Goal: Task Accomplishment & Management: Manage account settings

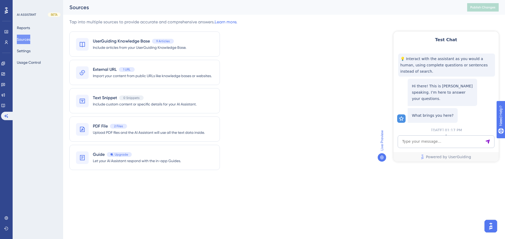
scroll to position [143, 0]
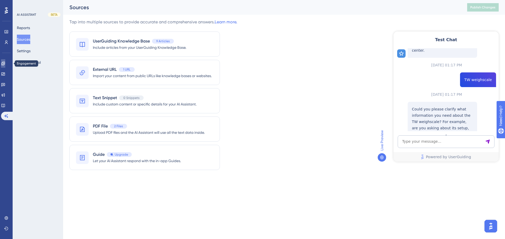
click at [5, 63] on icon at bounding box center [3, 64] width 4 height 4
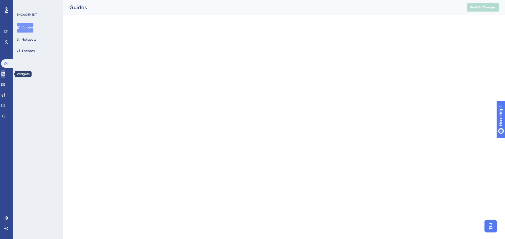
click at [5, 74] on link at bounding box center [3, 74] width 4 height 8
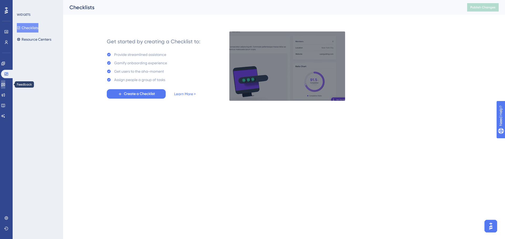
click at [5, 86] on icon at bounding box center [3, 85] width 4 height 4
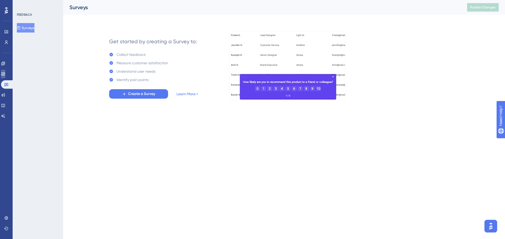
click at [5, 77] on link at bounding box center [3, 74] width 4 height 8
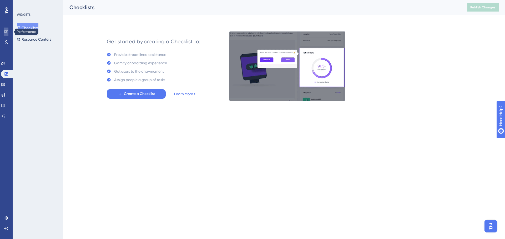
click at [8, 29] on link at bounding box center [6, 32] width 4 height 8
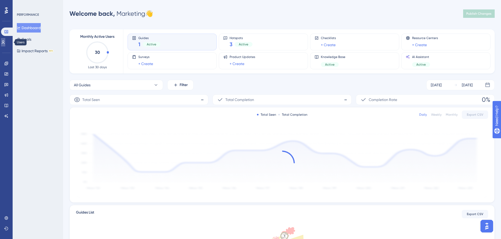
click at [5, 43] on icon at bounding box center [3, 42] width 4 height 4
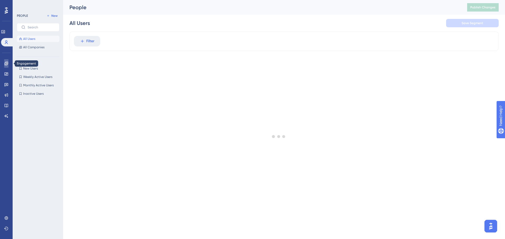
click at [4, 63] on link at bounding box center [6, 63] width 4 height 8
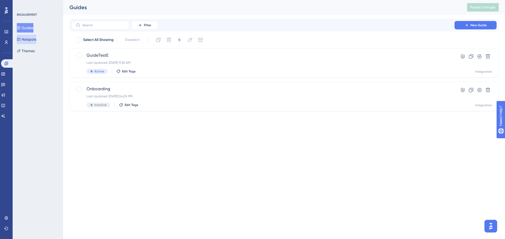
click at [31, 43] on button "Hotspots" at bounding box center [26, 39] width 19 height 9
click at [221, 93] on div "EmansTest Last Updated: Sep 17 2025, 11:21 AM Active Edit Tags" at bounding box center [262, 97] width 353 height 22
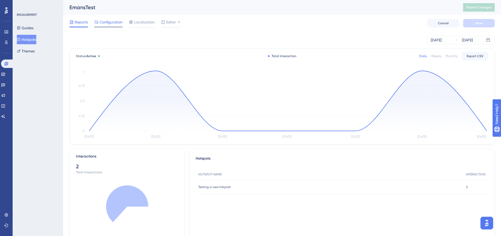
click at [110, 25] on div "Configuration" at bounding box center [108, 23] width 28 height 8
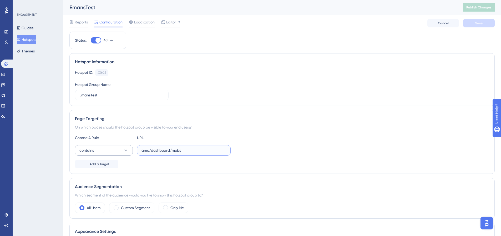
drag, startPoint x: 194, startPoint y: 150, endPoint x: 75, endPoint y: 149, distance: 119.1
click at [75, 149] on div "contains amc/dashboard/mobs" at bounding box center [153, 150] width 156 height 11
click at [25, 39] on button "Hotspots" at bounding box center [26, 39] width 19 height 9
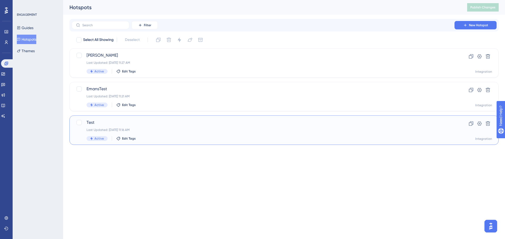
click at [191, 125] on span "Test" at bounding box center [262, 123] width 353 height 6
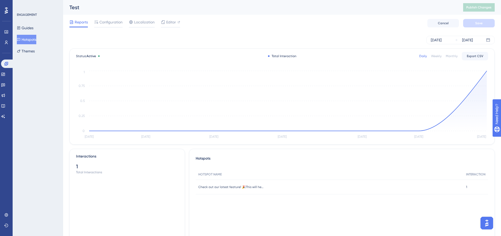
click at [144, 19] on div "Reports Configuration Localization Editor Cancel Save" at bounding box center [281, 23] width 425 height 17
click at [132, 28] on div "Reports Configuration Localization Editor Cancel Save" at bounding box center [281, 23] width 425 height 17
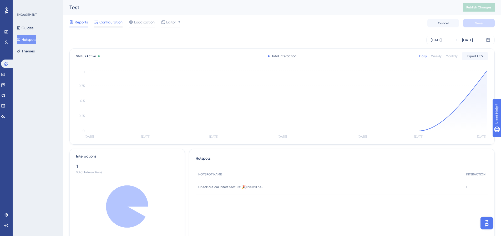
click at [113, 25] on div "Configuration" at bounding box center [108, 23] width 28 height 8
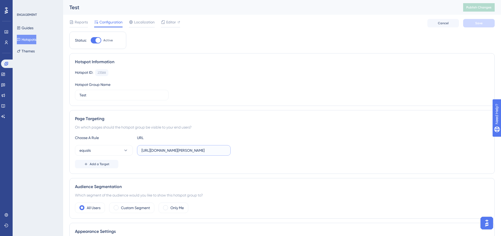
click at [201, 153] on input "https://dev.am.app.gallagher.com/amc/dashboard/groups/nosubscription" at bounding box center [183, 150] width 85 height 6
click at [81, 24] on span "Reports" at bounding box center [81, 22] width 13 height 6
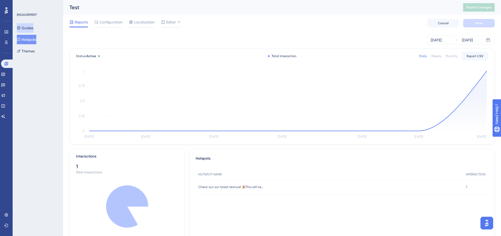
click at [24, 26] on button "Guides" at bounding box center [25, 27] width 17 height 9
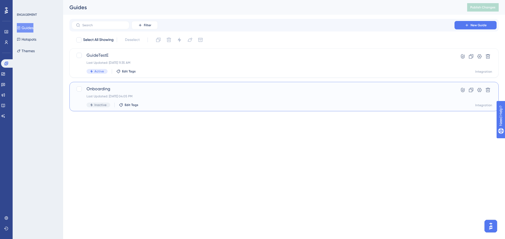
click at [175, 95] on div "Last Updated: Sep 16 2025, 04:05 PM" at bounding box center [262, 96] width 353 height 4
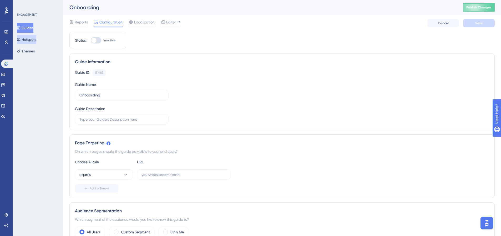
click at [33, 38] on button "Hotspots" at bounding box center [26, 39] width 19 height 9
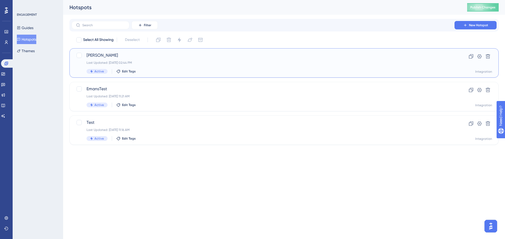
click at [166, 60] on div "Brian Last Updated: Sep 22 2025, 02:44 PM Active Edit Tags" at bounding box center [262, 63] width 353 height 22
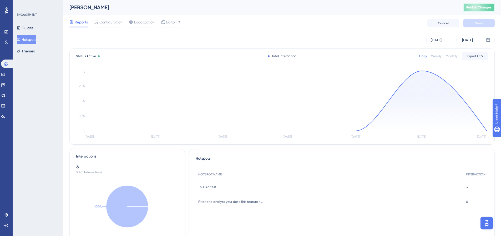
click at [479, 9] on span "Publish Changes" at bounding box center [478, 7] width 25 height 4
click at [144, 27] on div "Reports Configuration Localization Editor Cancel Save" at bounding box center [281, 23] width 425 height 17
click at [146, 24] on span "Localization" at bounding box center [144, 22] width 21 height 6
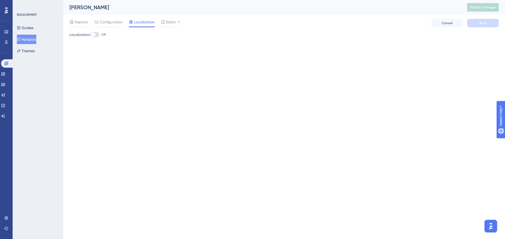
click at [99, 34] on div at bounding box center [95, 34] width 8 height 5
click at [91, 35] on input "Off" at bounding box center [90, 35] width 0 height 0
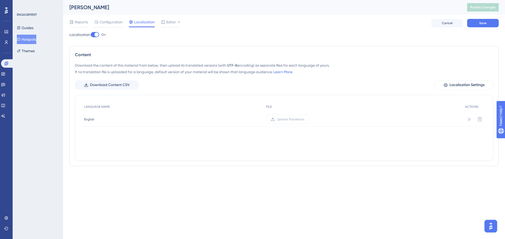
click at [94, 34] on div at bounding box center [95, 34] width 8 height 5
click at [91, 35] on input "On" at bounding box center [90, 35] width 0 height 0
checkbox input "true"
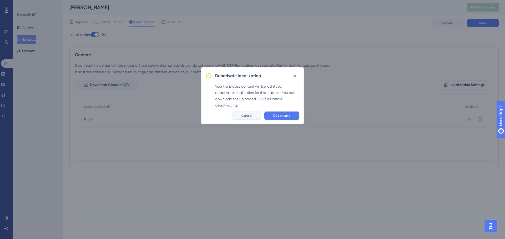
click at [246, 113] on button "Cancel" at bounding box center [246, 116] width 29 height 8
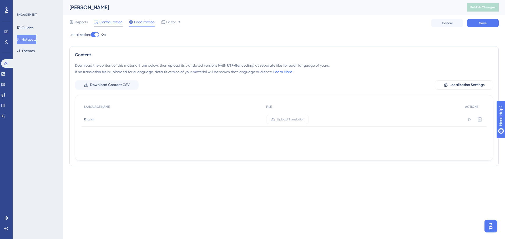
click at [113, 25] on span "Configuration" at bounding box center [110, 22] width 23 height 6
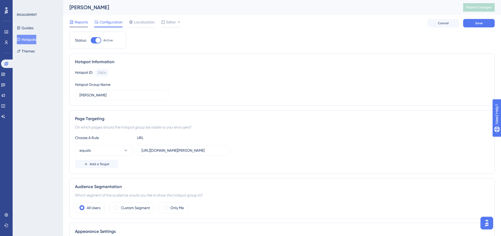
click at [85, 25] on span "Reports" at bounding box center [81, 22] width 13 height 6
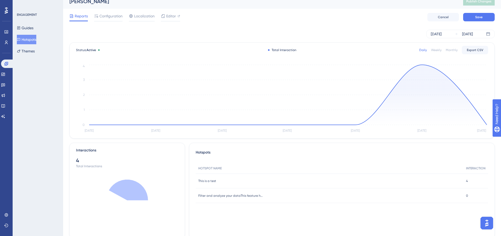
scroll to position [26, 0]
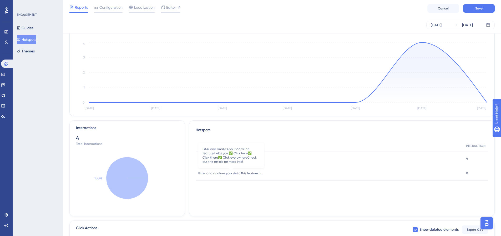
click at [226, 173] on span "Filter and analyze your dataThis feature helps you:✅ Click here✅ Click there✅ C…" at bounding box center [231, 173] width 66 height 4
click at [256, 173] on span "Filter and analyze your dataThis feature helps you:✅ Click here✅ Click there✅ C…" at bounding box center [231, 173] width 66 height 4
click at [310, 174] on div "Filter and analyze your dataThis feature helps you:✅ Click here✅ Click there✅ C…" at bounding box center [330, 173] width 268 height 15
click at [429, 177] on div "Filter and analyze your dataThis feature helps you:✅ Click here✅ Click there✅ C…" at bounding box center [330, 173] width 268 height 15
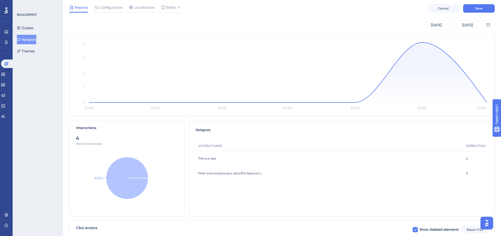
click at [460, 175] on div "Filter and analyze your dataThis feature helps you:✅ Click here✅ Click there✅ C…" at bounding box center [330, 173] width 268 height 15
click at [110, 11] on div "Configuration" at bounding box center [108, 8] width 28 height 8
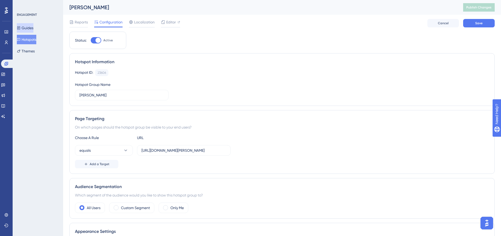
click at [30, 29] on button "Guides" at bounding box center [25, 27] width 17 height 9
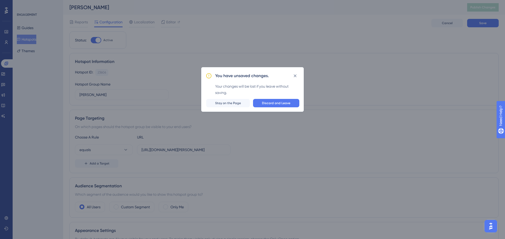
click at [33, 43] on div "You have unsaved changes. Your changes will be lost if you leave without saving…" at bounding box center [252, 119] width 505 height 239
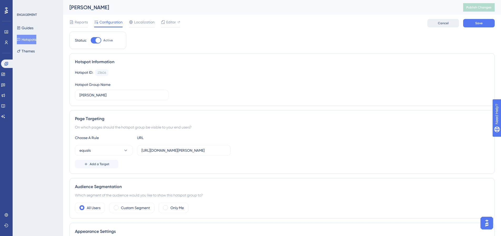
click at [436, 23] on button "Cancel" at bounding box center [443, 23] width 32 height 8
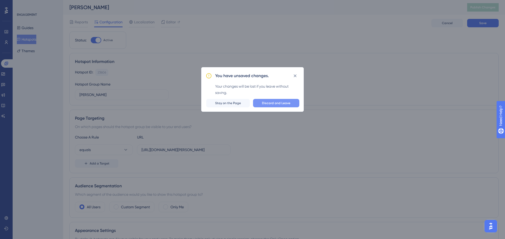
click at [271, 103] on span "Discard and Leave" at bounding box center [276, 103] width 28 height 4
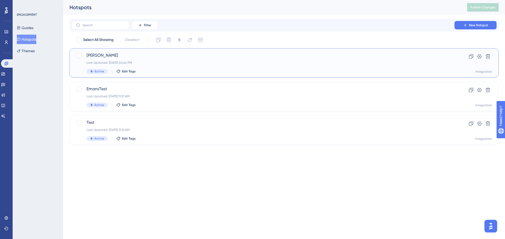
click at [203, 62] on div "Last Updated: Sep 22 2025, 02:44 PM" at bounding box center [262, 63] width 353 height 4
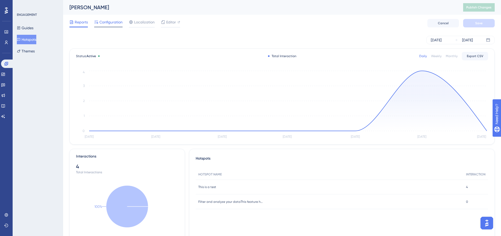
click at [111, 25] on div "Configuration" at bounding box center [108, 23] width 28 height 8
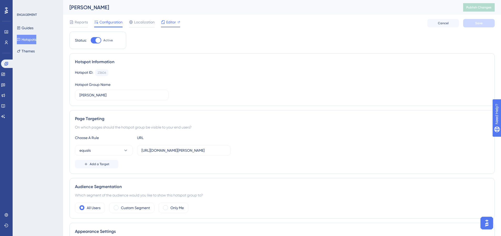
click at [173, 22] on span "Editor" at bounding box center [171, 22] width 10 height 6
click at [474, 6] on span "Publish Changes" at bounding box center [478, 7] width 25 height 4
click at [142, 22] on span "Localization" at bounding box center [144, 22] width 21 height 6
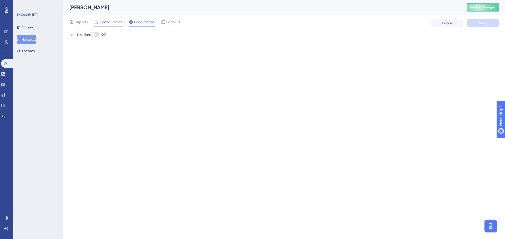
click at [105, 20] on span "Configuration" at bounding box center [110, 22] width 23 height 6
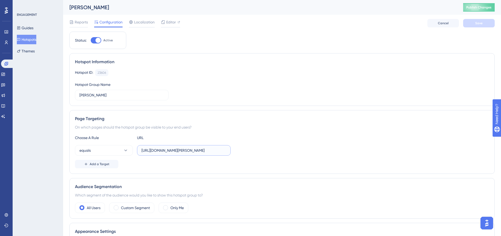
scroll to position [0, 42]
drag, startPoint x: 193, startPoint y: 149, endPoint x: 256, endPoint y: 152, distance: 62.9
click at [256, 152] on div "equals https://dev.am.app.gallagher.com/amc/dashboard/mobs/nosubscription" at bounding box center [282, 150] width 414 height 11
click at [326, 128] on div "On which pages should the hotspot group be visible to your end users?" at bounding box center [282, 127] width 414 height 6
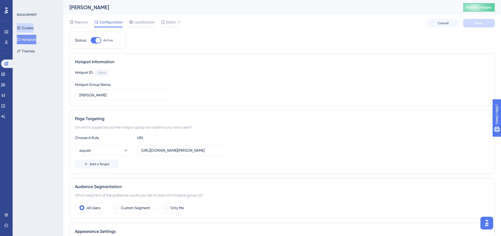
click at [33, 29] on button "Guides" at bounding box center [25, 27] width 17 height 9
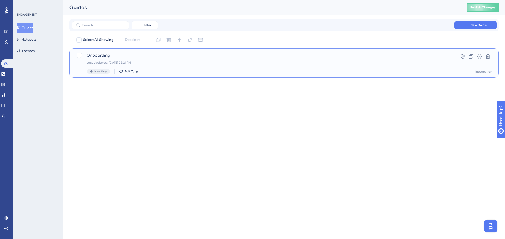
click at [213, 60] on div "Onboarding Last Updated: Sep 22 2025, 03:21 PM Inactive Edit Tags" at bounding box center [262, 63] width 353 height 22
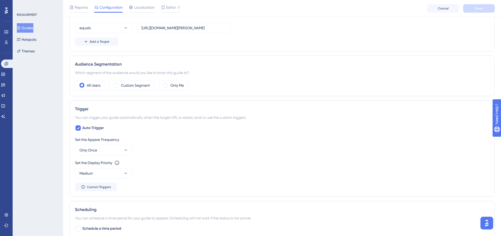
scroll to position [158, 0]
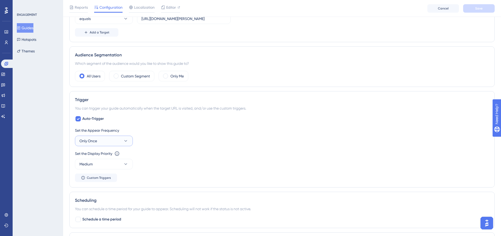
click at [123, 141] on icon at bounding box center [125, 140] width 5 height 5
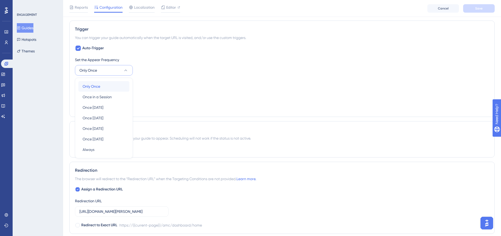
click at [113, 86] on div "Only Once Only Once" at bounding box center [104, 86] width 43 height 11
click at [108, 71] on button "Only Once" at bounding box center [104, 70] width 58 height 11
click at [105, 145] on div "Always Always" at bounding box center [104, 149] width 43 height 11
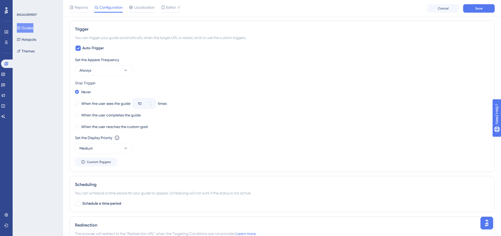
click at [194, 76] on div "Set the Appear Frequency Always Stop Trigger Never When the user sees the guide…" at bounding box center [282, 111] width 414 height 109
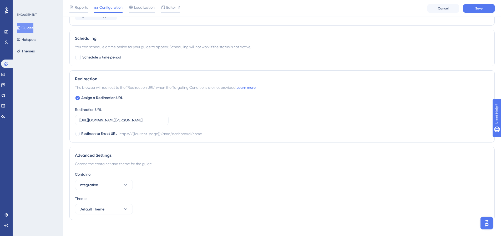
scroll to position [379, 0]
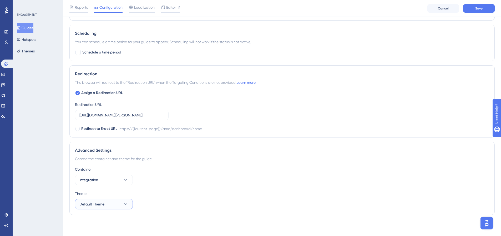
click at [112, 205] on button "Default Theme" at bounding box center [104, 203] width 58 height 11
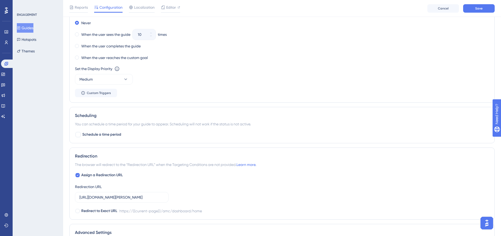
scroll to position [248, 0]
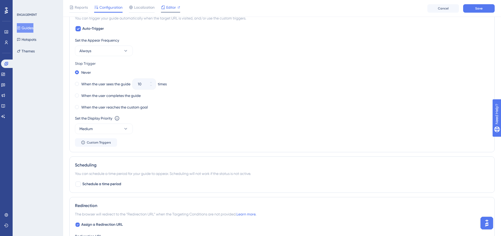
click at [165, 7] on icon at bounding box center [163, 7] width 4 height 4
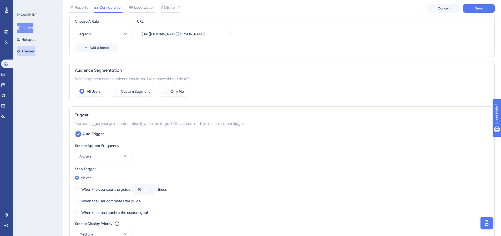
click at [32, 49] on button "Themes" at bounding box center [26, 50] width 18 height 9
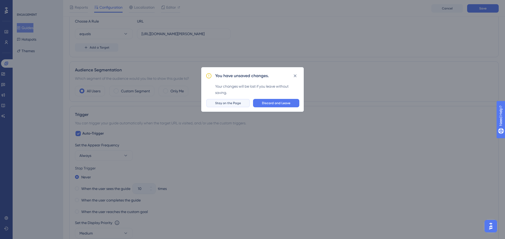
click at [238, 105] on button "Stay on the Page" at bounding box center [228, 103] width 44 height 8
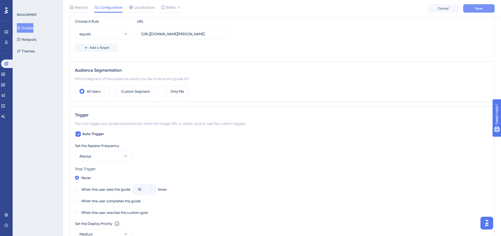
click at [465, 8] on button "Save" at bounding box center [479, 8] width 32 height 8
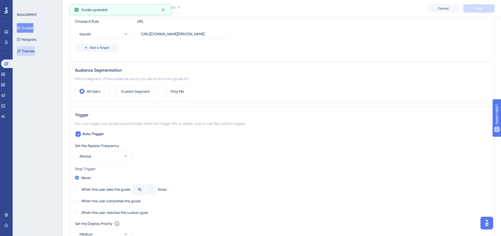
click at [30, 52] on button "Themes" at bounding box center [26, 50] width 18 height 9
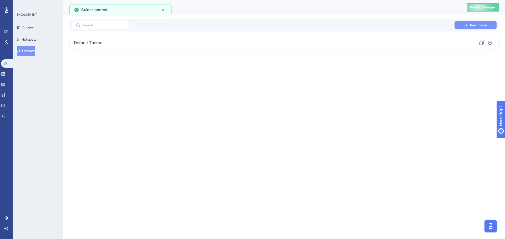
click at [464, 26] on icon at bounding box center [466, 25] width 4 height 4
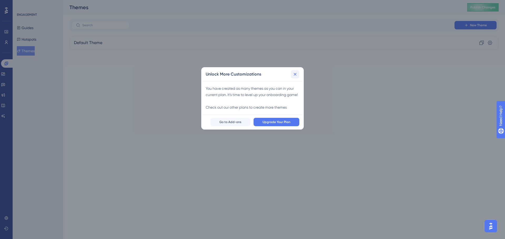
click at [295, 75] on icon at bounding box center [294, 74] width 5 height 5
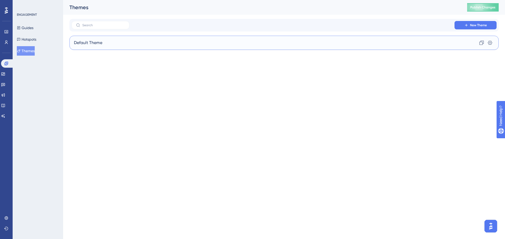
click at [114, 46] on div "Default Theme Clone Settings" at bounding box center [283, 43] width 429 height 14
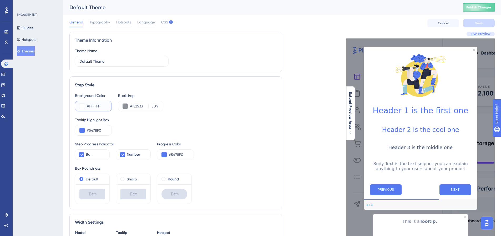
click at [105, 107] on input "#FFFFFF" at bounding box center [97, 106] width 21 height 6
drag, startPoint x: 107, startPoint y: 107, endPoint x: 88, endPoint y: 108, distance: 18.7
click at [88, 108] on input "#FFFFFF" at bounding box center [97, 106] width 21 height 6
drag, startPoint x: 185, startPoint y: 155, endPoint x: 166, endPoint y: 157, distance: 18.7
click at [166, 157] on div "#5478F0" at bounding box center [175, 154] width 37 height 11
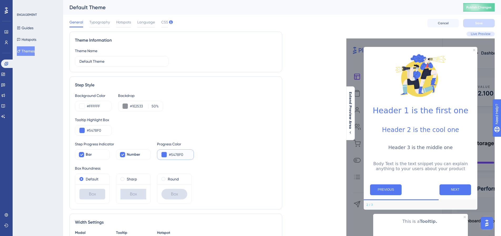
paste input "FF840"
type input "#FF8400"
drag, startPoint x: 107, startPoint y: 131, endPoint x: 76, endPoint y: 135, distance: 30.9
click at [76, 135] on div "#5478F0" at bounding box center [93, 130] width 37 height 11
paste input "FF840"
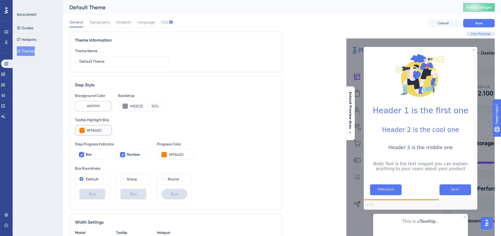
type input "#FF8400"
drag, startPoint x: 104, startPoint y: 108, endPoint x: 77, endPoint y: 106, distance: 26.9
click at [77, 106] on div "#FFFFFF" at bounding box center [93, 106] width 37 height 11
paste input "8400"
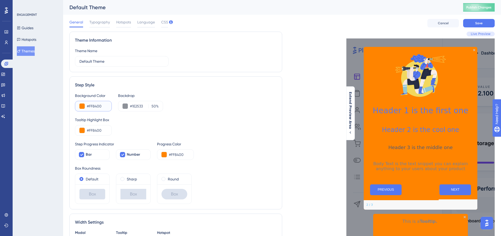
type input "#FFFFFF"
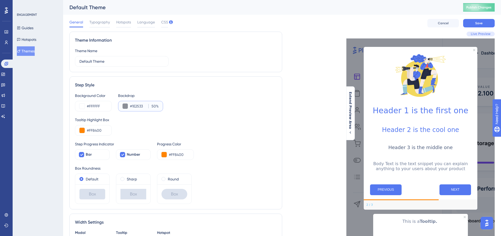
drag, startPoint x: 144, startPoint y: 106, endPoint x: 122, endPoint y: 109, distance: 21.7
click at [122, 109] on div "#1E2533 50 %" at bounding box center [140, 106] width 45 height 11
paste input "FF8400"
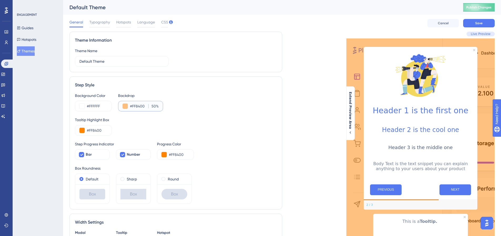
type input "#1E2533"
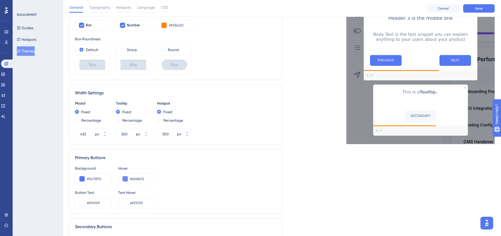
scroll to position [131, 0]
drag, startPoint x: 109, startPoint y: 200, endPoint x: 68, endPoint y: 200, distance: 41.3
click at [68, 200] on div "Performance Users Engagement Widgets Feedback Product Updates Knowledge Base AI…" at bounding box center [282, 110] width 438 height 482
drag, startPoint x: 99, startPoint y: 179, endPoint x: 106, endPoint y: 177, distance: 6.7
click at [99, 179] on input "#5478F0" at bounding box center [97, 178] width 21 height 6
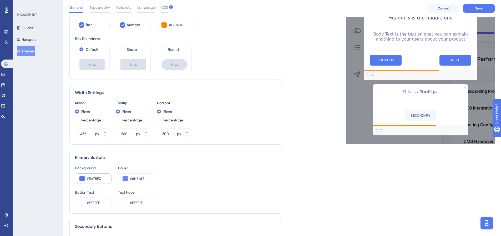
drag, startPoint x: 107, startPoint y: 177, endPoint x: 85, endPoint y: 177, distance: 22.6
click at [85, 177] on div "#5478F0" at bounding box center [93, 178] width 37 height 11
click at [109, 175] on div "#5478F0" at bounding box center [93, 178] width 37 height 11
click at [107, 178] on div "#5478F0" at bounding box center [93, 178] width 37 height 11
click at [122, 175] on div "#6b8bf2" at bounding box center [136, 178] width 37 height 11
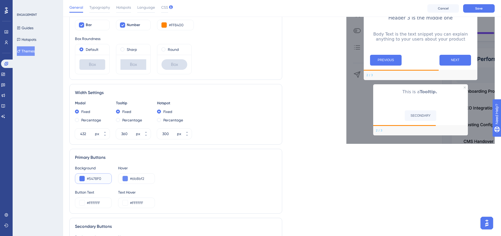
drag, startPoint x: 105, startPoint y: 179, endPoint x: 95, endPoint y: 179, distance: 9.7
click at [95, 179] on input "#5478F0" at bounding box center [97, 178] width 21 height 6
paste input "FF"
drag, startPoint x: 107, startPoint y: 180, endPoint x: 84, endPoint y: 178, distance: 22.4
click at [85, 179] on div "#547FF" at bounding box center [93, 178] width 37 height 11
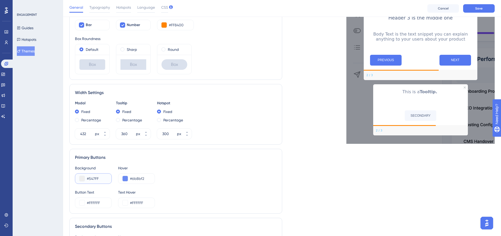
paste input "FF8400"
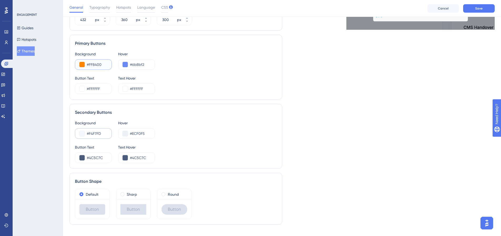
scroll to position [255, 0]
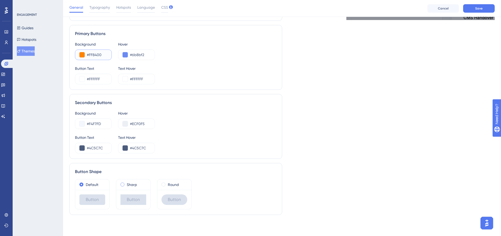
type input "#FF8400"
click at [130, 187] on label "Sharp" at bounding box center [132, 184] width 10 height 6
click at [166, 184] on div "Round" at bounding box center [174, 184] width 26 height 6
click at [124, 188] on div "Sharp" at bounding box center [133, 184] width 34 height 11
click at [88, 184] on label "Default" at bounding box center [92, 184] width 13 height 6
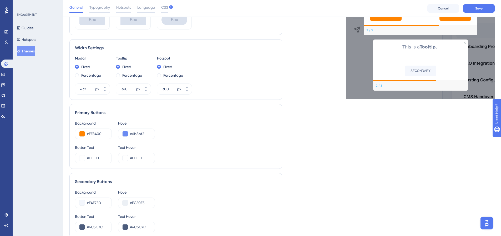
scroll to position [150, 0]
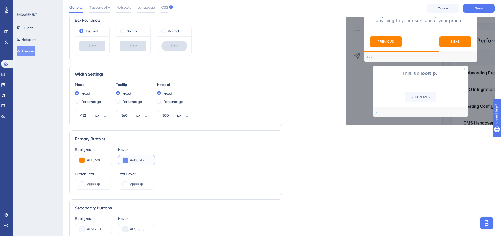
drag, startPoint x: 148, startPoint y: 161, endPoint x: 117, endPoint y: 161, distance: 30.8
click at [118, 161] on div "Background #FF8400 Hover #6b8bf2" at bounding box center [176, 155] width 202 height 19
paste input "FF8400"
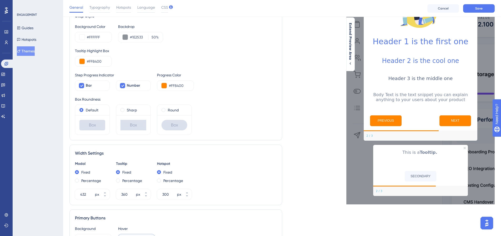
scroll to position [0, 0]
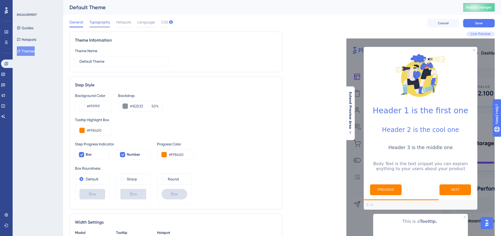
type input "#FF8400"
click at [103, 26] on div "Typography" at bounding box center [99, 23] width 21 height 8
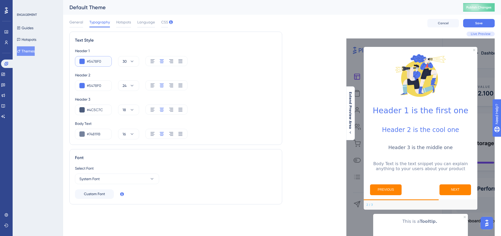
click at [82, 61] on button at bounding box center [81, 61] width 5 height 5
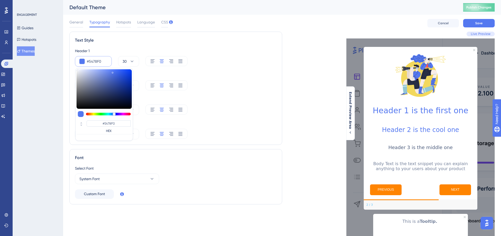
click at [86, 60] on div "#5478F0 #5478F0 HEX" at bounding box center [93, 61] width 37 height 11
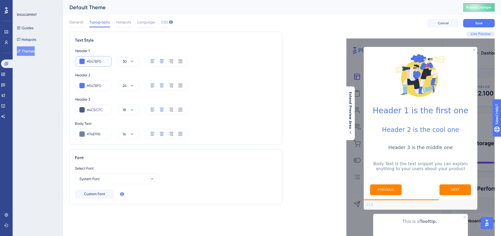
drag, startPoint x: 102, startPoint y: 60, endPoint x: 70, endPoint y: 60, distance: 32.6
click at [70, 60] on div "Text Style Header 1 #5478F0 30 Header 2 #5478F0 24 Header 3 #4C5C7C 18 Body Tex…" at bounding box center [175, 88] width 213 height 113
paste input "FF840"
type input "#FF8400"
click at [105, 84] on input "#5478F0" at bounding box center [97, 85] width 21 height 6
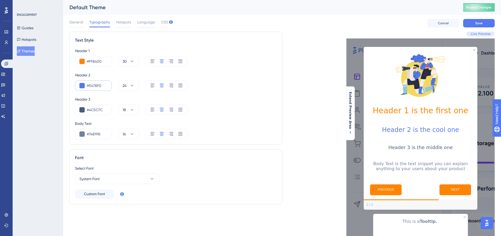
drag, startPoint x: 108, startPoint y: 85, endPoint x: 85, endPoint y: 86, distance: 23.4
click at [85, 86] on div "#5478F0" at bounding box center [93, 85] width 37 height 11
click at [83, 86] on button at bounding box center [81, 85] width 5 height 5
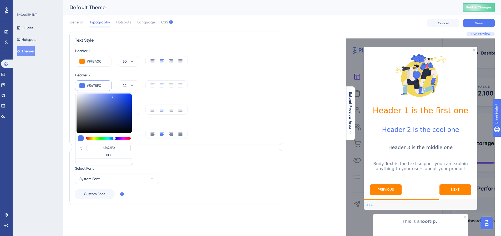
type input "#0f0f0f"
type input "#0F0F0F"
click at [78, 130] on div at bounding box center [103, 112] width 55 height 39
click at [171, 163] on div "Font Select Font System Font Custom Font" at bounding box center [175, 176] width 213 height 55
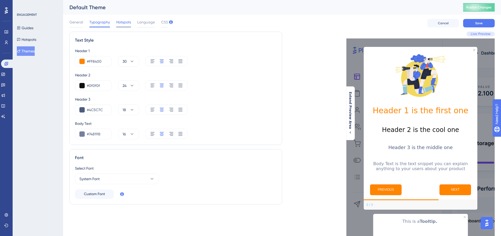
click at [122, 26] on div "Hotspots" at bounding box center [123, 23] width 15 height 8
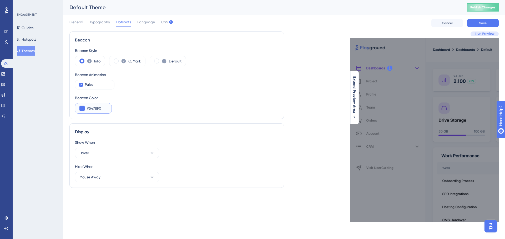
drag, startPoint x: 103, startPoint y: 108, endPoint x: 74, endPoint y: 107, distance: 29.2
click at [74, 107] on div "Beacon Beacon Style Info Q. Mark Default Beacon Animation Pulse Beacon Color #5…" at bounding box center [176, 76] width 215 height 88
paste input "FF840"
type input "#FF8400"
click at [155, 96] on div "Beacon Color" at bounding box center [176, 98] width 203 height 6
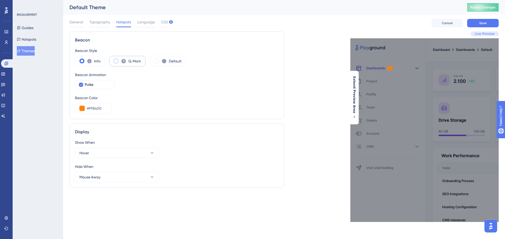
click at [128, 61] on div "Q. Mark" at bounding box center [127, 61] width 36 height 11
click at [165, 63] on icon at bounding box center [164, 61] width 4 height 4
click at [81, 59] on span at bounding box center [81, 61] width 5 height 5
click at [86, 59] on input "radio" at bounding box center [86, 59] width 0 height 0
click at [144, 20] on span "Language" at bounding box center [146, 22] width 18 height 6
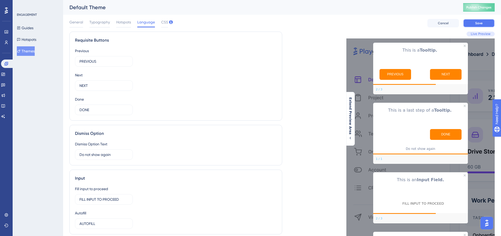
click at [480, 25] on span "Save" at bounding box center [478, 23] width 7 height 4
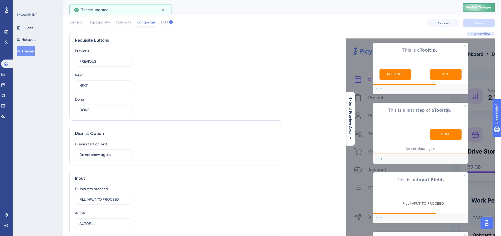
click at [489, 6] on span "Publish Changes" at bounding box center [478, 7] width 25 height 4
click at [36, 41] on button "Hotspots" at bounding box center [26, 39] width 19 height 9
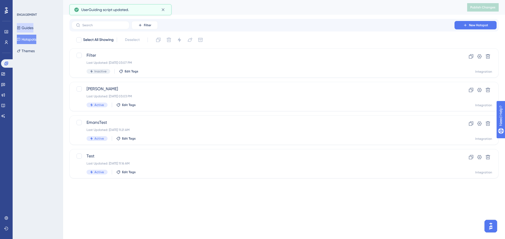
click at [29, 27] on button "Guides" at bounding box center [25, 27] width 17 height 9
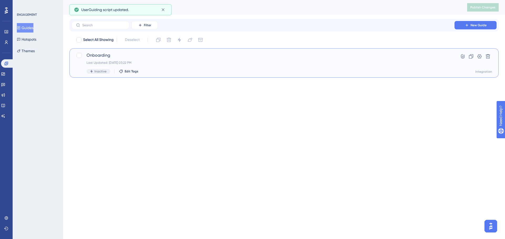
click at [181, 62] on div "Last Updated: Sep 22 2025, 03:22 PM" at bounding box center [262, 63] width 353 height 4
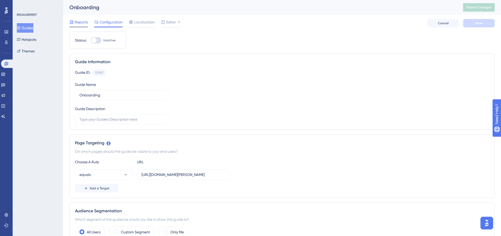
click at [84, 23] on span "Reports" at bounding box center [81, 22] width 13 height 6
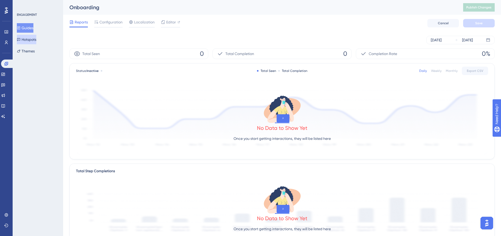
click at [36, 38] on button "Hotspots" at bounding box center [26, 39] width 19 height 9
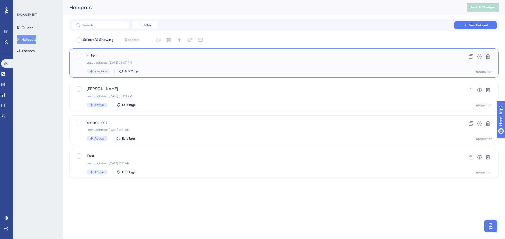
click at [152, 60] on div "Filter Last Updated: Sep 22 2025, 03:07 PM Inactive Edit Tags" at bounding box center [262, 63] width 353 height 22
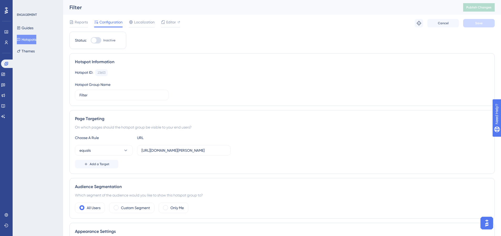
click at [100, 42] on div at bounding box center [96, 40] width 11 height 6
click at [91, 40] on input "Inactive" at bounding box center [90, 40] width 0 height 0
checkbox input "true"
click at [478, 22] on span "Save" at bounding box center [478, 23] width 7 height 4
click at [479, 7] on span "Publish Changes" at bounding box center [478, 7] width 25 height 4
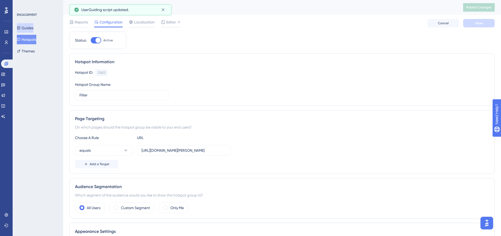
click at [31, 29] on button "Guides" at bounding box center [25, 27] width 17 height 9
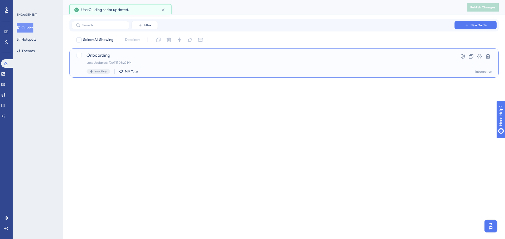
click at [145, 60] on div "Onboarding Last Updated: Sep 22 2025, 03:22 PM Inactive Edit Tags" at bounding box center [262, 63] width 353 height 22
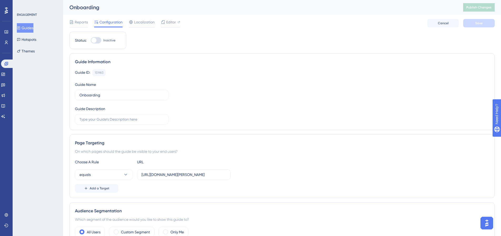
click at [98, 39] on div at bounding box center [96, 40] width 11 height 6
click at [91, 40] on input "Inactive" at bounding box center [90, 40] width 0 height 0
checkbox input "true"
click at [479, 22] on span "Save" at bounding box center [478, 23] width 7 height 4
click at [481, 8] on span "Publish Changes" at bounding box center [478, 7] width 25 height 4
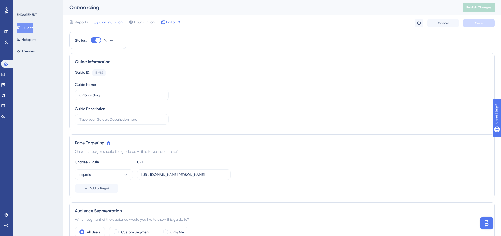
click at [166, 24] on span "Editor" at bounding box center [171, 22] width 10 height 6
click at [4, 119] on link at bounding box center [3, 116] width 4 height 8
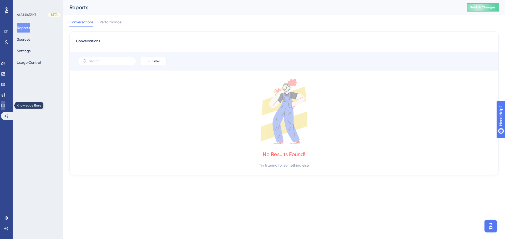
click at [5, 106] on icon at bounding box center [3, 106] width 4 height 4
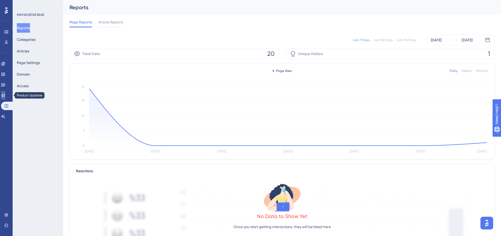
click at [5, 94] on icon at bounding box center [3, 95] width 4 height 4
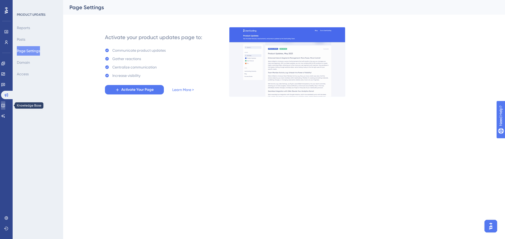
click at [3, 105] on link at bounding box center [3, 105] width 4 height 8
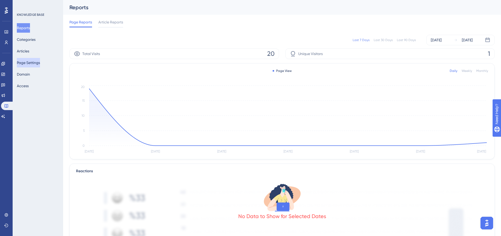
click at [31, 61] on button "Page Settings" at bounding box center [28, 62] width 23 height 9
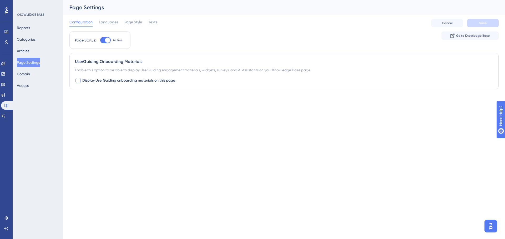
click at [80, 81] on div at bounding box center [77, 80] width 5 height 5
checkbox input "true"
click at [481, 23] on span "Save" at bounding box center [482, 23] width 7 height 4
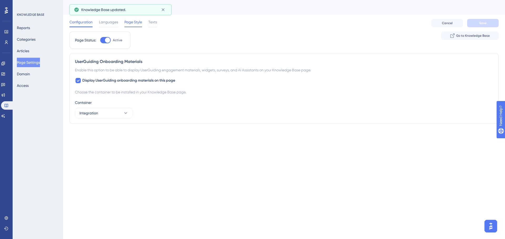
click at [130, 23] on span "Page Style" at bounding box center [133, 22] width 18 height 6
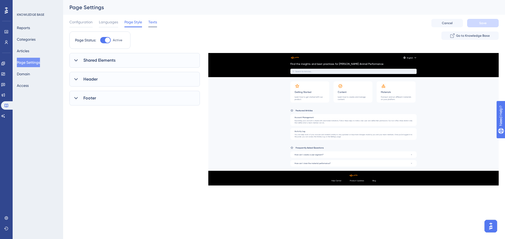
click at [155, 22] on span "Texts" at bounding box center [152, 22] width 9 height 6
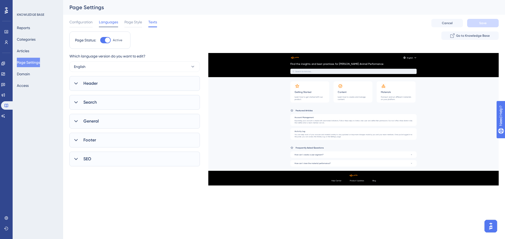
click at [102, 24] on span "Languages" at bounding box center [108, 22] width 19 height 6
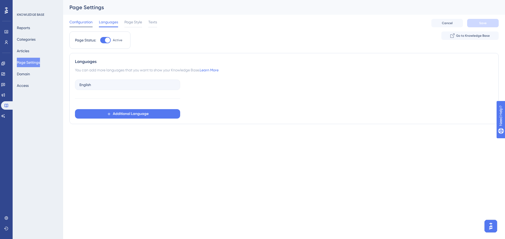
click at [78, 24] on span "Configuration" at bounding box center [80, 22] width 23 height 6
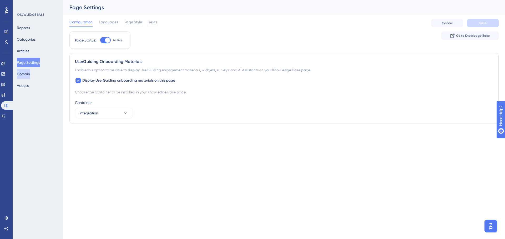
click at [27, 78] on button "Domain" at bounding box center [23, 73] width 13 height 9
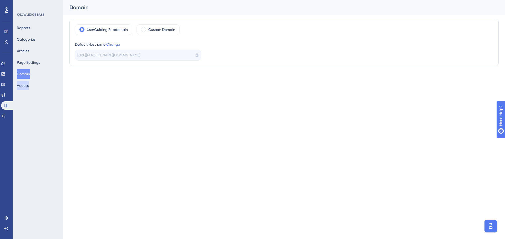
click at [29, 86] on button "Access" at bounding box center [23, 85] width 12 height 9
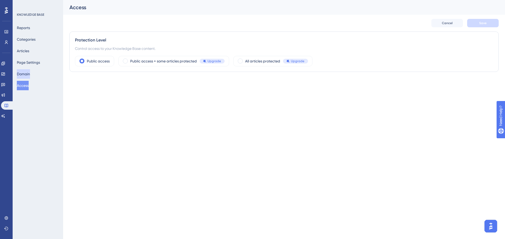
click at [30, 76] on button "Domain" at bounding box center [23, 73] width 13 height 9
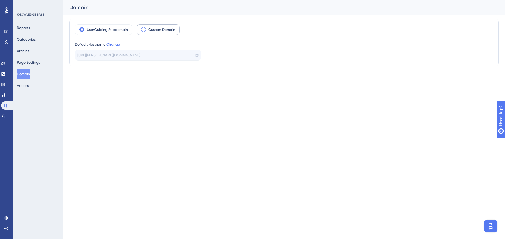
click at [152, 32] on label "Custom Domain" at bounding box center [161, 30] width 27 height 6
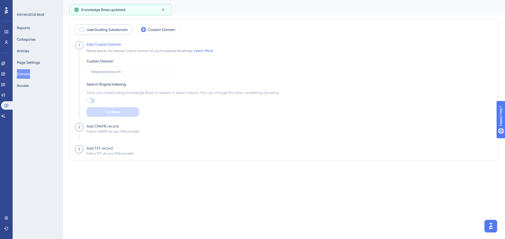
click at [124, 33] on div "UserGuiding Subdomain" at bounding box center [103, 29] width 57 height 11
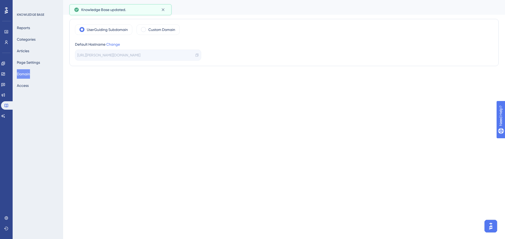
click at [198, 56] on icon at bounding box center [197, 55] width 4 height 4
click at [37, 60] on button "Page Settings" at bounding box center [28, 62] width 23 height 9
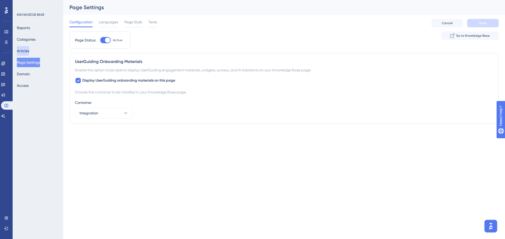
click at [28, 50] on button "Articles" at bounding box center [23, 50] width 12 height 9
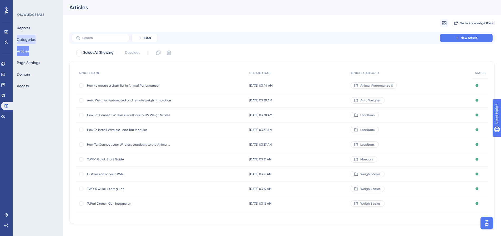
click at [28, 42] on button "Categories" at bounding box center [26, 39] width 19 height 9
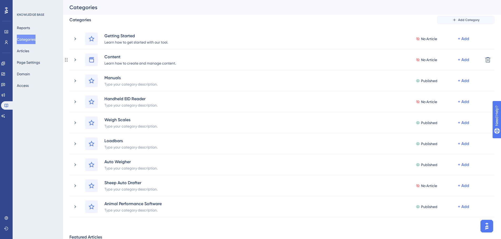
scroll to position [16, 0]
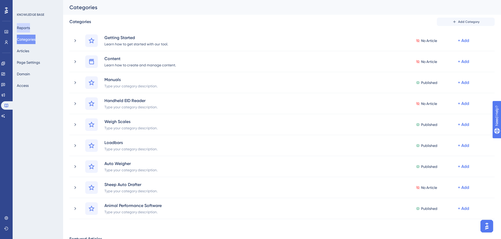
click at [30, 30] on button "Reports" at bounding box center [23, 27] width 13 height 9
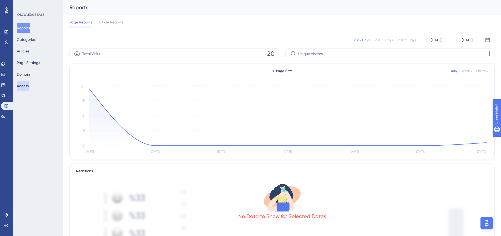
click at [26, 88] on button "Access" at bounding box center [23, 85] width 12 height 9
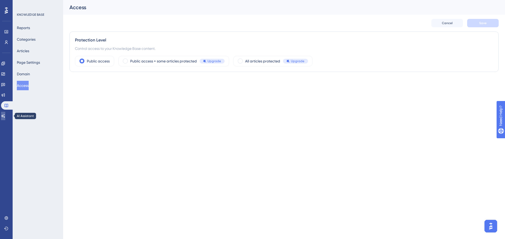
click at [4, 115] on link at bounding box center [3, 116] width 4 height 8
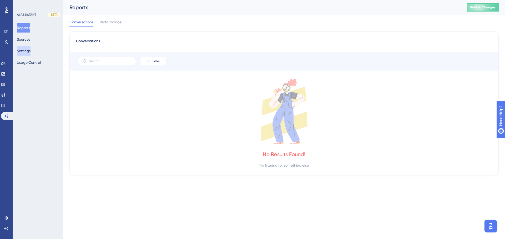
click at [30, 51] on button "Settings" at bounding box center [24, 50] width 14 height 9
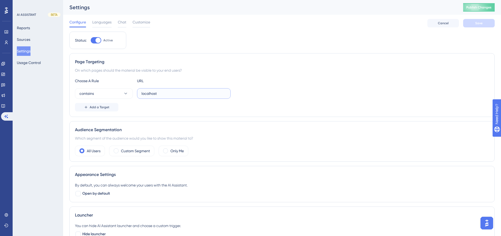
click at [167, 94] on input "localhost" at bounding box center [183, 93] width 85 height 6
drag, startPoint x: 168, startPoint y: 95, endPoint x: 124, endPoint y: 94, distance: 44.2
click at [125, 95] on div "contains localhost" at bounding box center [153, 93] width 156 height 11
paste input "[URL][DOMAIN_NAME][PERSON_NAME]"
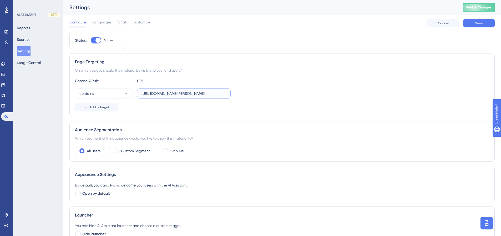
type input "[URL][DOMAIN_NAME][PERSON_NAME]"
click at [295, 95] on div "contains https://dev.am.app.gallagher.com/amc/dashboard/home" at bounding box center [282, 93] width 414 height 11
click at [470, 23] on button "Save" at bounding box center [479, 23] width 32 height 8
click at [483, 9] on span "Publish Changes" at bounding box center [478, 7] width 25 height 4
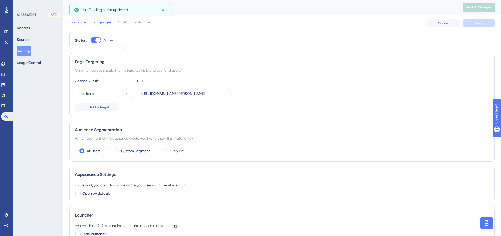
click at [104, 20] on span "Languages" at bounding box center [101, 22] width 19 height 6
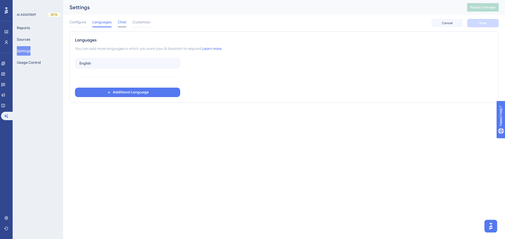
click at [119, 22] on span "Chat" at bounding box center [122, 22] width 8 height 6
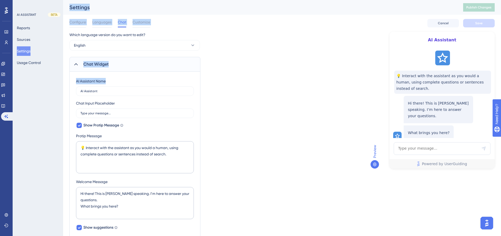
drag, startPoint x: 104, startPoint y: 93, endPoint x: 53, endPoint y: 84, distance: 51.9
click at [63, 84] on div "Performance Users Engagement Widgets Feedback Product Updates Knowledge Base AI…" at bounding box center [282, 221] width 438 height 442
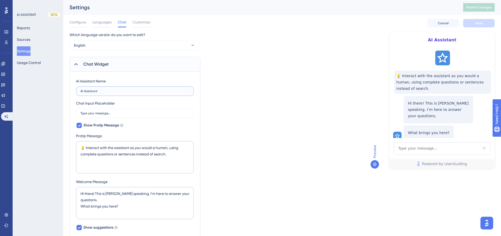
click at [103, 90] on input "AI Assistant" at bounding box center [134, 91] width 109 height 4
drag, startPoint x: 101, startPoint y: 91, endPoint x: 77, endPoint y: 91, distance: 24.2
click at [77, 91] on label "AI Assistant" at bounding box center [135, 90] width 118 height 9
click at [106, 94] on label "AI Assistant" at bounding box center [135, 90] width 118 height 9
click at [106, 93] on input "AI Assistant" at bounding box center [134, 91] width 109 height 4
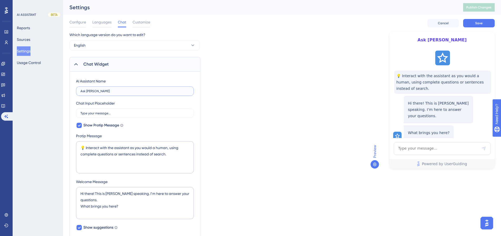
type input "Ask Gallagher"
click at [150, 21] on div "Configure Languages Chat Customize Cancel Save" at bounding box center [281, 23] width 425 height 17
click at [149, 22] on span "Customize" at bounding box center [141, 22] width 18 height 6
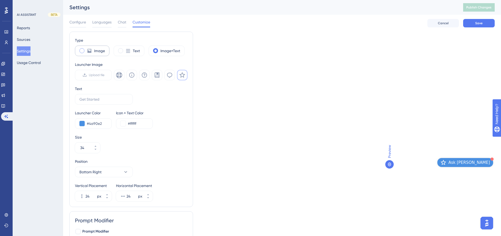
click at [90, 51] on icon at bounding box center [90, 51] width 4 height 4
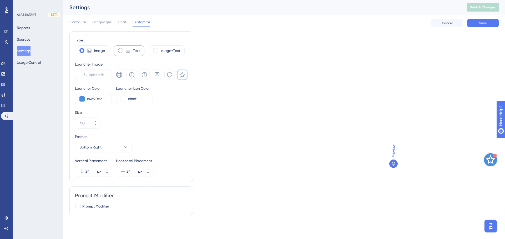
click at [117, 51] on div "Text" at bounding box center [129, 50] width 31 height 11
type input "34"
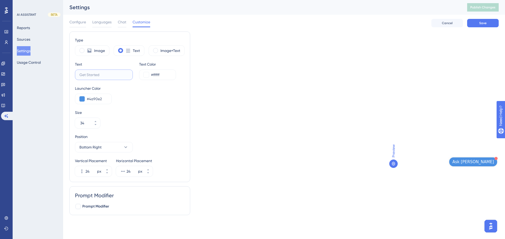
click at [105, 77] on input "text" at bounding box center [103, 75] width 49 height 6
type input "A"
click at [394, 163] on icon at bounding box center [393, 164] width 4 height 4
click at [392, 149] on span "Preview" at bounding box center [393, 151] width 6 height 13
click at [478, 23] on button "Save" at bounding box center [483, 23] width 32 height 8
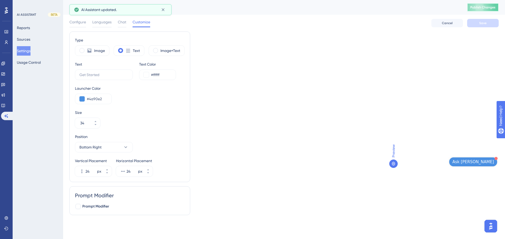
click at [483, 10] on button "Publish Changes" at bounding box center [483, 7] width 32 height 8
click at [28, 41] on button "Sources" at bounding box center [23, 39] width 13 height 9
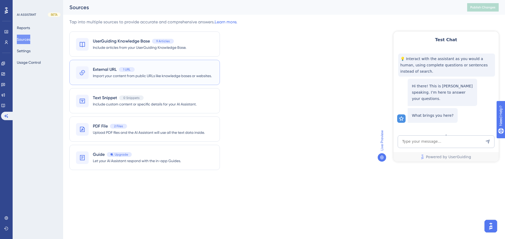
click at [169, 74] on span "Import your content from public URLs like knowledge bases or websites." at bounding box center [152, 76] width 119 height 6
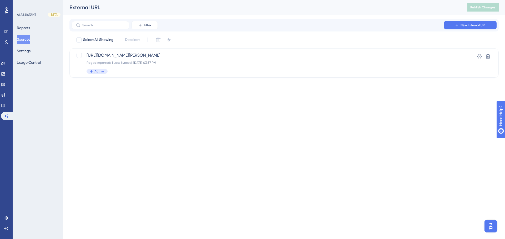
click at [29, 39] on button "Sources" at bounding box center [23, 39] width 13 height 9
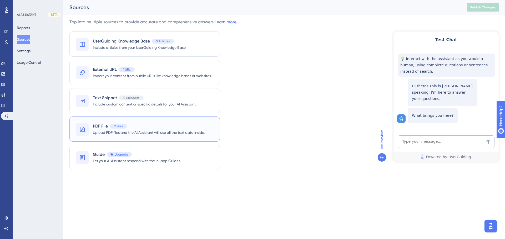
click at [160, 130] on span "Upload PDF files and the AI Assistant will use all the text data inside." at bounding box center [149, 133] width 112 height 6
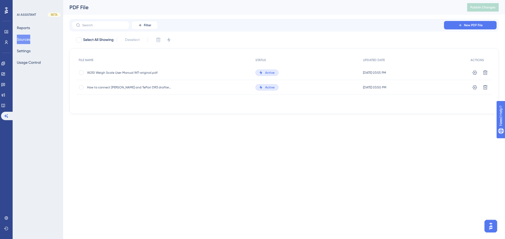
click at [27, 40] on button "Sources" at bounding box center [23, 39] width 13 height 9
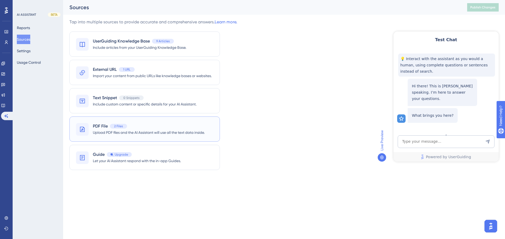
click at [150, 129] on div "PDF File 2 Files" at bounding box center [149, 126] width 112 height 6
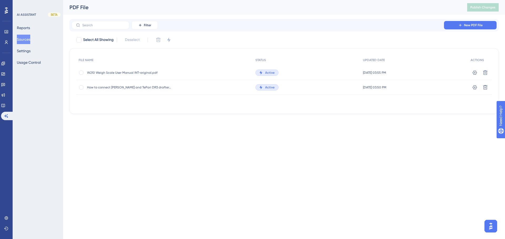
click at [22, 39] on button "Sources" at bounding box center [23, 39] width 13 height 9
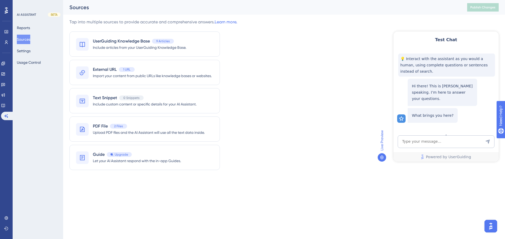
click at [183, 50] on span "Include articles from your UserGuiding Knowledge Base." at bounding box center [139, 47] width 93 height 6
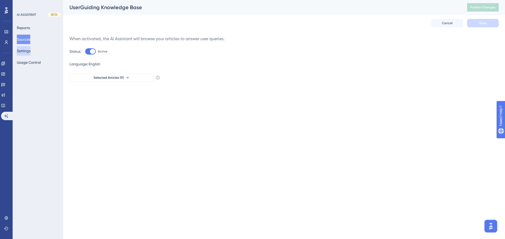
click at [30, 51] on button "Settings" at bounding box center [24, 50] width 14 height 9
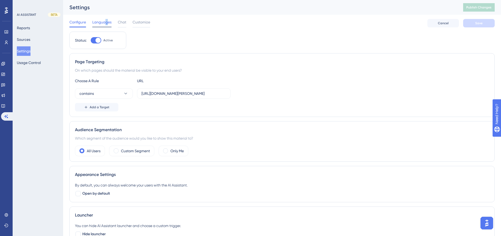
click at [106, 24] on span "Languages" at bounding box center [101, 22] width 19 height 6
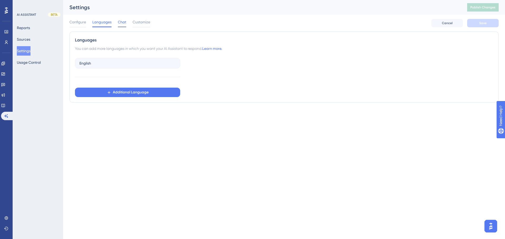
click at [119, 24] on span "Chat" at bounding box center [122, 22] width 8 height 6
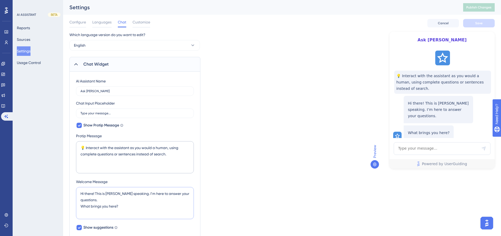
click at [116, 194] on textarea "Hi there! This is Dylan speaking. I’m here to answer your questions. What bring…" at bounding box center [135, 203] width 118 height 32
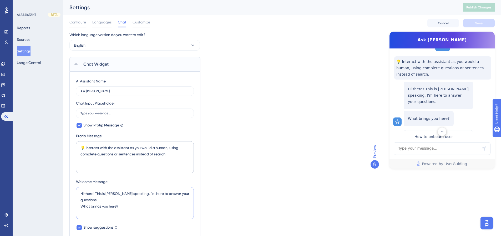
drag, startPoint x: 116, startPoint y: 194, endPoint x: 106, endPoint y: 194, distance: 9.7
click at [106, 194] on textarea "Hi there! This is Dylan speaking. I’m here to answer your questions. What bring…" at bounding box center [135, 203] width 118 height 32
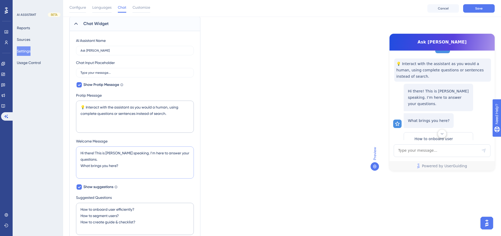
scroll to position [0, 0]
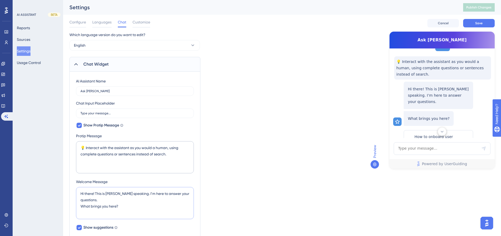
type textarea "Hi there! This is Yoda speaking. I’m here to answer your questions. What brings…"
click at [145, 9] on div "Settings" at bounding box center [259, 7] width 380 height 7
click at [140, 24] on span "Customize" at bounding box center [141, 22] width 18 height 6
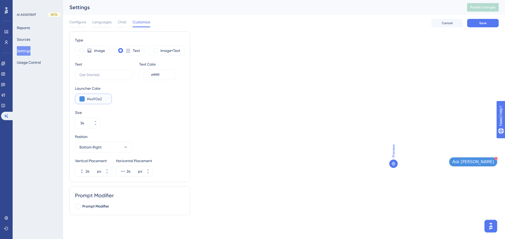
click at [81, 100] on button at bounding box center [81, 98] width 5 height 5
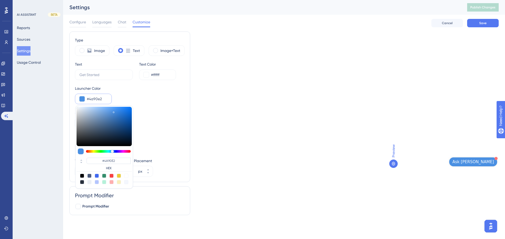
click at [104, 96] on input "#4a90e2" at bounding box center [97, 99] width 21 height 6
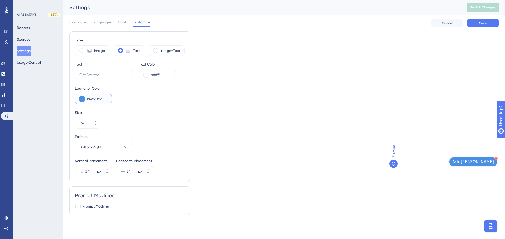
drag, startPoint x: 104, startPoint y: 98, endPoint x: 75, endPoint y: 101, distance: 29.6
click at [75, 101] on div "Type Image Text Image+Text Text Text Color #ffffff Launcher Color #4a90e2 Size …" at bounding box center [129, 107] width 121 height 151
paste input "FF8400"
type input "#FF8400"
click at [163, 75] on input "#ffffff" at bounding box center [161, 75] width 21 height 6
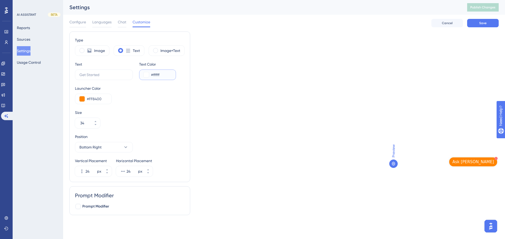
drag, startPoint x: 164, startPoint y: 75, endPoint x: 158, endPoint y: 75, distance: 6.3
click at [164, 75] on input "#ffffff" at bounding box center [161, 75] width 21 height 6
click at [148, 75] on button at bounding box center [146, 74] width 5 height 5
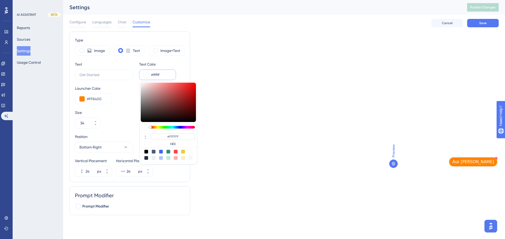
click at [146, 153] on div at bounding box center [146, 152] width 4 height 4
type input "#000000"
click at [152, 195] on div "Prompt Modifier" at bounding box center [130, 195] width 110 height 7
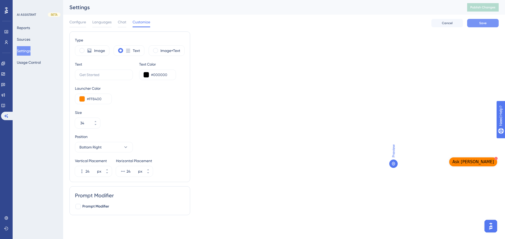
click at [478, 24] on button "Save" at bounding box center [483, 23] width 32 height 8
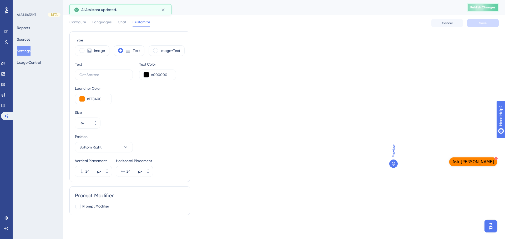
click at [478, 7] on span "Publish Changes" at bounding box center [482, 7] width 25 height 4
click at [163, 49] on label "Image+Text" at bounding box center [170, 51] width 20 height 6
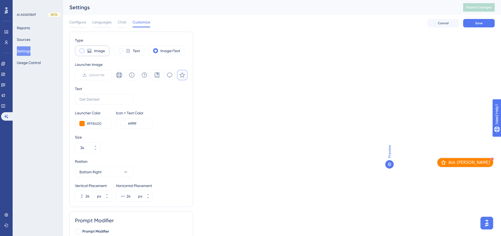
click at [101, 54] on div "Image" at bounding box center [92, 50] width 34 height 11
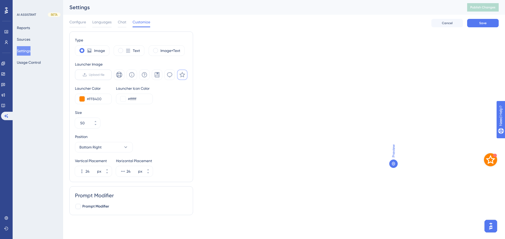
click at [99, 76] on span "Upload file" at bounding box center [97, 75] width 16 height 4
click at [104, 75] on input "Upload file" at bounding box center [104, 75] width 0 height 0
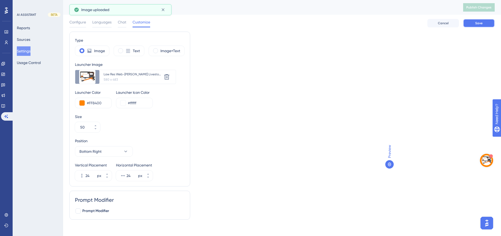
click at [474, 26] on button "Save" at bounding box center [479, 23] width 32 height 8
click at [478, 9] on span "Publish Changes" at bounding box center [478, 7] width 25 height 4
click at [126, 50] on icon at bounding box center [127, 50] width 5 height 5
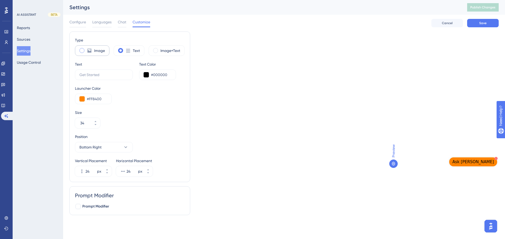
click at [100, 51] on label "Image" at bounding box center [99, 51] width 11 height 6
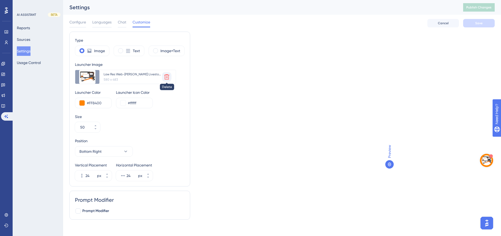
click at [164, 76] on icon at bounding box center [167, 77] width 6 height 6
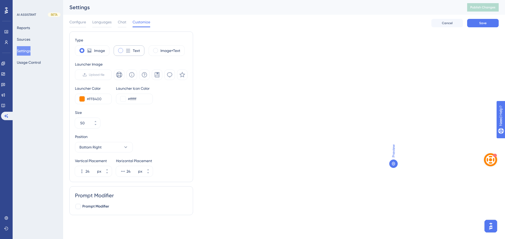
click at [131, 52] on icon at bounding box center [127, 50] width 5 height 5
type input "34"
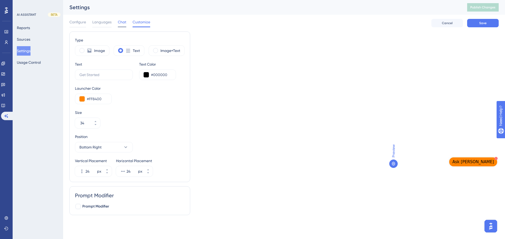
click at [122, 22] on span "Chat" at bounding box center [122, 22] width 8 height 6
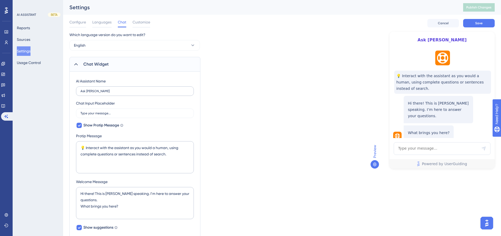
drag, startPoint x: 115, startPoint y: 93, endPoint x: 78, endPoint y: 91, distance: 37.4
click at [78, 91] on label "Ask Gallagher" at bounding box center [135, 90] width 118 height 9
click at [80, 91] on input "Ask Gallagher" at bounding box center [134, 91] width 109 height 4
drag, startPoint x: 105, startPoint y: 91, endPoint x: 76, endPoint y: 90, distance: 28.9
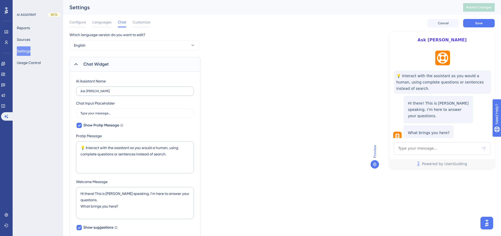
click at [121, 94] on label "Ask Gallagher" at bounding box center [135, 90] width 118 height 9
click at [121, 93] on input "Ask Gallagher" at bounding box center [134, 91] width 109 height 4
click at [162, 48] on button "English" at bounding box center [134, 45] width 130 height 11
click at [476, 24] on span "Save" at bounding box center [478, 23] width 7 height 4
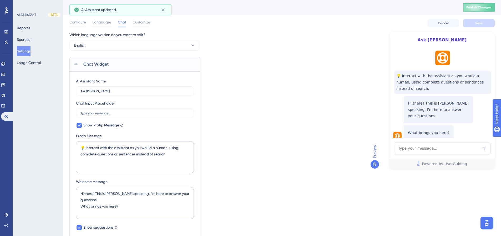
click at [445, 41] on span "Ask Gallagher" at bounding box center [442, 40] width 80 height 6
click at [452, 39] on span "Ask Gallagher" at bounding box center [442, 40] width 80 height 6
drag, startPoint x: 447, startPoint y: 40, endPoint x: 428, endPoint y: 41, distance: 18.1
click at [428, 41] on span "Ask Gallagher" at bounding box center [442, 40] width 80 height 6
click at [447, 41] on span "Ask Gallagher" at bounding box center [442, 40] width 80 height 6
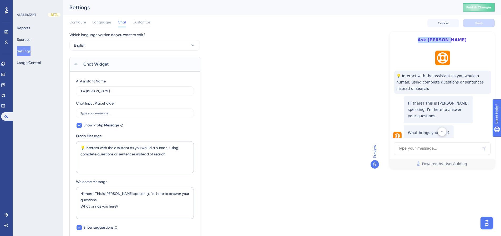
drag, startPoint x: 453, startPoint y: 40, endPoint x: 425, endPoint y: 39, distance: 28.9
click at [425, 39] on span "Ask Gallagher" at bounding box center [442, 40] width 80 height 6
click at [125, 89] on input "Ask Gallagher" at bounding box center [134, 91] width 109 height 4
click at [144, 21] on span "Customize" at bounding box center [141, 22] width 18 height 6
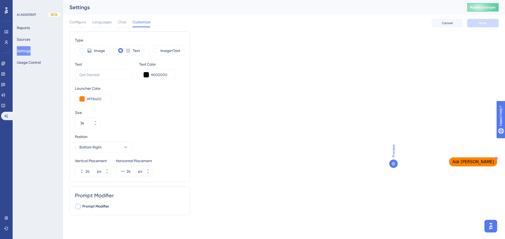
click at [106, 208] on span "Prompt Modifier" at bounding box center [95, 207] width 27 height 6
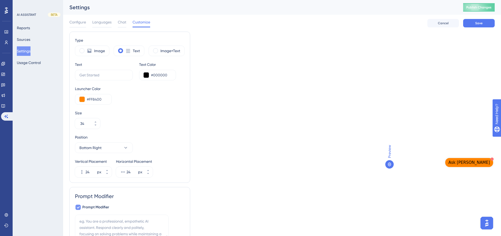
click at [106, 206] on span "Prompt Modifier" at bounding box center [95, 207] width 27 height 6
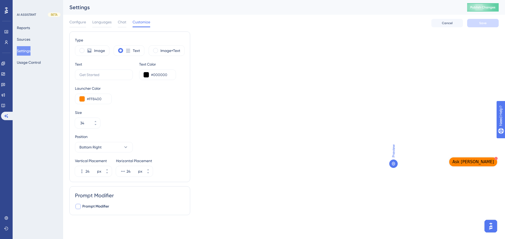
click at [106, 206] on span "Prompt Modifier" at bounding box center [95, 207] width 27 height 6
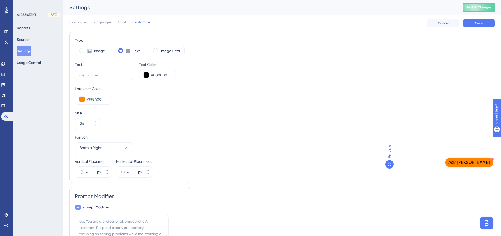
click at [106, 206] on span "Prompt Modifier" at bounding box center [95, 207] width 27 height 6
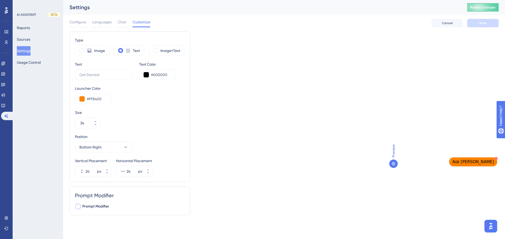
click at [106, 206] on span "Prompt Modifier" at bounding box center [95, 207] width 27 height 6
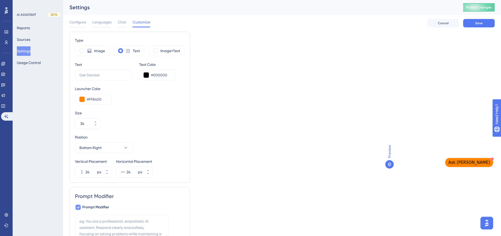
click at [106, 206] on span "Prompt Modifier" at bounding box center [95, 207] width 27 height 6
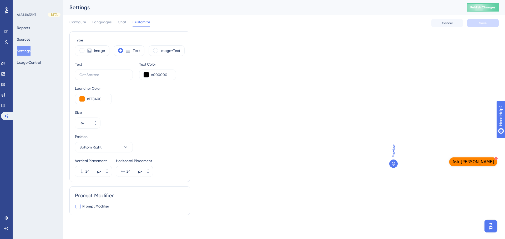
click at [106, 206] on span "Prompt Modifier" at bounding box center [95, 207] width 27 height 6
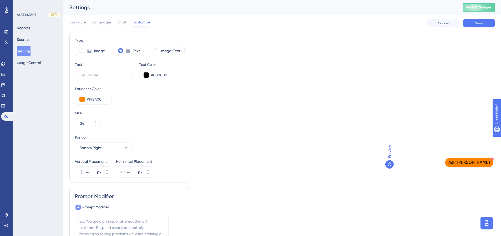
click at [106, 206] on span "Prompt Modifier" at bounding box center [95, 207] width 27 height 6
checkbox input "false"
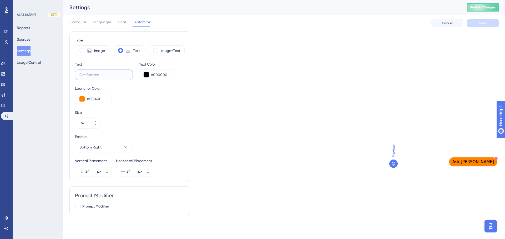
click at [103, 76] on input "text" at bounding box center [103, 75] width 49 height 6
click at [132, 117] on div "Size 34" at bounding box center [130, 119] width 110 height 19
click at [483, 24] on span "Save" at bounding box center [482, 23] width 7 height 4
click at [483, 8] on span "Publish Changes" at bounding box center [482, 7] width 25 height 4
click at [98, 78] on label "frertert" at bounding box center [104, 75] width 58 height 11
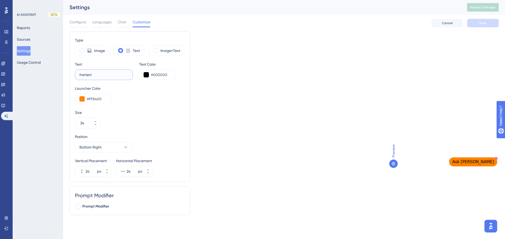
click at [98, 78] on input "frertert" at bounding box center [103, 75] width 49 height 6
drag, startPoint x: 96, startPoint y: 72, endPoint x: 12, endPoint y: 70, distance: 84.4
click at [63, 68] on div "Performance Users Engagement Widgets Feedback Product Updates Knowledge Base AI…" at bounding box center [284, 114] width 442 height 228
type input "-="
drag, startPoint x: 104, startPoint y: 76, endPoint x: -28, endPoint y: 71, distance: 131.5
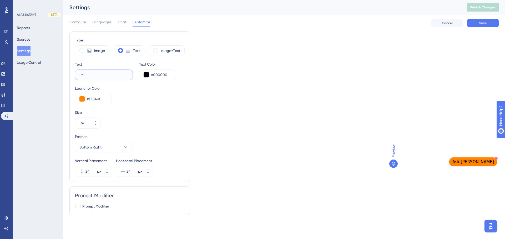
click at [0, 0] on html "Performance Users Engagement Widgets Feedback Product Updates Knowledge Base AI…" at bounding box center [252, 0] width 505 height 0
click at [202, 110] on div "Type Image Text Image+Text Text Text Color #000000 Launcher Color #FF8400 Size …" at bounding box center [283, 126] width 429 height 188
click at [488, 21] on button "Save" at bounding box center [483, 23] width 32 height 8
click at [5, 105] on link at bounding box center [3, 105] width 4 height 8
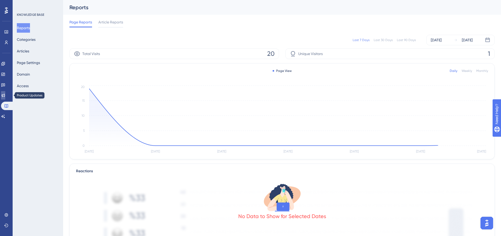
click at [5, 94] on link at bounding box center [3, 95] width 4 height 8
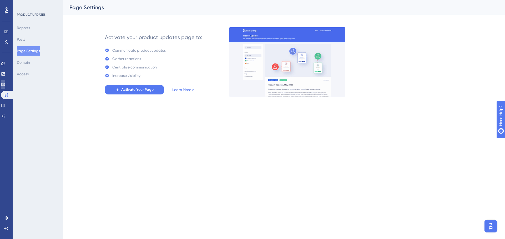
click at [5, 89] on link at bounding box center [3, 84] width 4 height 8
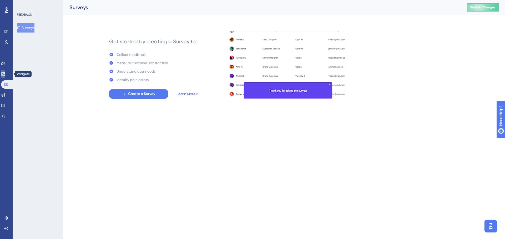
click at [5, 76] on link at bounding box center [3, 74] width 4 height 8
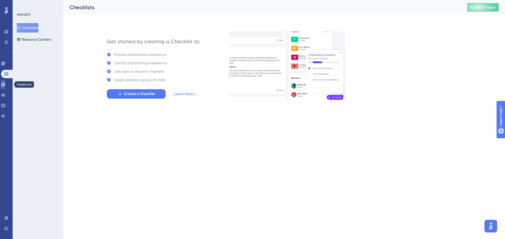
click at [5, 83] on link at bounding box center [3, 84] width 4 height 8
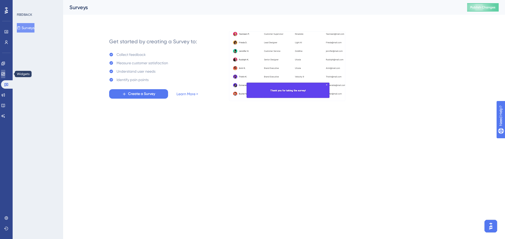
click at [5, 74] on link at bounding box center [3, 74] width 4 height 8
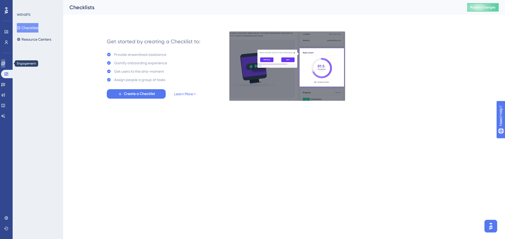
click at [5, 65] on icon at bounding box center [3, 64] width 4 height 4
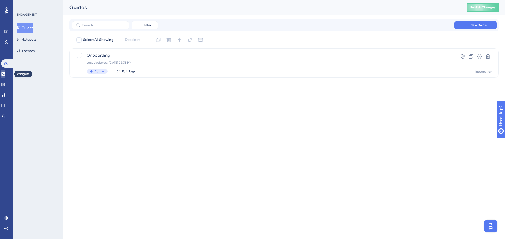
click at [5, 77] on link at bounding box center [3, 74] width 4 height 8
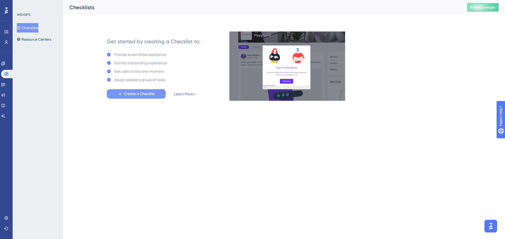
click at [131, 94] on span "Create a Checklist" at bounding box center [139, 94] width 31 height 6
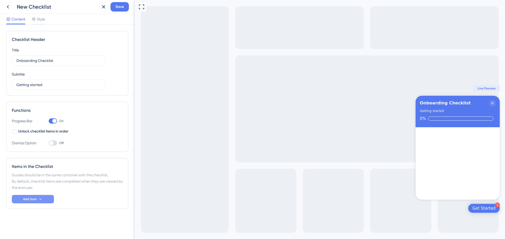
click at [37, 201] on button "Add Item" at bounding box center [33, 199] width 42 height 8
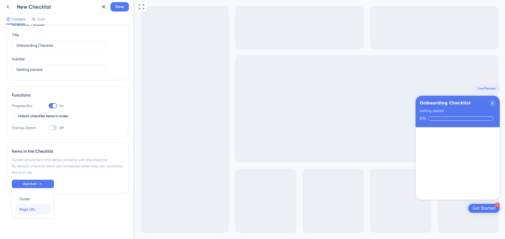
click at [34, 209] on span "Page URL" at bounding box center [27, 210] width 16 height 6
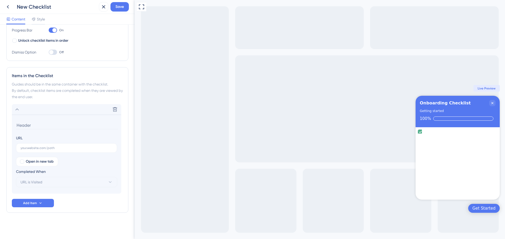
scroll to position [92, 0]
click at [17, 109] on icon at bounding box center [17, 109] width 3 height 2
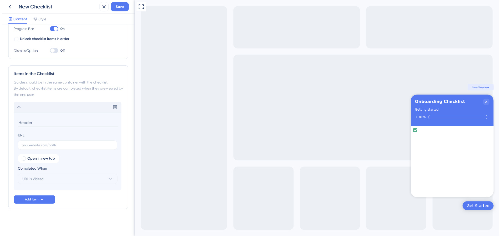
scroll to position [13, 0]
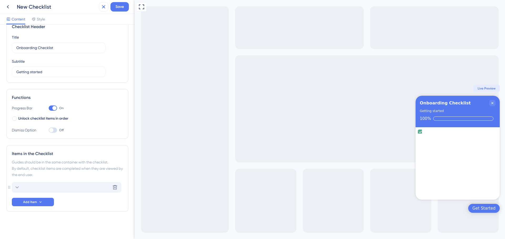
click at [105, 9] on icon at bounding box center [103, 7] width 6 height 6
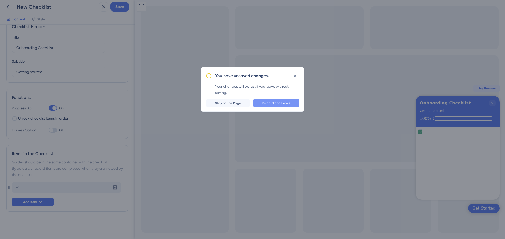
click at [265, 106] on button "Discard and Leave" at bounding box center [276, 103] width 46 height 8
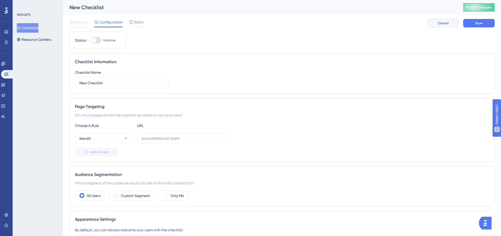
click at [441, 22] on span "Cancel" at bounding box center [443, 23] width 11 height 4
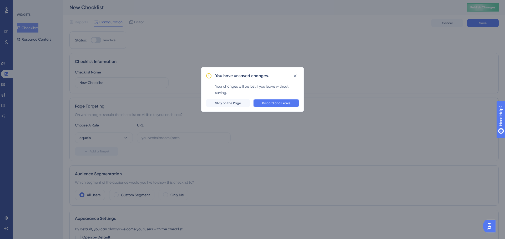
click at [267, 101] on span "Discard and Leave" at bounding box center [276, 103] width 28 height 4
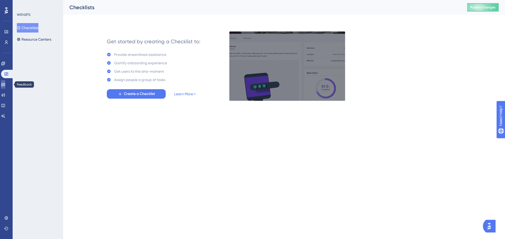
click at [5, 85] on link at bounding box center [3, 84] width 4 height 8
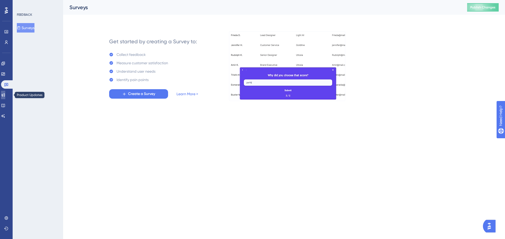
click at [5, 98] on link at bounding box center [3, 95] width 4 height 8
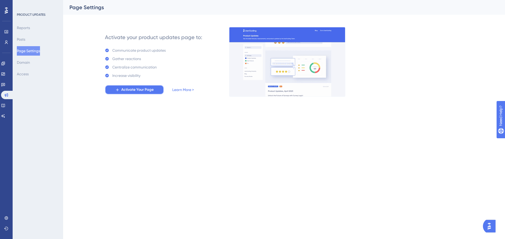
click at [123, 93] on span "Activate Your Page" at bounding box center [137, 90] width 32 height 6
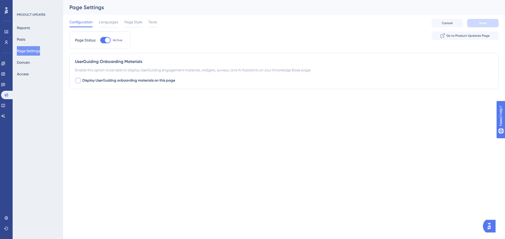
click at [126, 80] on span "Display UserGuiding onboarding materials on this page" at bounding box center [128, 81] width 93 height 6
checkbox input "true"
click at [488, 22] on button "Save" at bounding box center [483, 23] width 32 height 8
click at [465, 34] on span "Go to Product Updates Page" at bounding box center [467, 36] width 43 height 4
click at [111, 24] on span "Languages" at bounding box center [108, 22] width 19 height 6
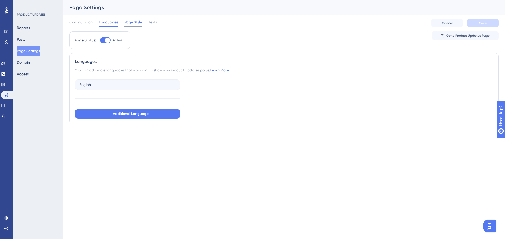
click at [134, 22] on span "Page Style" at bounding box center [133, 22] width 18 height 6
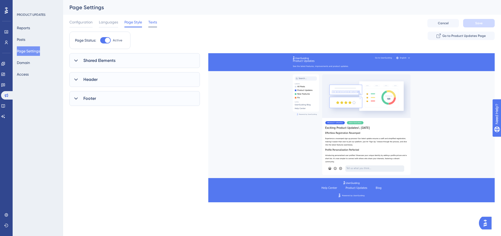
click at [154, 21] on span "Texts" at bounding box center [152, 22] width 9 height 6
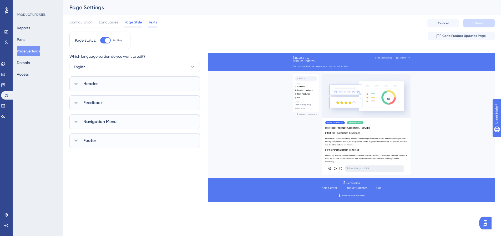
click at [136, 23] on span "Page Style" at bounding box center [133, 22] width 18 height 6
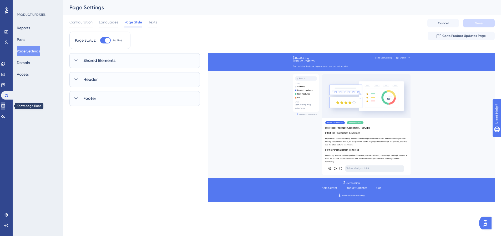
click at [5, 106] on link at bounding box center [3, 105] width 4 height 8
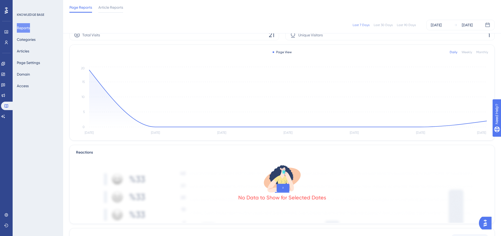
scroll to position [79, 0]
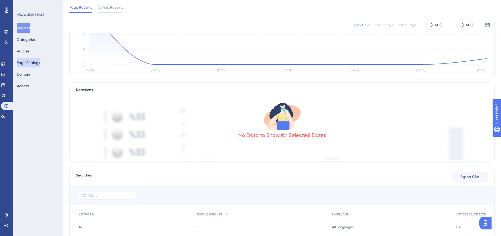
click at [31, 64] on button "Page Settings" at bounding box center [28, 62] width 23 height 9
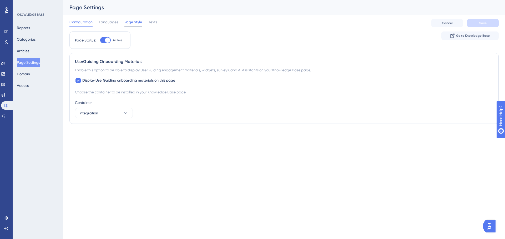
click at [134, 21] on span "Page Style" at bounding box center [133, 22] width 18 height 6
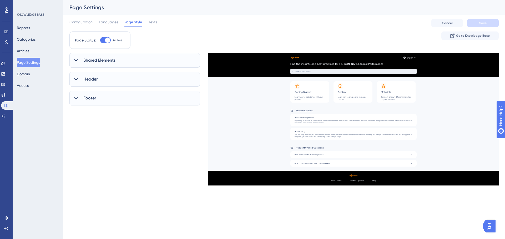
click at [91, 61] on span "Shared Elements" at bounding box center [99, 60] width 32 height 6
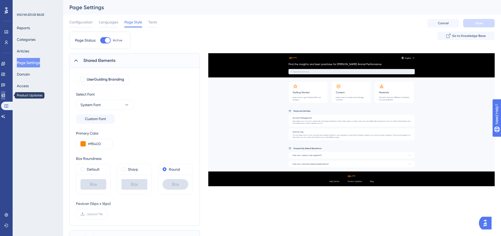
click at [5, 91] on link at bounding box center [3, 95] width 4 height 8
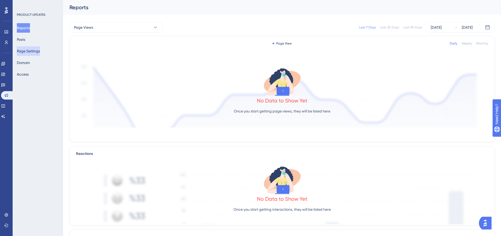
click at [34, 54] on button "Page Settings" at bounding box center [28, 50] width 23 height 9
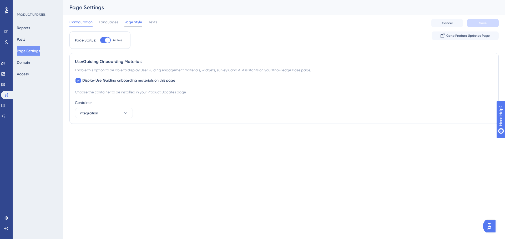
click at [135, 19] on span "Page Style" at bounding box center [133, 22] width 18 height 6
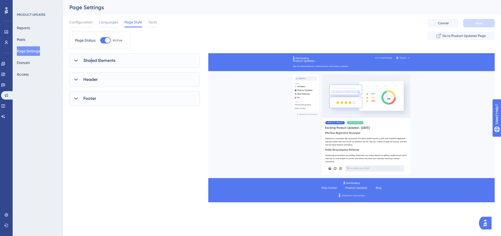
click at [91, 60] on span "Shared Elements" at bounding box center [99, 60] width 32 height 6
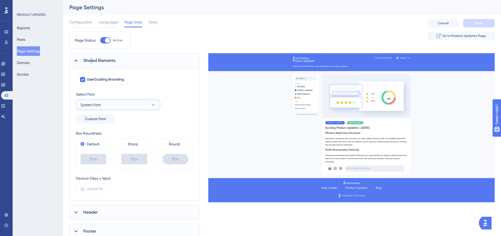
click at [121, 105] on button "System Font" at bounding box center [118, 104] width 84 height 11
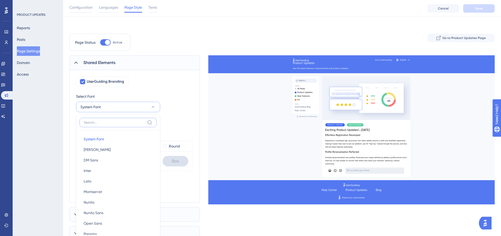
scroll to position [56, 0]
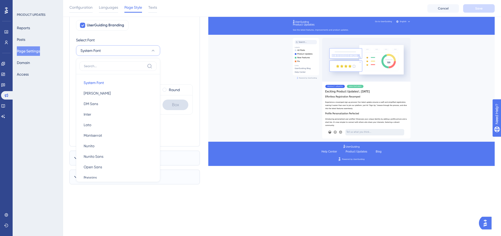
click at [177, 55] on div "Select Font System Font System Font System Font Barlow Barlow DM Sans DM Sans I…" at bounding box center [134, 53] width 117 height 33
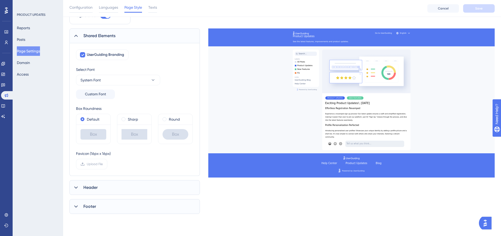
scroll to position [77, 0]
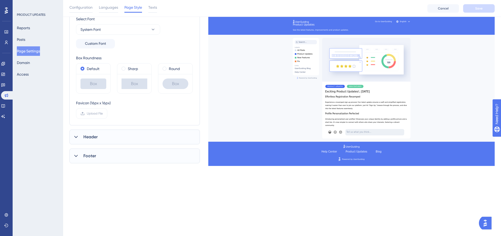
click at [98, 139] on div "Header" at bounding box center [134, 136] width 130 height 15
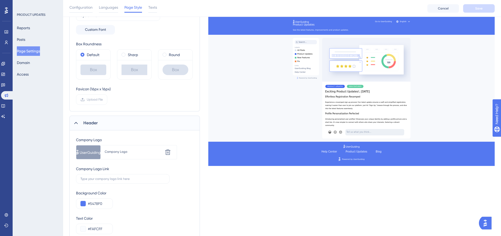
scroll to position [130, 0]
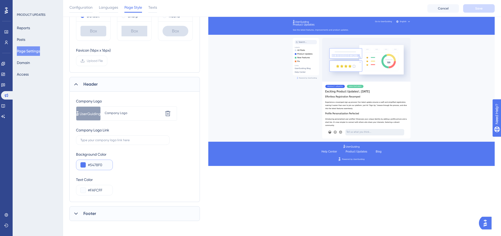
drag, startPoint x: 106, startPoint y: 164, endPoint x: 73, endPoint y: 164, distance: 33.1
click at [73, 164] on div "Company Logo Upload new image Company Logo Delete Company Logo Link Background …" at bounding box center [134, 146] width 130 height 110
paste input "FF840"
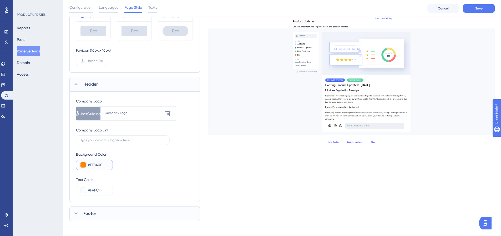
drag, startPoint x: 104, startPoint y: 165, endPoint x: 70, endPoint y: 162, distance: 34.3
click at [72, 163] on div "Company Logo Upload new image Company Logo Delete Company Logo Link Background …" at bounding box center [134, 146] width 130 height 110
type input "#FF8400"
click at [106, 191] on input "#FAFCFF" at bounding box center [98, 190] width 21 height 6
drag, startPoint x: 109, startPoint y: 190, endPoint x: 72, endPoint y: 187, distance: 36.9
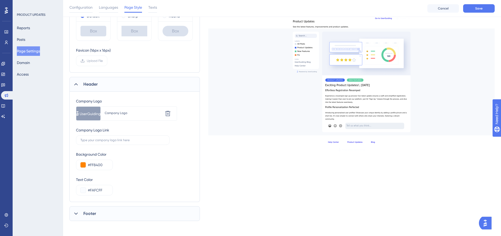
click at [72, 187] on div "Company Logo Upload new image Company Logo Delete Company Logo Link Background …" at bounding box center [134, 146] width 130 height 110
drag, startPoint x: 82, startPoint y: 162, endPoint x: 50, endPoint y: 162, distance: 32.3
click at [63, 162] on div "Performance Users Engagement Widgets Feedback Product Updates Knowledge Base AI…" at bounding box center [282, 49] width 438 height 359
click at [105, 192] on input "#FAFCFF" at bounding box center [98, 190] width 21 height 6
drag, startPoint x: 106, startPoint y: 190, endPoint x: 74, endPoint y: 188, distance: 32.9
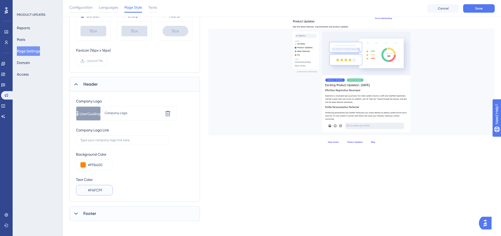
click at [74, 188] on div "Company Logo Upload new image Company Logo Delete Company Logo Link Background …" at bounding box center [134, 146] width 130 height 110
paste input "F8400"
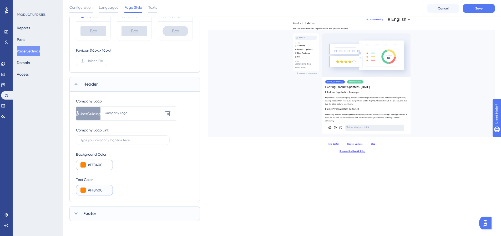
type input "#FF8400"
click at [85, 165] on button at bounding box center [82, 164] width 5 height 5
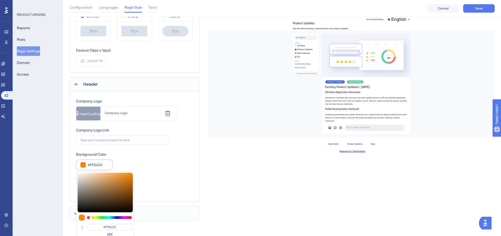
type input "#0f0f0e"
type input "#0F0F0E"
click at [80, 210] on div at bounding box center [105, 191] width 55 height 39
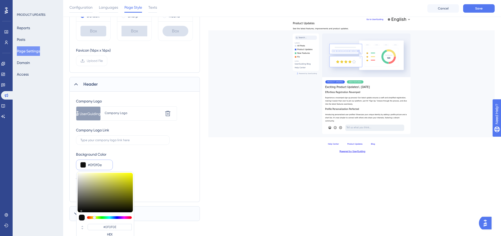
type input "#0e0e0d"
type input "#0E0E0D"
type input "#0c0c0c"
type input "#0C0C0C"
type input "#0a0a0a"
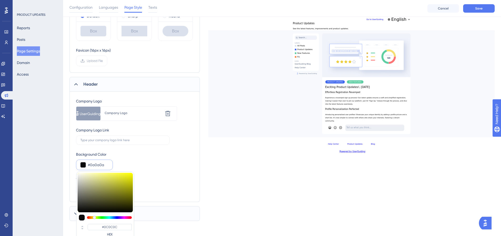
type input "#0A0A0A"
type input "#080808"
type input "#070707"
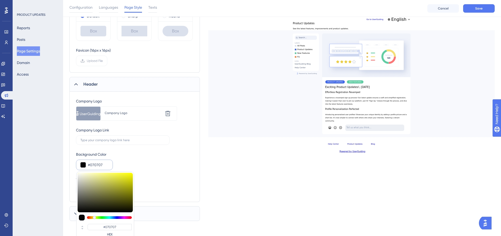
type input "#050505"
type input "#000000"
drag, startPoint x: 80, startPoint y: 210, endPoint x: 76, endPoint y: 214, distance: 6.0
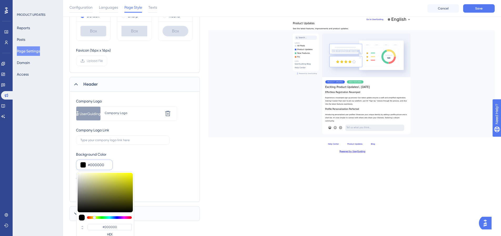
click at [76, 214] on div "#000000 HEX" at bounding box center [105, 212] width 58 height 83
click at [147, 175] on div "Company Logo Upload new image Company Logo Delete Company Logo Link Background …" at bounding box center [134, 146] width 117 height 97
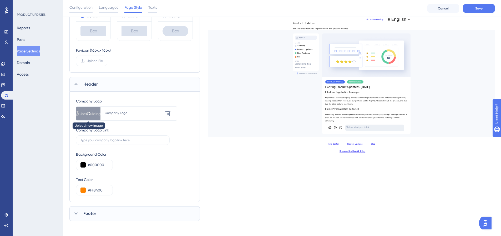
click at [90, 114] on icon at bounding box center [88, 113] width 4 height 4
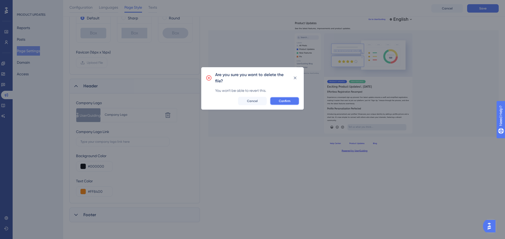
click at [287, 103] on span "Confirm" at bounding box center [285, 101] width 12 height 4
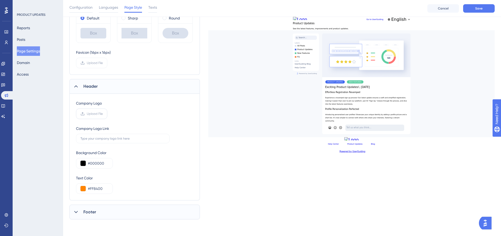
click at [92, 115] on span "Upload File" at bounding box center [95, 113] width 16 height 4
click at [103, 114] on input "Upload File" at bounding box center [103, 114] width 0 height 0
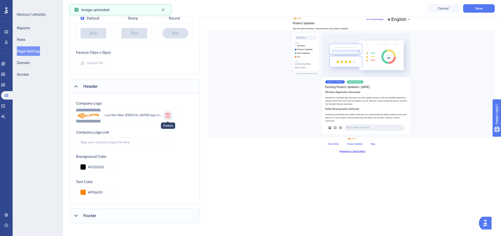
click at [168, 118] on button at bounding box center [167, 115] width 9 height 9
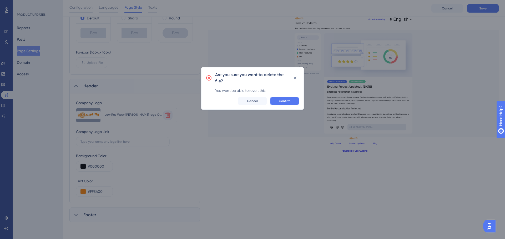
click at [297, 102] on button "Confirm" at bounding box center [284, 101] width 29 height 8
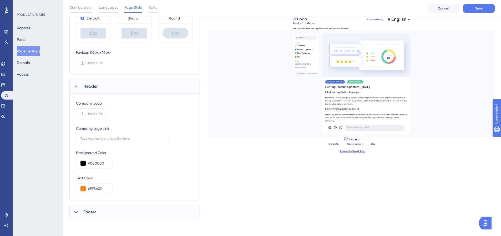
click at [97, 116] on label "Upload File" at bounding box center [91, 113] width 31 height 11
click at [103, 114] on input "Upload File" at bounding box center [103, 114] width 0 height 0
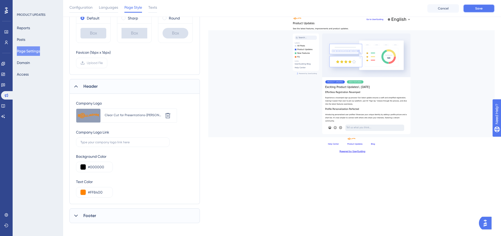
click at [477, 11] on button "Save" at bounding box center [479, 8] width 32 height 8
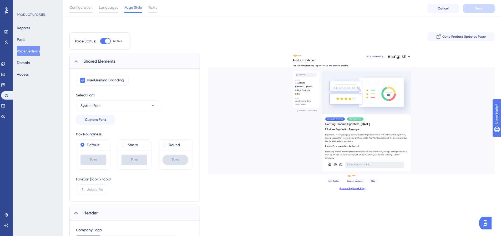
scroll to position [0, 0]
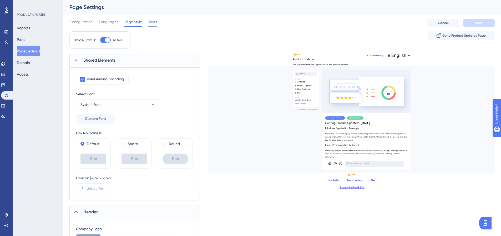
click at [150, 23] on span "Texts" at bounding box center [152, 22] width 9 height 6
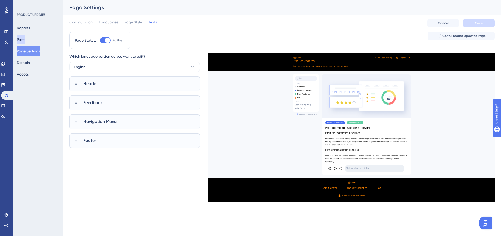
click at [20, 40] on button "Posts" at bounding box center [21, 39] width 8 height 9
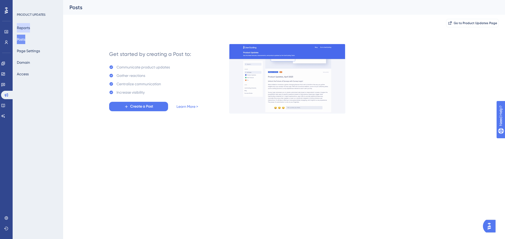
click at [27, 32] on button "Reports" at bounding box center [23, 27] width 13 height 9
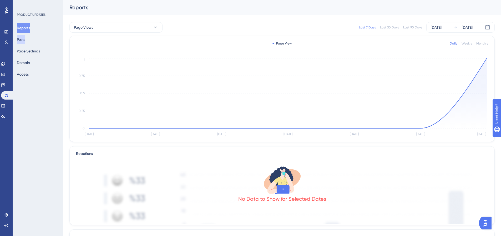
click at [24, 44] on button "Posts" at bounding box center [21, 39] width 8 height 9
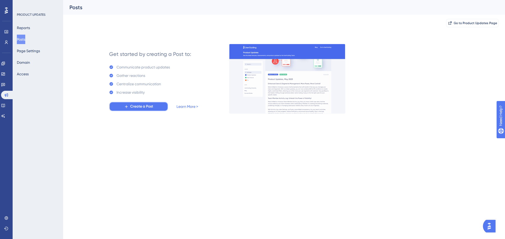
click at [148, 109] on span "Create a Post" at bounding box center [141, 107] width 23 height 6
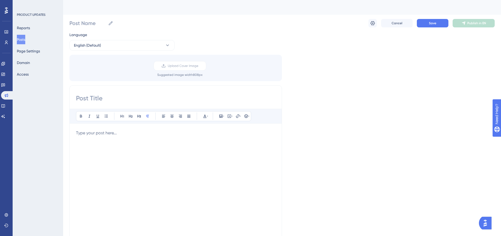
click at [115, 140] on div at bounding box center [175, 188] width 199 height 116
click at [105, 130] on p at bounding box center [175, 133] width 199 height 6
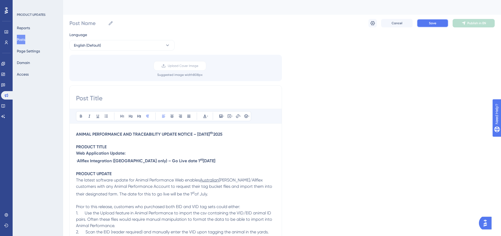
click at [432, 23] on span "Save" at bounding box center [432, 23] width 7 height 4
click at [102, 97] on input at bounding box center [175, 98] width 199 height 8
drag, startPoint x: 231, startPoint y: 136, endPoint x: 39, endPoint y: 124, distance: 192.5
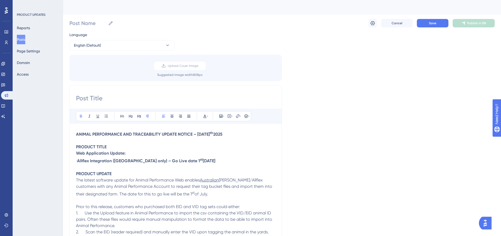
copy p "ANIMAL PERFORMANCE AND TRACEABILITY UPDATE NOTICE – June 27 th 2025"
click at [86, 94] on input at bounding box center [175, 98] width 199 height 8
paste input "ANIMAL PERFORMANCE AND TRACEABILITY UPDATE NOTICE – June 27th 2025"
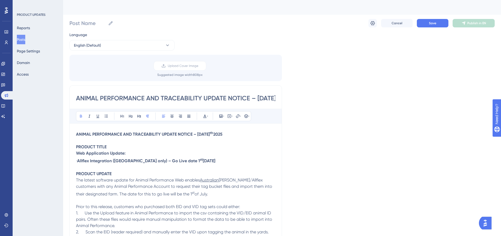
scroll to position [0, 25]
type input "ANIMAL PERFORMANCE AND TRACEABILITY UPDATE NOTICE – June 27th 2025"
click at [421, 21] on button "Save" at bounding box center [433, 23] width 32 height 8
click at [209, 162] on p "· Allflex Integration (Australia only) – Go Live date 1 st July 2025" at bounding box center [175, 160] width 199 height 8
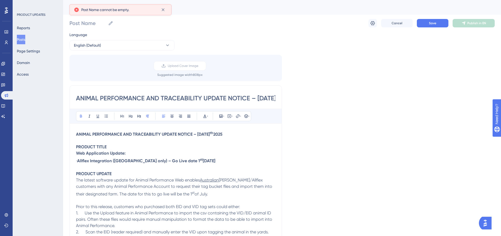
click at [258, 97] on input "ANIMAL PERFORMANCE AND TRACEABILITY UPDATE NOTICE – June 27th 2025" at bounding box center [175, 98] width 199 height 8
drag, startPoint x: 264, startPoint y: 99, endPoint x: 296, endPoint y: 100, distance: 32.1
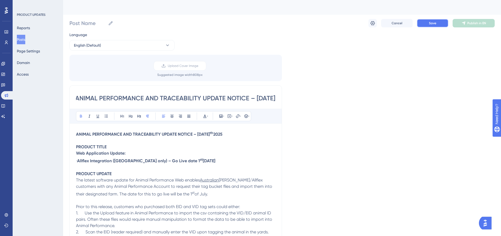
click at [436, 24] on span "Save" at bounding box center [432, 23] width 7 height 4
click at [433, 24] on span "Save" at bounding box center [432, 23] width 7 height 4
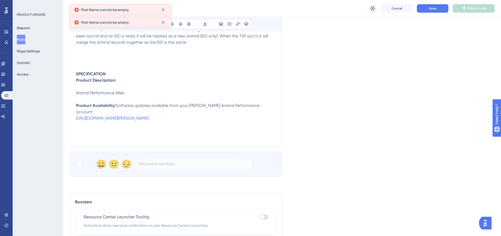
scroll to position [614, 0]
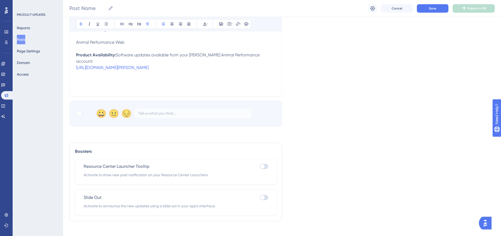
click at [266, 195] on div at bounding box center [264, 197] width 8 height 5
click at [260, 197] on input "checkbox" at bounding box center [259, 197] width 0 height 0
checkbox input "true"
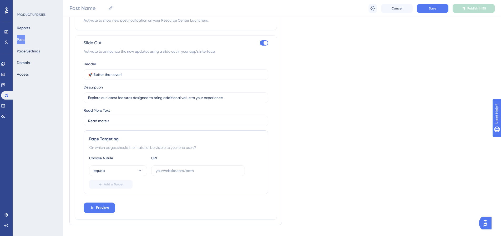
scroll to position [772, 0]
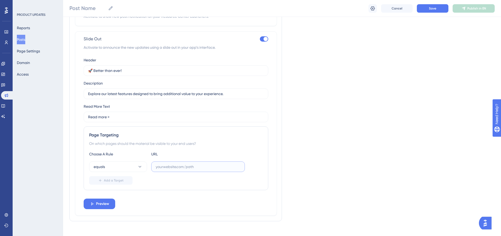
click at [169, 164] on input "text" at bounding box center [198, 167] width 85 height 6
paste input "[URL][DOMAIN_NAME][PERSON_NAME]"
type input "[URL][DOMAIN_NAME][PERSON_NAME]"
click at [98, 200] on span "Preview" at bounding box center [102, 203] width 13 height 6
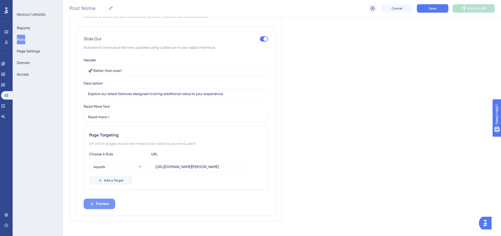
scroll to position [0, 0]
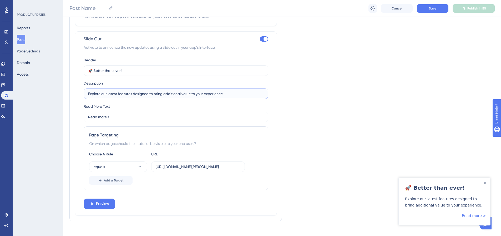
drag, startPoint x: 228, startPoint y: 88, endPoint x: 69, endPoint y: 88, distance: 159.6
type input "Check out our latest Animal Performance updates to help you improve your bottom…"
click at [433, 9] on span "Save" at bounding box center [432, 8] width 7 height 4
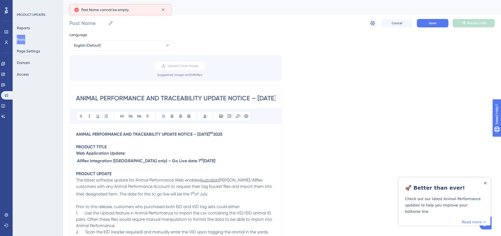
click at [226, 96] on input "ANIMAL PERFORMANCE AND TRACEABILITY UPDATE NOTICE – June 27th 2025" at bounding box center [175, 98] width 199 height 8
click at [260, 96] on input "ANIMAL PERFORMANCE AND TRACEABILITY UPDATE NOTICE – June 27th 2025" at bounding box center [175, 98] width 199 height 8
click at [251, 98] on input "ANIMAL PERFORMANCE AND TRACEABILITY UPDATE NOTICE – June 27th 2025" at bounding box center [175, 98] width 199 height 8
drag, startPoint x: 254, startPoint y: 98, endPoint x: 333, endPoint y: 101, distance: 79.2
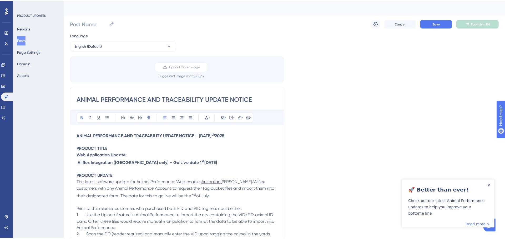
scroll to position [0, 0]
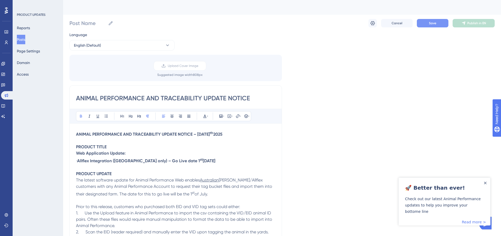
type input "ANIMAL PERFORMANCE AND TRACEABILITY UPDATE NOTICE"
click at [438, 25] on button "Save" at bounding box center [433, 23] width 32 height 8
drag, startPoint x: 259, startPoint y: 98, endPoint x: -78, endPoint y: 95, distance: 337.0
click at [0, 0] on html "Performance Users Engagement Widgets Feedback Product Updates Knowledge Base AI…" at bounding box center [250, 0] width 501 height 0
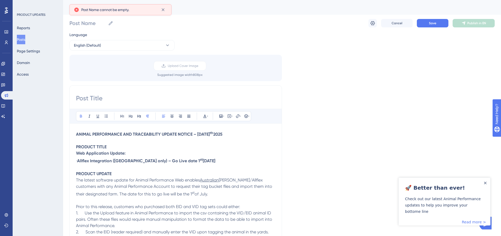
click at [126, 97] on input at bounding box center [175, 98] width 199 height 8
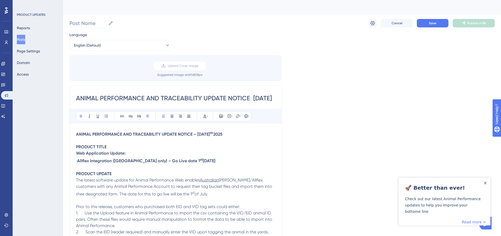
type input "ANIMAL PERFORMANCE AND TRACEABILITY UPDATE NOTICE June 27th 2025"
click at [97, 24] on input "Post Name" at bounding box center [87, 22] width 37 height 7
type input "Update Notice [DATE]"
click at [428, 25] on button "Save" at bounding box center [433, 23] width 32 height 8
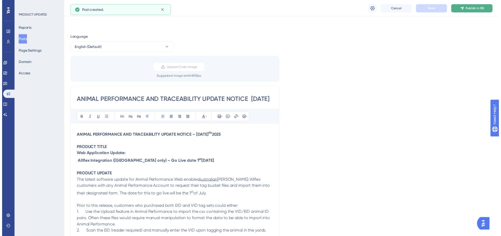
scroll to position [455, 0]
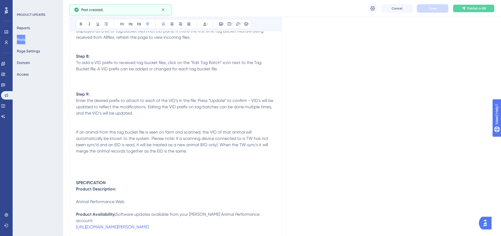
click at [470, 11] on button "Publish in EN" at bounding box center [473, 8] width 42 height 8
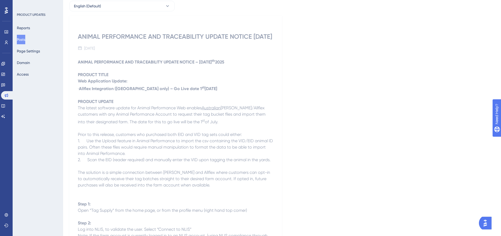
scroll to position [0, 0]
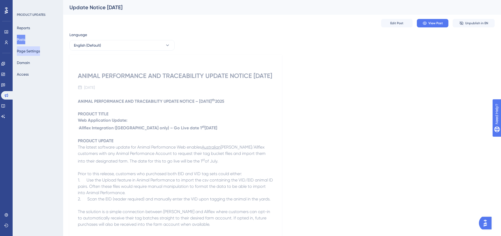
click at [33, 50] on button "Page Settings" at bounding box center [28, 50] width 23 height 9
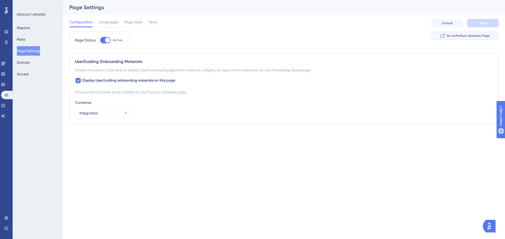
click at [471, 35] on span "Go to Product Updates Page" at bounding box center [467, 36] width 43 height 4
click at [25, 39] on button "Posts" at bounding box center [21, 39] width 8 height 9
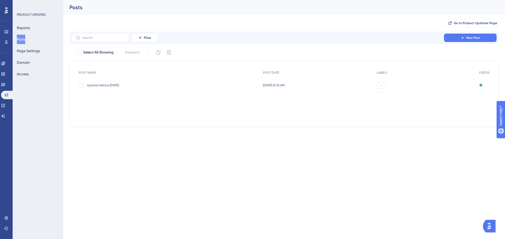
click at [184, 82] on div "Update Notice 27th June Update Notice 27th June" at bounding box center [168, 85] width 184 height 15
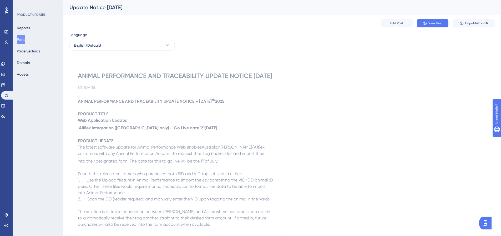
click at [25, 39] on button "Posts" at bounding box center [21, 39] width 8 height 9
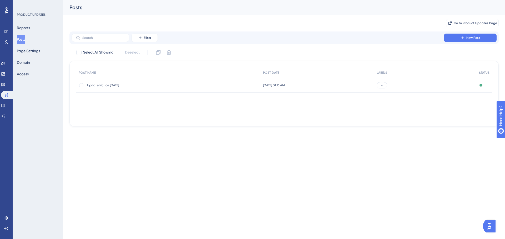
click at [381, 84] on div "-" at bounding box center [381, 85] width 11 height 6
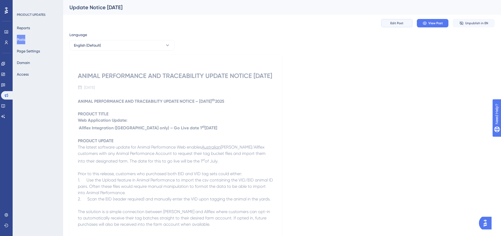
click at [395, 22] on span "Edit Post" at bounding box center [396, 23] width 13 height 4
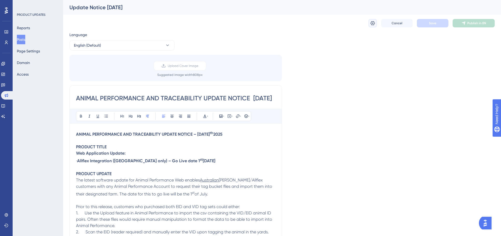
click at [372, 22] on icon at bounding box center [372, 23] width 5 height 5
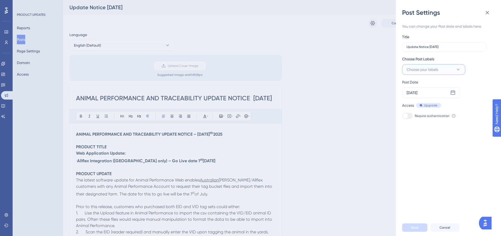
click at [431, 72] on span "Choose your labels" at bounding box center [422, 69] width 32 height 6
click at [410, 122] on div at bounding box center [408, 122] width 4 height 4
checkbox input "true"
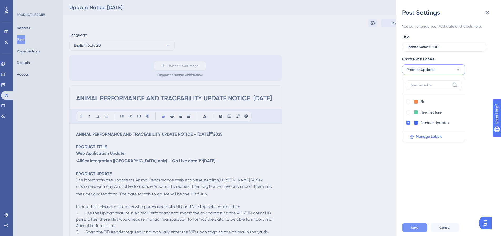
click at [413, 229] on span "Save" at bounding box center [414, 227] width 7 height 4
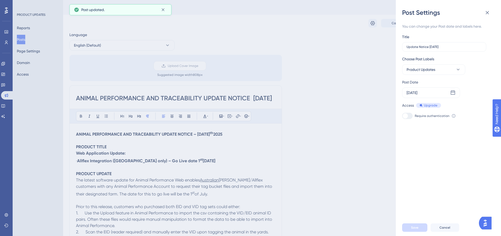
click at [345, 94] on div "Post Settings You can change your Post date and labels here. Title Update Notic…" at bounding box center [250, 118] width 501 height 236
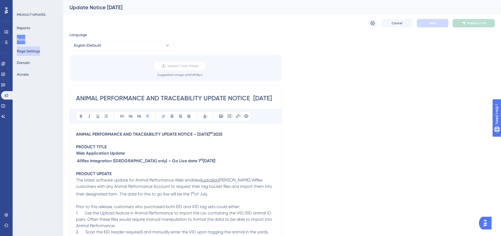
click at [40, 50] on button "Page Settings" at bounding box center [28, 50] width 23 height 9
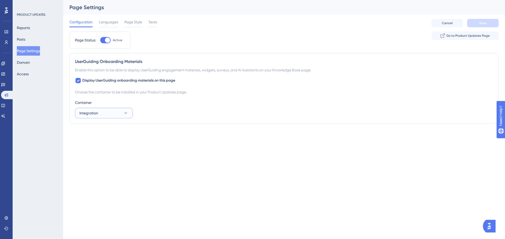
click at [120, 113] on button "Integration" at bounding box center [104, 113] width 58 height 11
click at [208, 104] on div "Container" at bounding box center [284, 103] width 418 height 6
click at [109, 25] on span "Languages" at bounding box center [108, 22] width 19 height 6
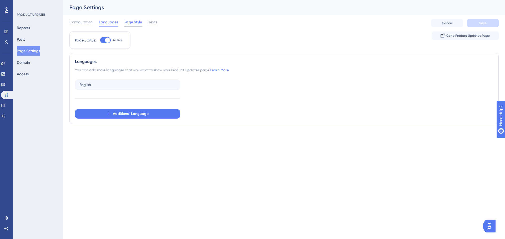
click at [140, 26] on div "Page Style" at bounding box center [133, 23] width 18 height 8
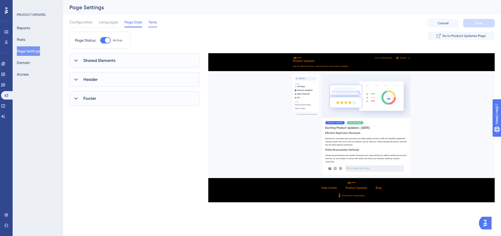
click at [157, 25] on div "Texts" at bounding box center [152, 23] width 9 height 8
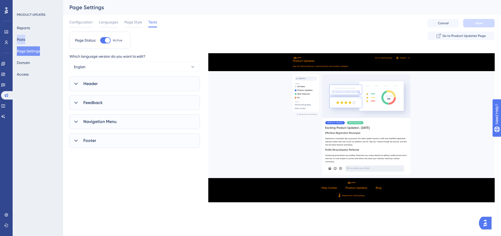
click at [25, 38] on button "Posts" at bounding box center [21, 39] width 8 height 9
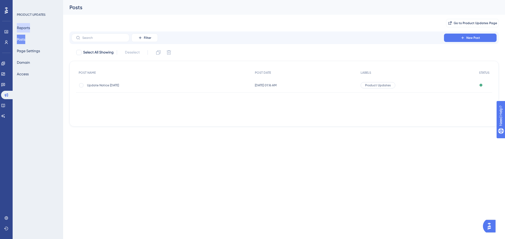
click at [30, 27] on button "Reports" at bounding box center [23, 27] width 13 height 9
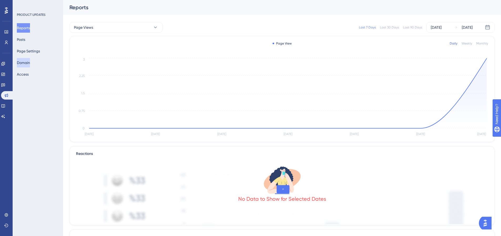
click at [30, 65] on button "Domain" at bounding box center [23, 62] width 13 height 9
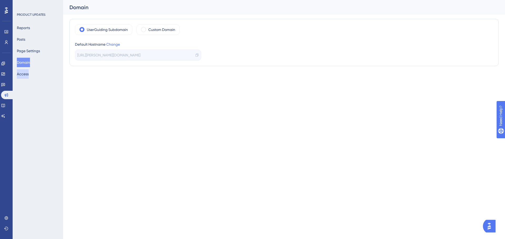
click at [28, 76] on button "Access" at bounding box center [23, 73] width 12 height 9
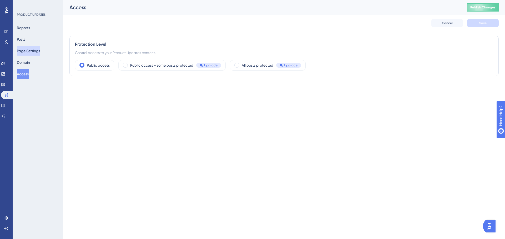
click at [30, 53] on button "Page Settings" at bounding box center [28, 50] width 23 height 9
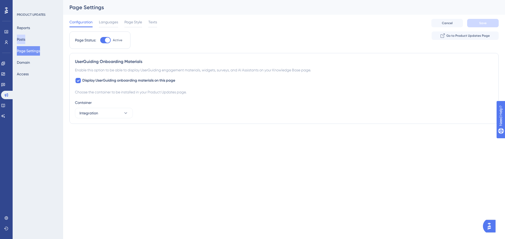
click at [22, 38] on button "Posts" at bounding box center [21, 39] width 8 height 9
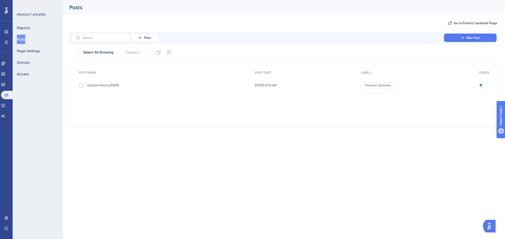
click at [82, 84] on div at bounding box center [81, 85] width 4 height 4
checkbox input "true"
click at [80, 86] on div at bounding box center [81, 85] width 4 height 4
checkbox input "false"
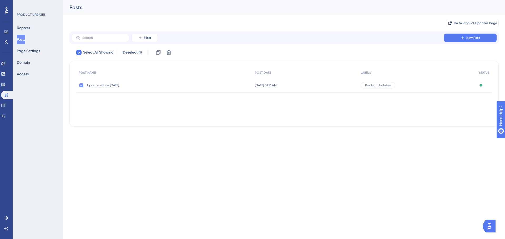
checkbox input "false"
click at [170, 85] on span "Update Notice [DATE]" at bounding box center [129, 85] width 84 height 4
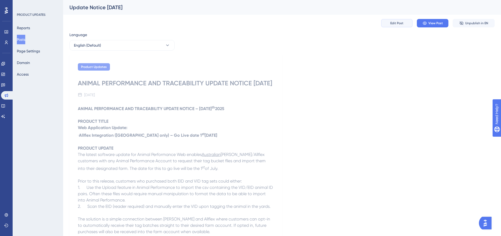
click at [388, 24] on button "Edit Post" at bounding box center [397, 23] width 32 height 8
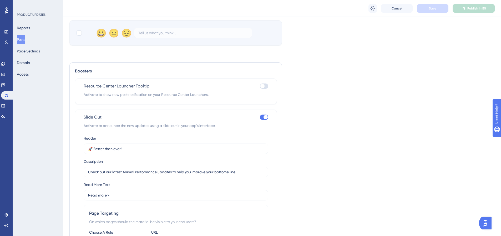
scroll to position [693, 0]
click at [266, 84] on div at bounding box center [264, 86] width 8 height 5
click at [260, 86] on input "checkbox" at bounding box center [259, 86] width 0 height 0
checkbox input "true"
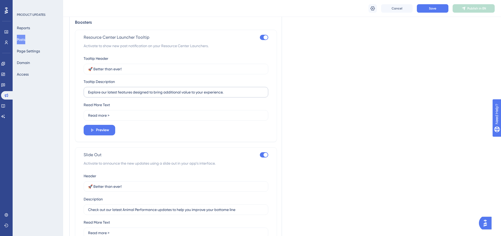
scroll to position [746, 0]
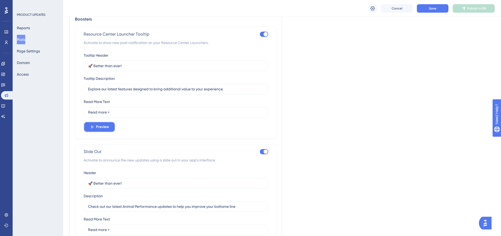
click at [97, 124] on span "Preview" at bounding box center [102, 127] width 13 height 6
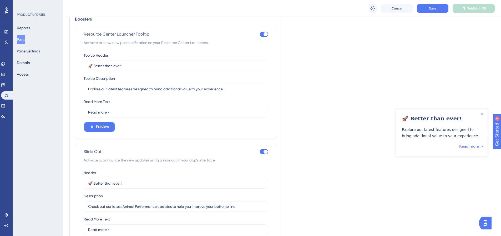
click at [97, 124] on span "Preview" at bounding box center [102, 127] width 13 height 6
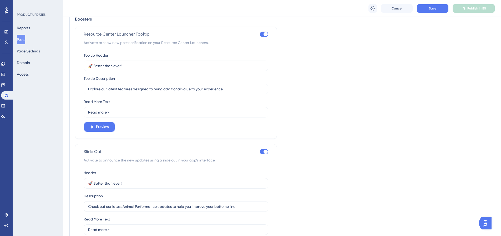
click at [97, 124] on span "Preview" at bounding box center [102, 127] width 13 height 6
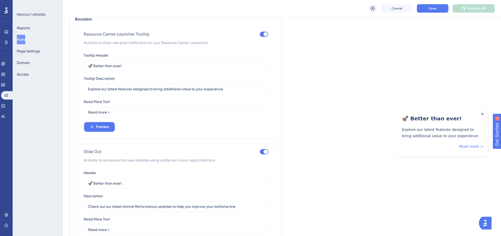
click at [97, 124] on span "Preview" at bounding box center [102, 127] width 13 height 6
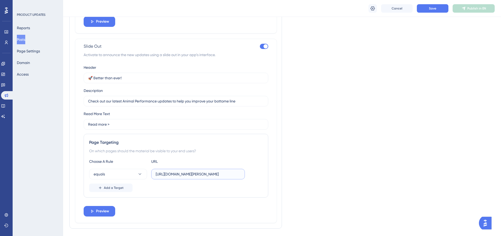
scroll to position [0, 15]
drag, startPoint x: 199, startPoint y: 166, endPoint x: 272, endPoint y: 166, distance: 73.1
click at [272, 166] on div "Slide Out Activate to announce the new updates using a slide out in your app’s …" at bounding box center [176, 131] width 202 height 184
click at [110, 206] on button "Preview" at bounding box center [100, 211] width 32 height 11
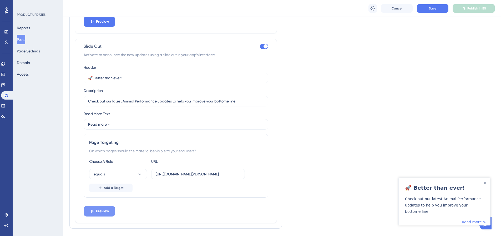
click at [110, 206] on button "Preview" at bounding box center [100, 211] width 32 height 11
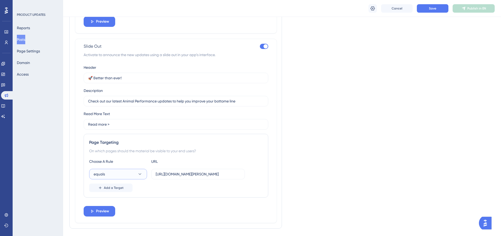
click at [142, 168] on button "equals" at bounding box center [118, 173] width 58 height 11
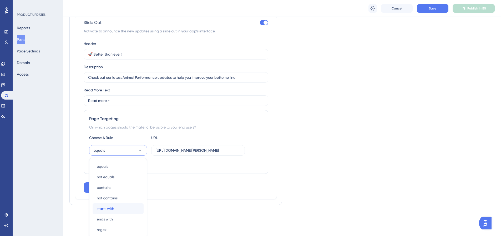
click at [133, 203] on div "starts with starts with" at bounding box center [118, 208] width 43 height 11
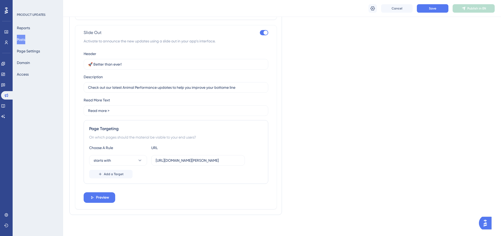
scroll to position [859, 0]
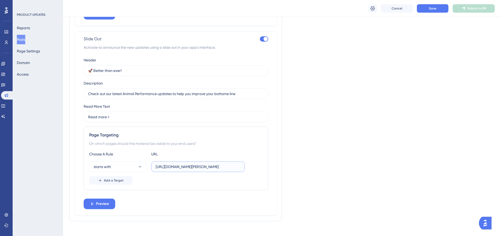
click at [231, 164] on input "[URL][DOMAIN_NAME][PERSON_NAME]" at bounding box center [198, 167] width 85 height 6
drag, startPoint x: 235, startPoint y: 160, endPoint x: 280, endPoint y: 164, distance: 45.4
click at [280, 164] on div "Boosters Resource Center Launcher Tooltip Activate to show new post notificatio…" at bounding box center [175, 59] width 212 height 323
click at [228, 164] on input "[URL][DOMAIN_NAME][PERSON_NAME]" at bounding box center [198, 167] width 85 height 6
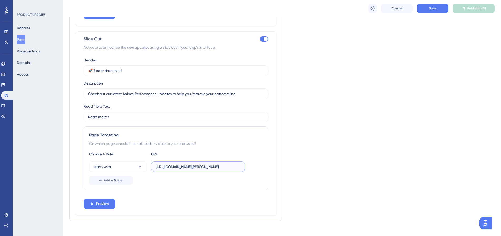
drag, startPoint x: 231, startPoint y: 161, endPoint x: 243, endPoint y: 161, distance: 12.1
click at [243, 161] on label "[URL][DOMAIN_NAME][PERSON_NAME]" at bounding box center [198, 166] width 94 height 11
type input "https://dev.am.app.gallagher.com/amc/dashboard/"
click at [102, 200] on span "Preview" at bounding box center [102, 203] width 13 height 6
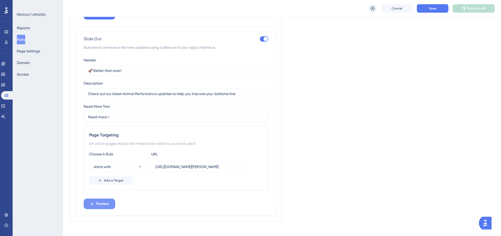
scroll to position [0, 0]
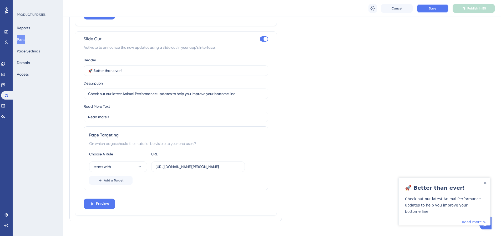
click at [429, 9] on span "Save" at bounding box center [432, 8] width 7 height 4
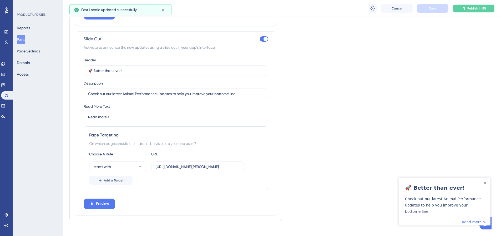
click at [473, 9] on span "Publish in EN" at bounding box center [476, 8] width 19 height 4
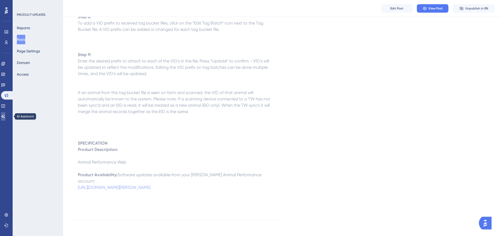
click at [5, 118] on link at bounding box center [3, 116] width 4 height 8
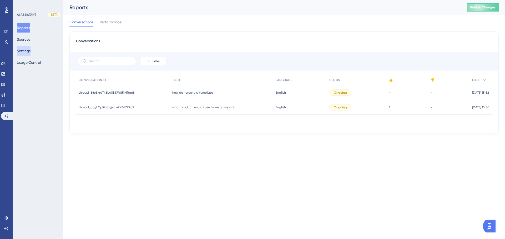
click at [23, 50] on button "Settings" at bounding box center [24, 50] width 14 height 9
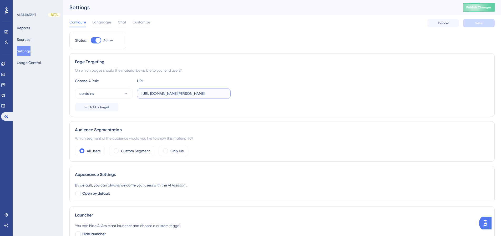
click at [221, 95] on input "[URL][DOMAIN_NAME][PERSON_NAME]" at bounding box center [183, 93] width 85 height 6
drag, startPoint x: 223, startPoint y: 94, endPoint x: 245, endPoint y: 95, distance: 22.1
click at [245, 95] on div "contains https://dev.am.app.gallagher.com/amc/dashboard/home" at bounding box center [282, 93] width 414 height 11
click at [217, 94] on input "[URL][DOMAIN_NAME][PERSON_NAME]" at bounding box center [183, 93] width 85 height 6
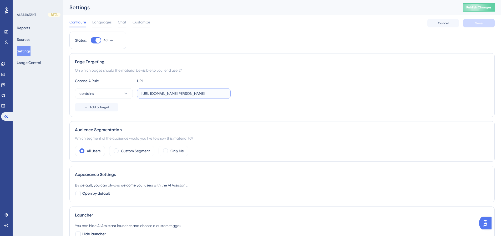
click at [216, 94] on input "[URL][DOMAIN_NAME][PERSON_NAME]" at bounding box center [183, 93] width 85 height 6
click at [221, 92] on input "[URL][DOMAIN_NAME][PERSON_NAME]" at bounding box center [183, 93] width 85 height 6
click at [227, 93] on label "[URL][DOMAIN_NAME][PERSON_NAME]" at bounding box center [184, 93] width 94 height 11
click at [226, 93] on input "[URL][DOMAIN_NAME][PERSON_NAME]" at bounding box center [183, 93] width 85 height 6
click at [227, 93] on label "[URL][DOMAIN_NAME][PERSON_NAME]" at bounding box center [184, 93] width 94 height 11
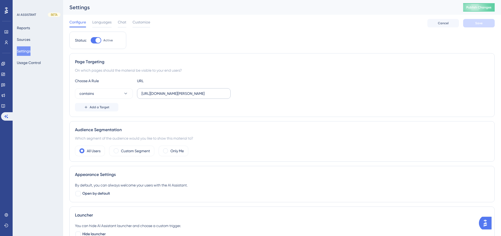
click at [226, 93] on input "[URL][DOMAIN_NAME][PERSON_NAME]" at bounding box center [183, 93] width 85 height 6
type input "https://dev.am.app.gallagher.com/amc/dashboard/"
click at [121, 93] on button "contains" at bounding box center [104, 93] width 58 height 11
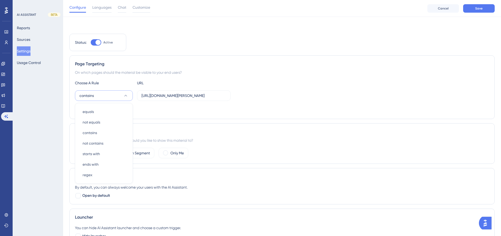
scroll to position [23, 0]
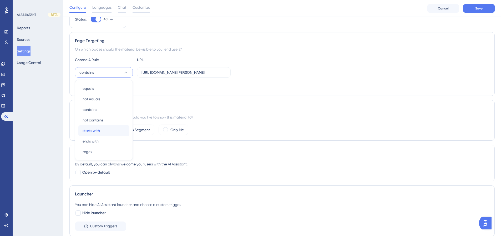
click at [111, 129] on div "starts with starts with" at bounding box center [104, 130] width 43 height 11
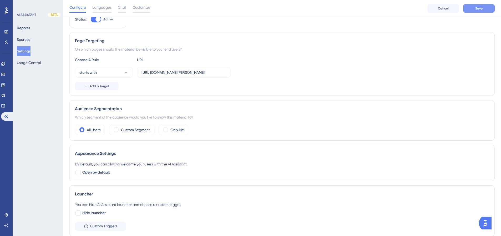
click at [474, 8] on button "Save" at bounding box center [479, 8] width 32 height 8
drag, startPoint x: 206, startPoint y: 73, endPoint x: 255, endPoint y: 74, distance: 49.2
click at [257, 72] on div "starts with https://dev.am.app.gallagher.com/amc/dashboard/" at bounding box center [282, 72] width 414 height 11
click at [256, 74] on div "starts with https://dev.am.app.gallagher.com/amc/dashboard/" at bounding box center [282, 72] width 414 height 11
click at [222, 71] on input "https://dev.am.app.gallagher.com/amc/dashboard/" at bounding box center [183, 72] width 85 height 6
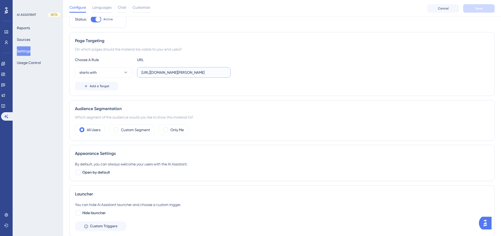
scroll to position [0, 5]
click at [110, 71] on button "starts with" at bounding box center [104, 72] width 58 height 11
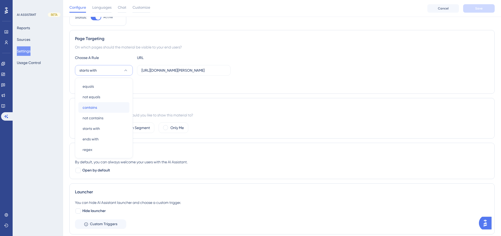
click at [105, 105] on div "contains contains" at bounding box center [104, 107] width 43 height 11
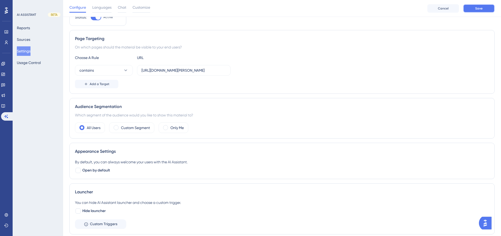
click at [471, 10] on button "Save" at bounding box center [479, 8] width 32 height 8
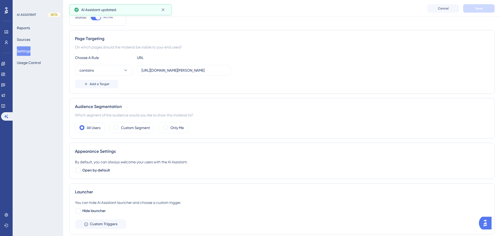
scroll to position [0, 0]
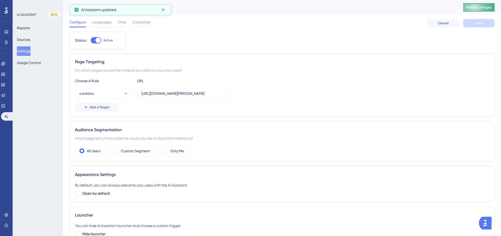
click at [482, 8] on span "Publish Changes" at bounding box center [478, 7] width 25 height 4
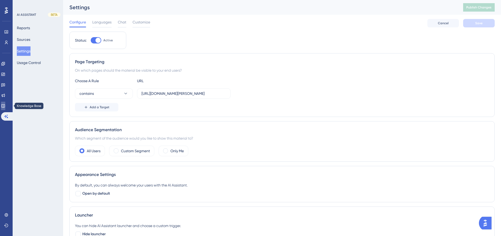
click at [5, 104] on icon at bounding box center [3, 106] width 4 height 4
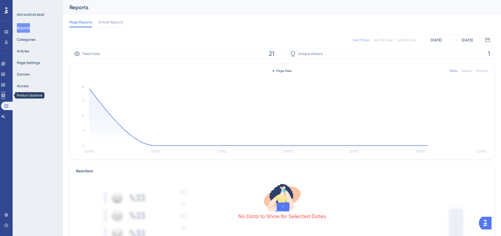
click at [5, 96] on icon at bounding box center [3, 95] width 4 height 4
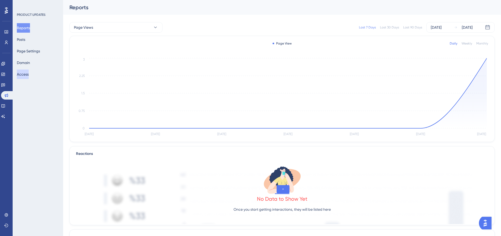
click at [28, 75] on button "Access" at bounding box center [23, 73] width 12 height 9
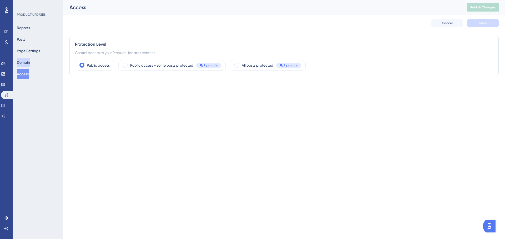
click at [27, 65] on button "Domain" at bounding box center [23, 62] width 13 height 9
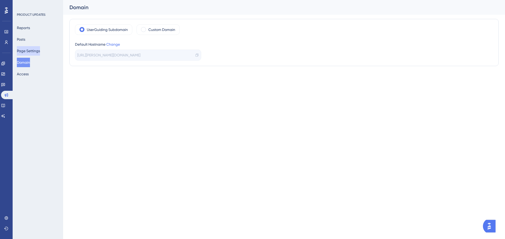
click at [31, 51] on button "Page Settings" at bounding box center [28, 50] width 23 height 9
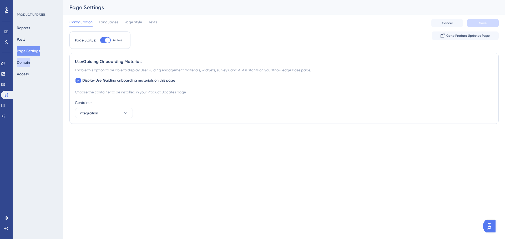
click at [24, 61] on button "Domain" at bounding box center [23, 62] width 13 height 9
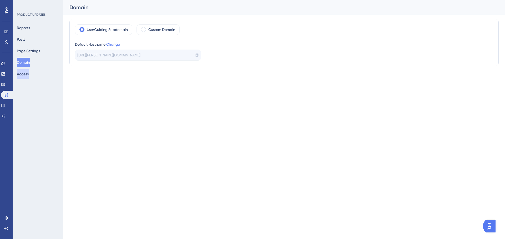
click at [27, 75] on button "Access" at bounding box center [23, 73] width 12 height 9
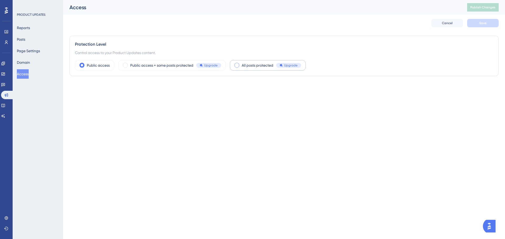
click at [255, 66] on span "All posts protected" at bounding box center [258, 65] width 32 height 6
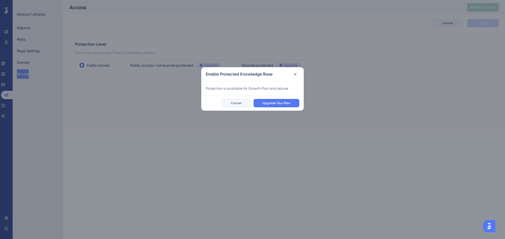
click at [236, 104] on span "Cancel" at bounding box center [236, 103] width 11 height 4
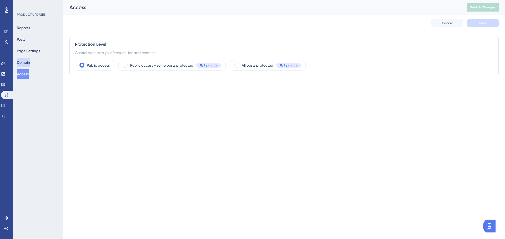
click at [26, 63] on button "Domain" at bounding box center [23, 62] width 13 height 9
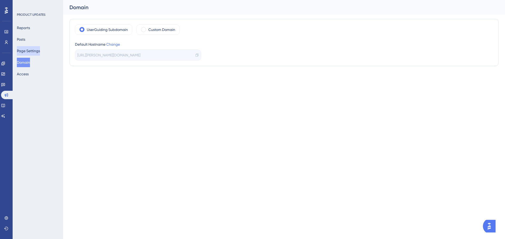
click at [33, 51] on button "Page Settings" at bounding box center [28, 50] width 23 height 9
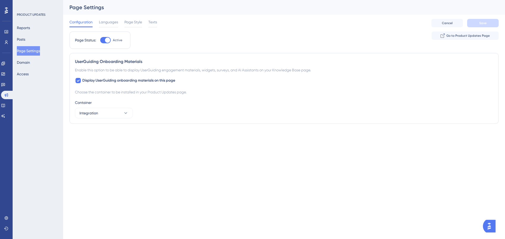
click at [33, 43] on div "Reports Posts Page Settings Domain Access" at bounding box center [38, 51] width 43 height 56
click at [32, 41] on div "Reports Posts Page Settings Domain Access" at bounding box center [38, 51] width 43 height 56
click at [25, 38] on button "Posts" at bounding box center [21, 39] width 8 height 9
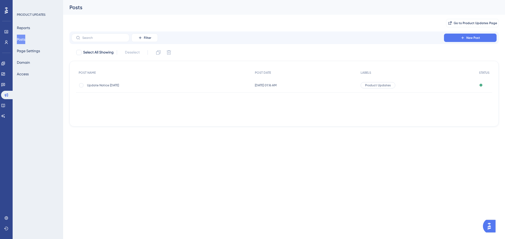
click at [97, 86] on span "Update Notice [DATE]" at bounding box center [129, 85] width 84 height 4
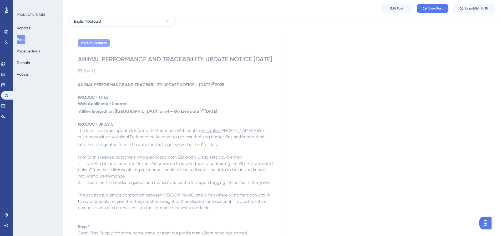
scroll to position [26, 0]
click at [429, 6] on span "View Post" at bounding box center [435, 8] width 14 height 4
click at [399, 9] on span "Edit Post" at bounding box center [396, 8] width 13 height 4
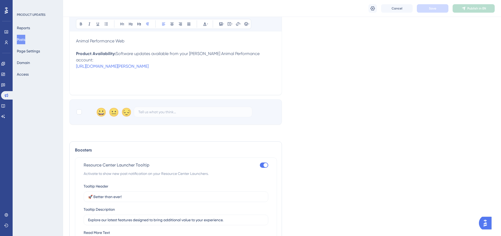
scroll to position [615, 0]
click at [78, 110] on div at bounding box center [78, 112] width 5 height 5
checkbox input "true"
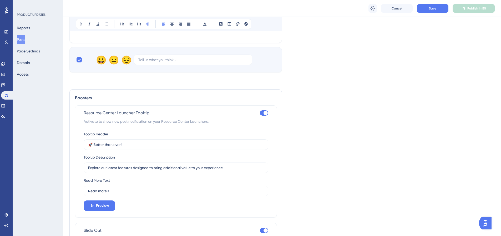
scroll to position [694, 0]
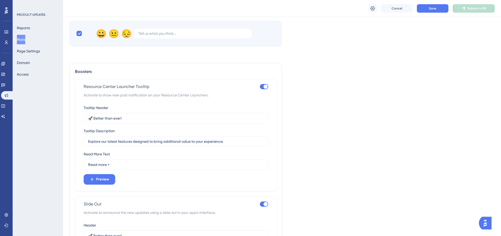
click at [263, 84] on div at bounding box center [264, 86] width 8 height 5
click at [260, 86] on input "checkbox" at bounding box center [259, 86] width 0 height 0
checkbox input "false"
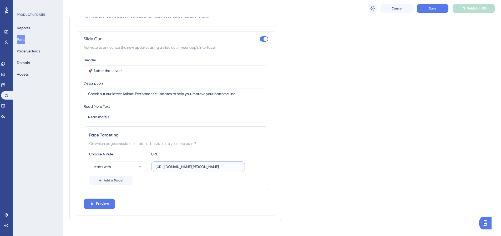
scroll to position [0, 6]
drag, startPoint x: 192, startPoint y: 162, endPoint x: 282, endPoint y: 161, distance: 89.6
click at [282, 161] on div "Boosters Resource Center Launcher Tooltip Activate to show new post notificatio…" at bounding box center [175, 102] width 212 height 237
click at [127, 161] on button "starts with" at bounding box center [118, 166] width 58 height 11
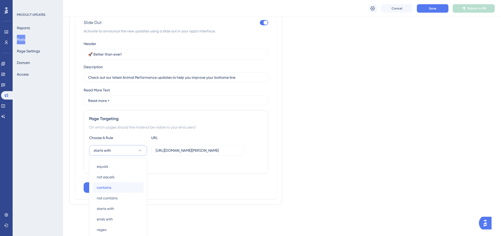
click at [115, 182] on div "contains contains" at bounding box center [118, 187] width 43 height 11
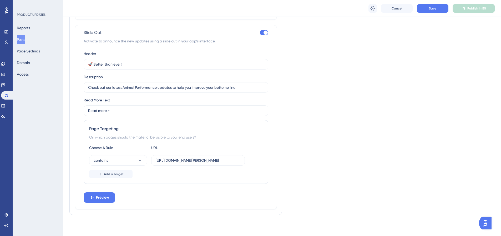
scroll to position [772, 0]
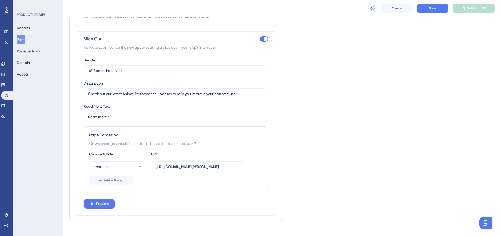
click at [103, 200] on span "Preview" at bounding box center [102, 203] width 13 height 6
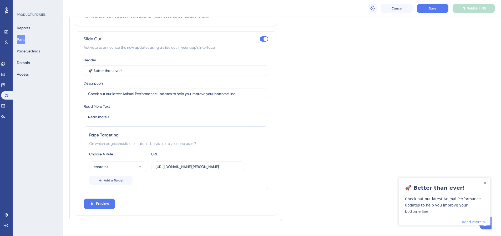
click at [474, 223] on link "Read more >" at bounding box center [474, 221] width 24 height 6
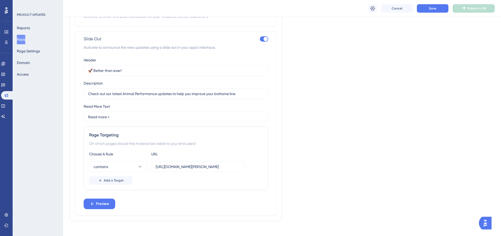
click at [208, 186] on div "Header 🚀 Better than ever! Description Check out our latest Animal Performance …" at bounding box center [176, 133] width 185 height 152
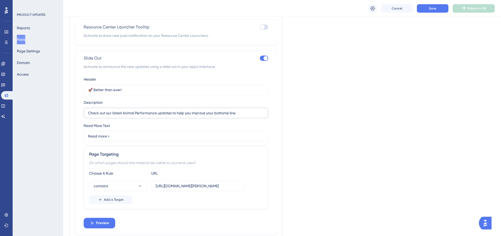
scroll to position [720, 0]
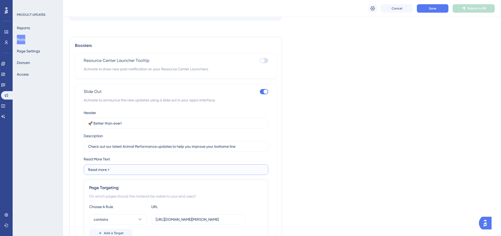
click at [113, 166] on input "Read more >" at bounding box center [176, 169] width 176 height 6
click at [139, 143] on input "Check out our latest Animal Performance updates to help you improve your bottom…" at bounding box center [176, 146] width 176 height 6
click at [231, 143] on input "Check out our latest Animal Performance updates to help you improve your bottom…" at bounding box center [176, 146] width 176 height 6
click at [230, 143] on input "Check out our latest Animal Performance updates to help you improve your bottom…" at bounding box center [176, 146] width 176 height 6
type input "Check out our latest Animal Performance updates to help you improve your bottom…"
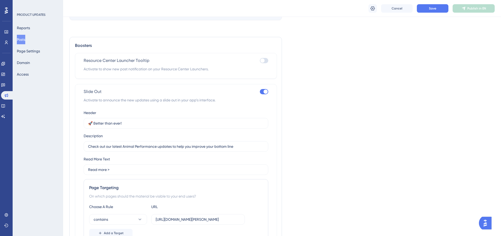
click at [266, 58] on div at bounding box center [264, 60] width 8 height 5
click at [260, 60] on input "checkbox" at bounding box center [259, 60] width 0 height 0
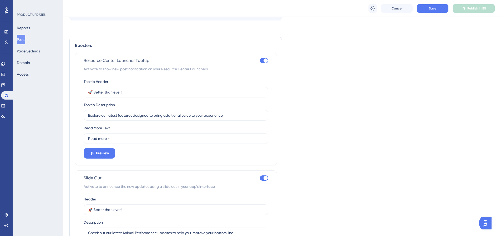
click at [266, 58] on div at bounding box center [265, 60] width 4 height 4
click at [260, 60] on input "checkbox" at bounding box center [259, 60] width 0 height 0
checkbox input "false"
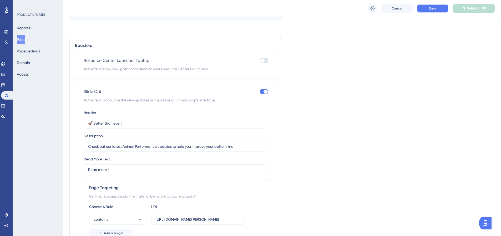
click at [436, 6] on span "Save" at bounding box center [432, 8] width 7 height 4
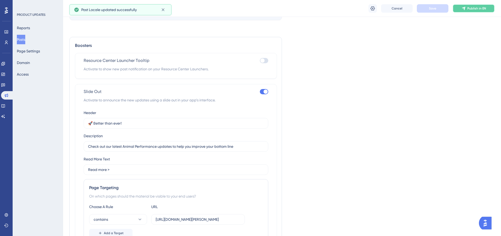
click at [469, 8] on span "Publish in EN" at bounding box center [476, 8] width 19 height 4
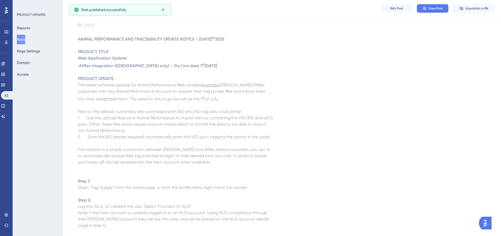
scroll to position [0, 0]
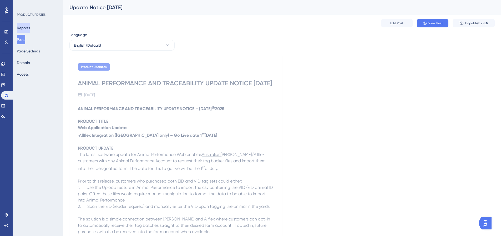
click at [27, 29] on button "Reports" at bounding box center [23, 27] width 13 height 9
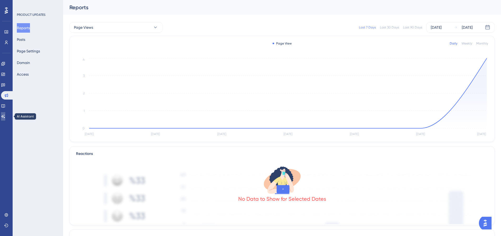
click at [4, 116] on icon at bounding box center [3, 116] width 4 height 4
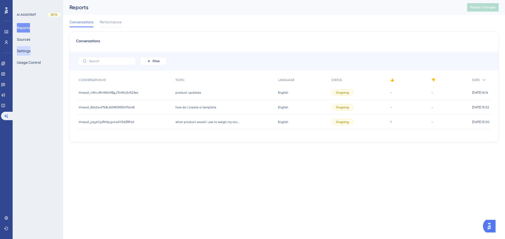
click at [28, 54] on button "Settings" at bounding box center [24, 50] width 14 height 9
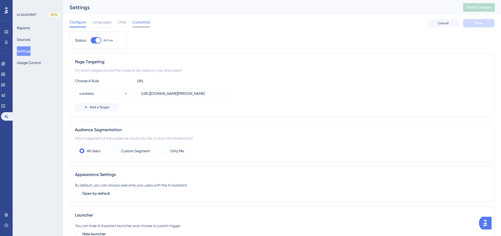
click at [143, 24] on span "Customize" at bounding box center [141, 22] width 18 height 6
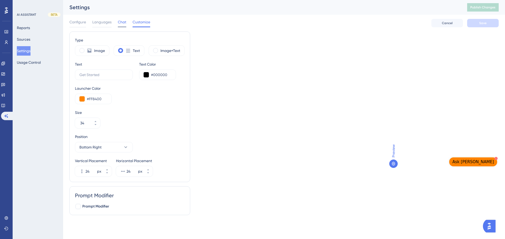
click at [117, 24] on div "Configure Languages Chat Customize" at bounding box center [109, 23] width 81 height 8
click at [119, 22] on span "Chat" at bounding box center [122, 22] width 8 height 6
click at [125, 25] on div "Chat" at bounding box center [122, 23] width 8 height 8
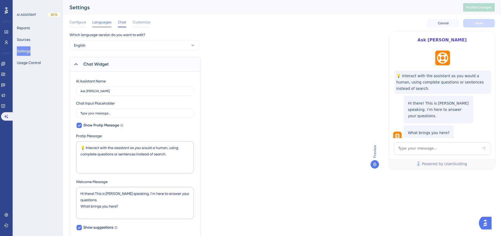
click at [101, 22] on span "Languages" at bounding box center [101, 22] width 19 height 6
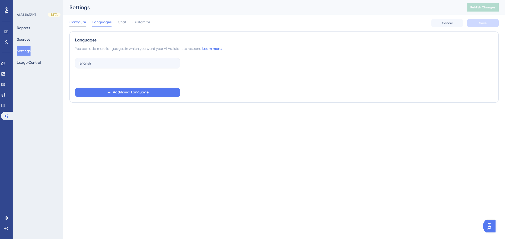
click at [75, 24] on span "Configure" at bounding box center [77, 22] width 17 height 6
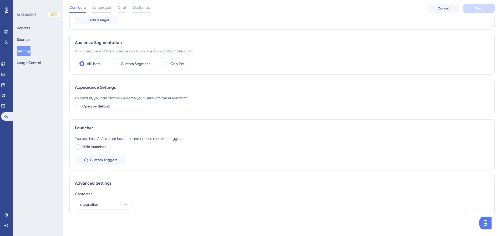
scroll to position [89, 0]
click at [29, 39] on button "Sources" at bounding box center [23, 39] width 13 height 9
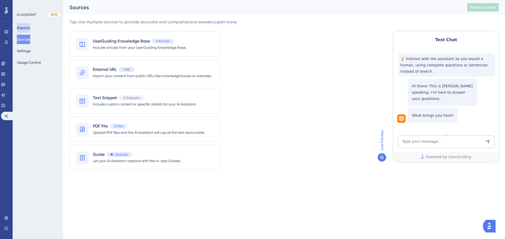
click at [28, 29] on button "Reports" at bounding box center [23, 27] width 13 height 9
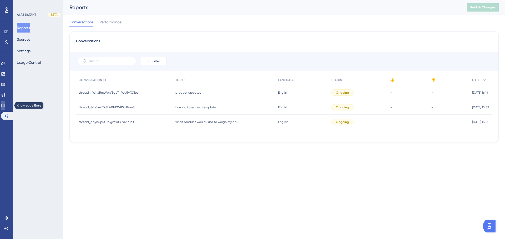
click at [5, 106] on icon at bounding box center [3, 106] width 4 height 4
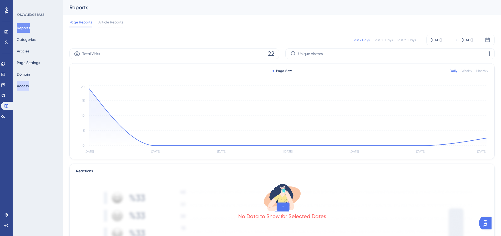
click at [29, 87] on button "Access" at bounding box center [23, 85] width 12 height 9
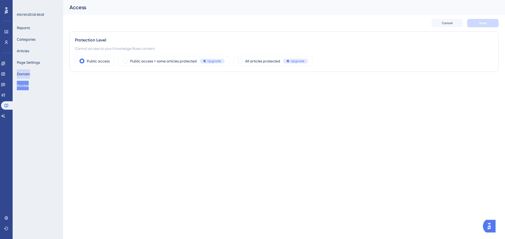
click at [30, 77] on button "Domain" at bounding box center [23, 73] width 13 height 9
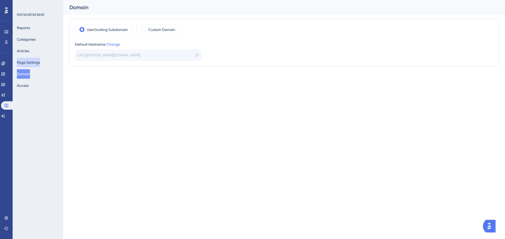
click at [31, 63] on button "Page Settings" at bounding box center [28, 62] width 23 height 9
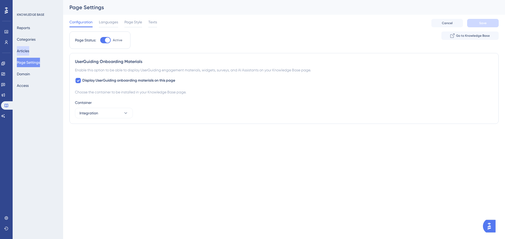
click at [23, 52] on button "Articles" at bounding box center [23, 50] width 12 height 9
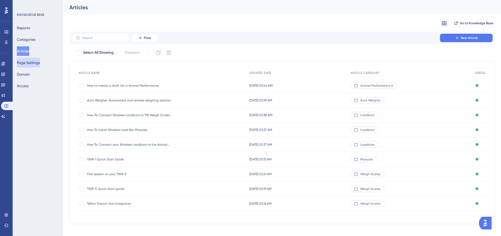
click at [27, 60] on button "Page Settings" at bounding box center [28, 62] width 23 height 9
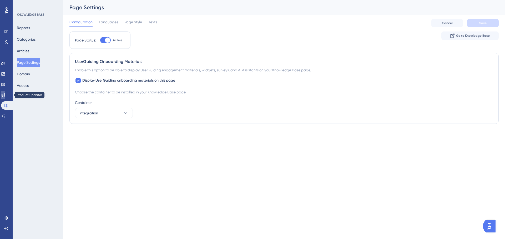
click at [5, 94] on icon at bounding box center [3, 95] width 4 height 4
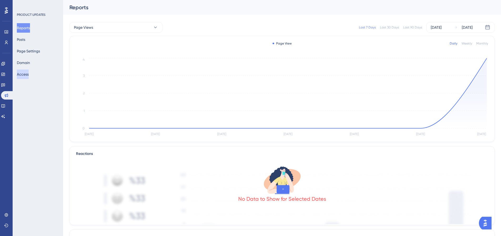
click at [29, 76] on button "Access" at bounding box center [23, 73] width 12 height 9
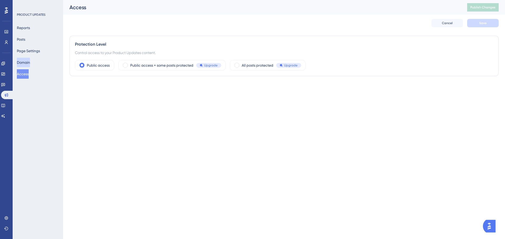
click at [29, 63] on button "Domain" at bounding box center [23, 62] width 13 height 9
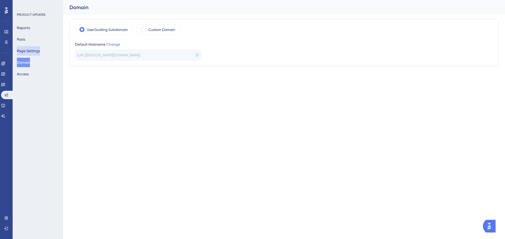
click at [32, 52] on button "Page Settings" at bounding box center [28, 50] width 23 height 9
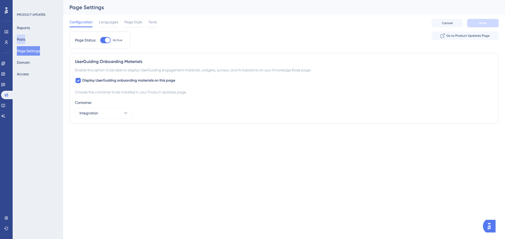
click at [25, 41] on button "Posts" at bounding box center [21, 39] width 8 height 9
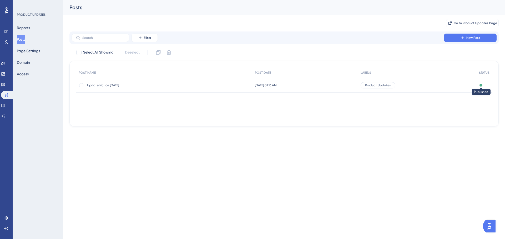
click at [479, 86] on div at bounding box center [480, 85] width 3 height 3
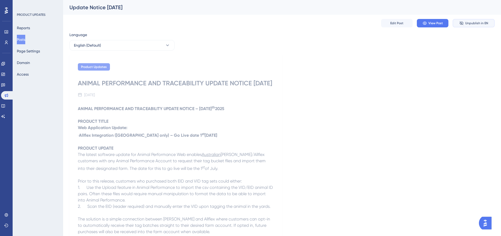
click at [469, 22] on span "Unpublish in EN" at bounding box center [476, 23] width 23 height 4
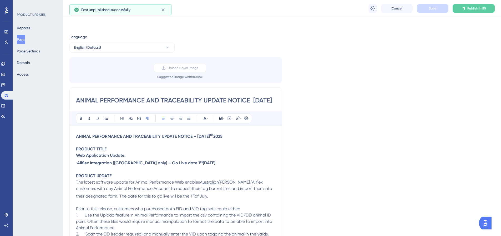
scroll to position [455, 0]
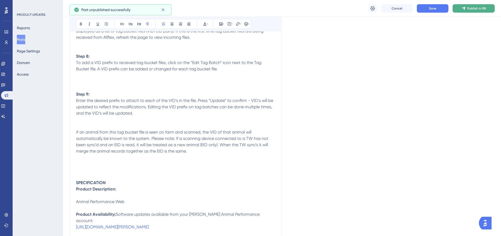
click at [468, 8] on span "Publish in EN" at bounding box center [476, 8] width 19 height 4
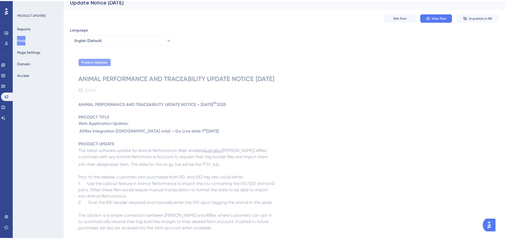
scroll to position [0, 0]
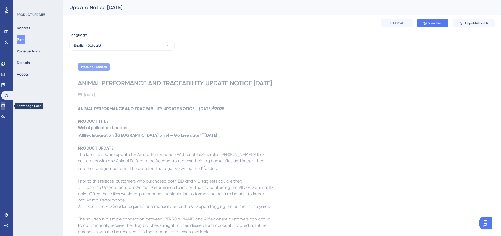
click at [5, 105] on icon at bounding box center [3, 106] width 4 height 4
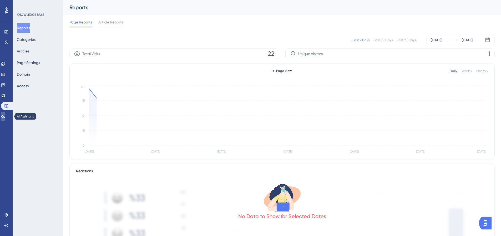
click at [5, 117] on icon at bounding box center [3, 116] width 4 height 4
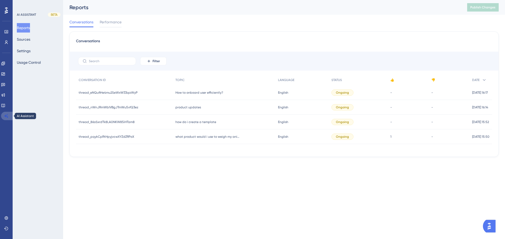
click at [5, 118] on link at bounding box center [7, 116] width 13 height 8
click at [27, 40] on button "Sources" at bounding box center [23, 39] width 13 height 9
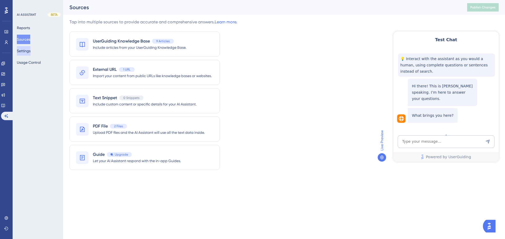
click at [27, 55] on button "Settings" at bounding box center [24, 50] width 14 height 9
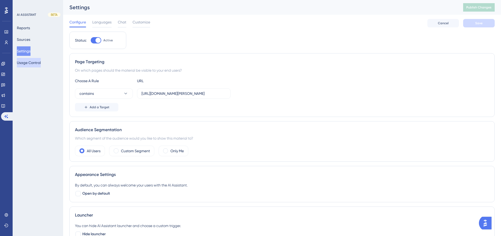
click at [29, 63] on button "Usage Control" at bounding box center [29, 62] width 24 height 9
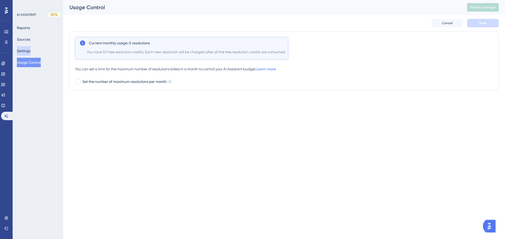
click at [29, 52] on button "Settings" at bounding box center [24, 50] width 14 height 9
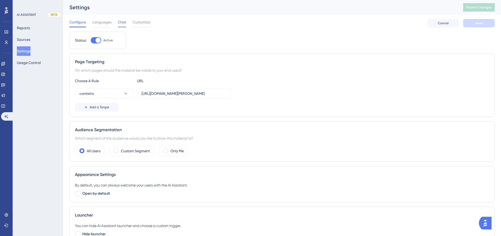
click at [122, 22] on span "Chat" at bounding box center [122, 22] width 8 height 6
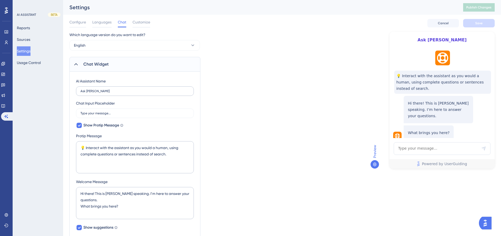
click at [108, 95] on label "Ask Gallagher" at bounding box center [135, 90] width 118 height 9
click at [108, 93] on input "Ask Gallagher" at bounding box center [134, 91] width 109 height 4
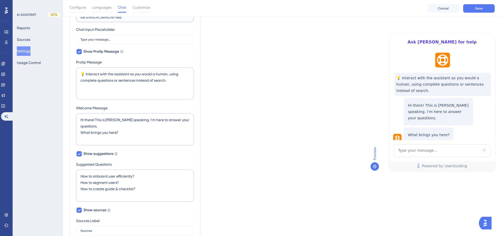
scroll to position [79, 0]
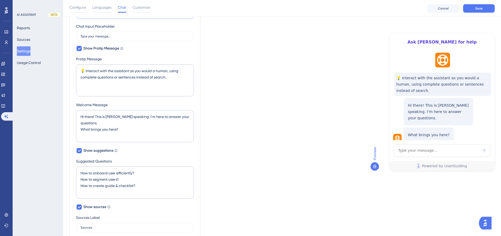
type input "Ask Gallagher for help"
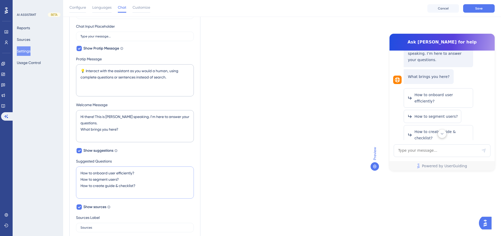
scroll to position [59, 0]
drag, startPoint x: 145, startPoint y: 186, endPoint x: 44, endPoint y: 172, distance: 101.4
click at [63, 173] on div "Performance Users Engagement Widgets Feedback Product Updates Knowledge Base AI…" at bounding box center [282, 143] width 438 height 444
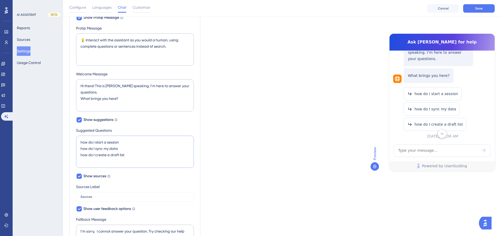
scroll to position [158, 0]
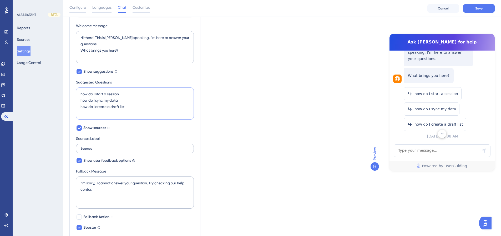
type textarea "how do I start a session how do I sync my data how do I create a draft list"
click at [103, 145] on label "Sources" at bounding box center [135, 148] width 118 height 9
click at [103, 146] on input "Sources" at bounding box center [134, 148] width 109 height 4
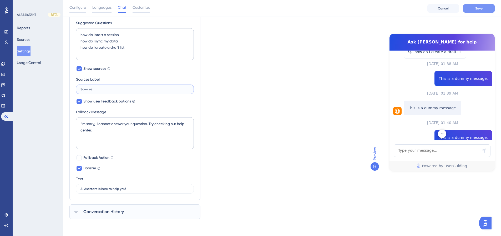
scroll to position [0, 0]
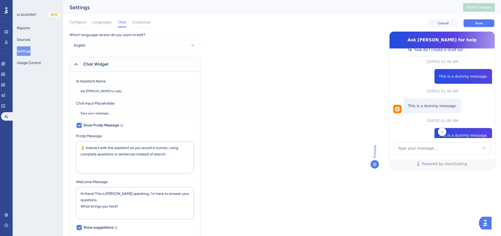
click at [472, 24] on button "Save" at bounding box center [479, 23] width 32 height 8
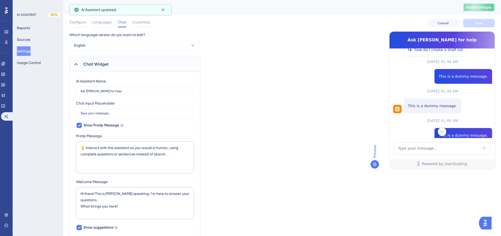
click at [482, 9] on span "Publish Changes" at bounding box center [478, 7] width 25 height 4
click at [135, 24] on span "Customize" at bounding box center [141, 22] width 18 height 6
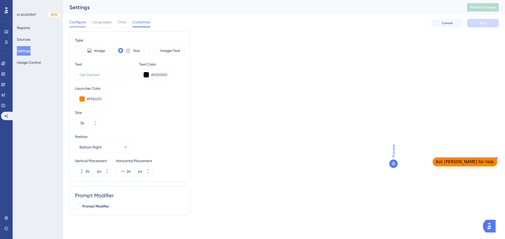
click at [86, 24] on span "Configure" at bounding box center [77, 22] width 17 height 6
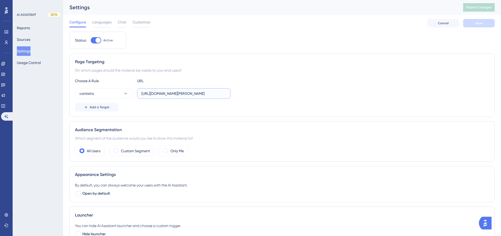
scroll to position [0, 6]
drag, startPoint x: 208, startPoint y: 96, endPoint x: 257, endPoint y: 96, distance: 48.6
click at [257, 96] on div "contains https://dev.am.app.gallagher.com/amc/dashboard/" at bounding box center [282, 93] width 414 height 11
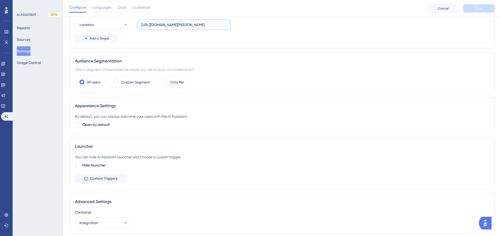
scroll to position [89, 0]
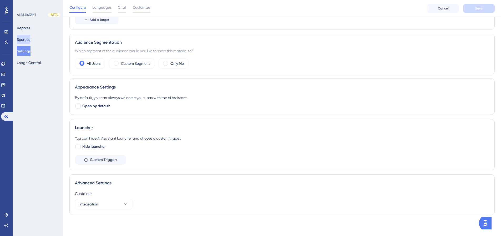
click at [30, 42] on button "Sources" at bounding box center [23, 39] width 13 height 9
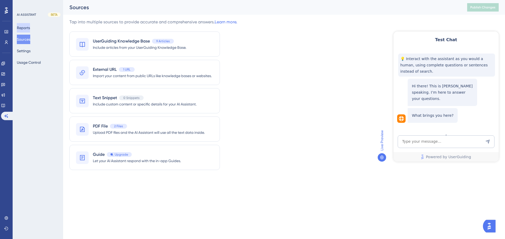
click at [24, 28] on button "Reports" at bounding box center [23, 27] width 13 height 9
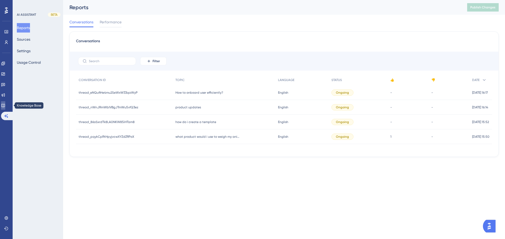
click at [5, 103] on link at bounding box center [3, 105] width 4 height 8
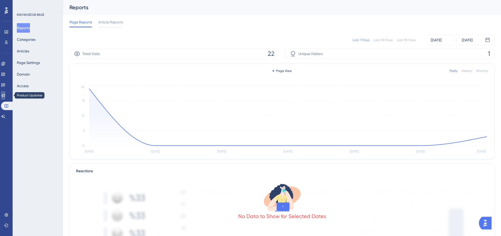
click at [5, 94] on icon at bounding box center [3, 95] width 4 height 4
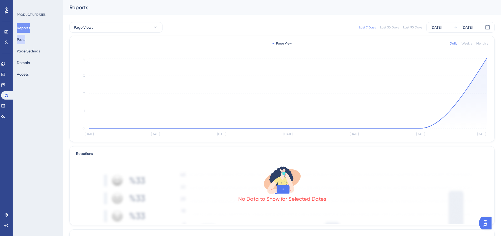
click at [25, 40] on button "Posts" at bounding box center [21, 39] width 8 height 9
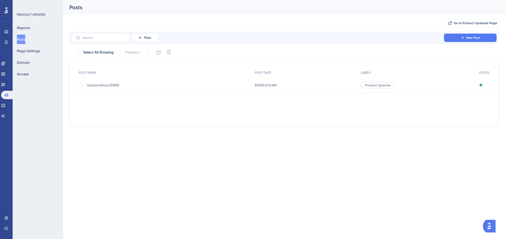
click at [113, 83] on div "Update Notice 27th June Update Notice 27th June" at bounding box center [129, 85] width 84 height 15
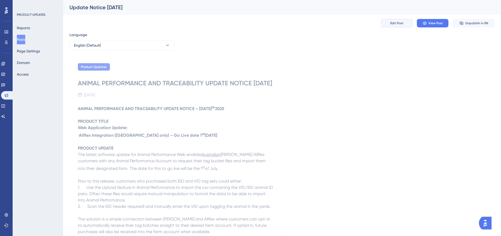
click at [401, 25] on button "Edit Post" at bounding box center [397, 23] width 32 height 8
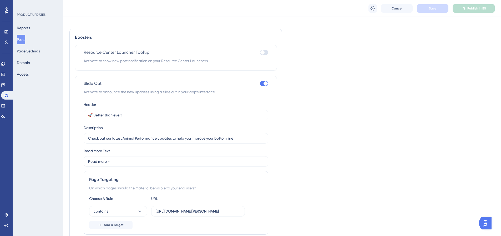
scroll to position [718, 0]
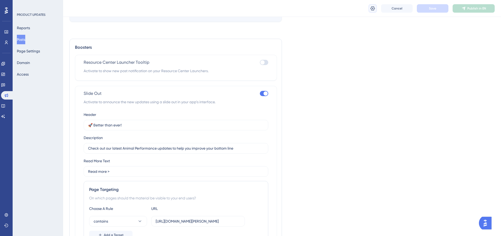
click at [372, 8] on icon at bounding box center [372, 8] width 4 height 4
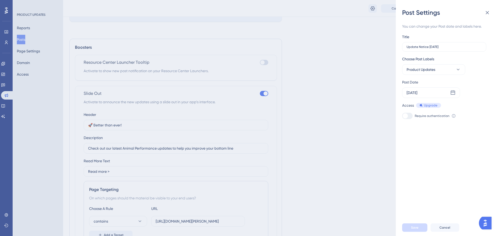
click at [410, 115] on div at bounding box center [407, 116] width 11 height 6
click at [429, 90] on div "[DATE]" at bounding box center [431, 92] width 58 height 11
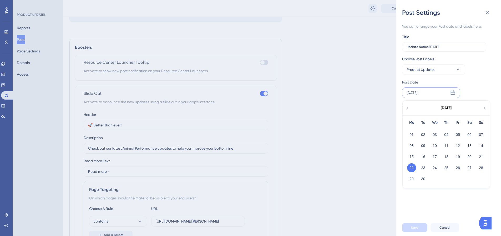
click at [429, 90] on div "Sep 22 2025 September 2025 Mo Tu We Th Fr Sa Su 01 02 03 04 05 06 07 08 09 10 1…" at bounding box center [431, 92] width 58 height 11
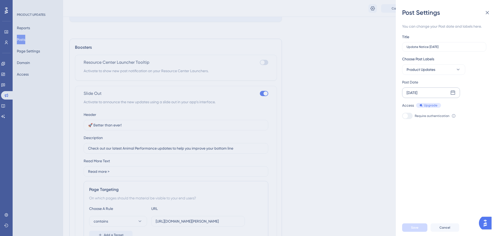
click at [429, 90] on div "[DATE]" at bounding box center [431, 92] width 58 height 11
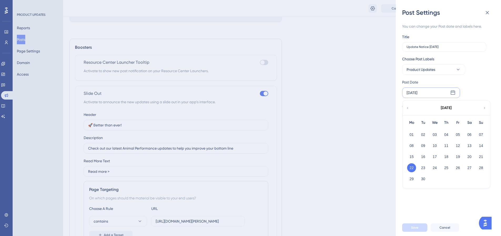
click at [429, 90] on div "Sep 22 2025 September 2025 Mo Tu We Th Fr Sa Su 01 02 03 04 05 06 07 08 09 10 1…" at bounding box center [431, 92] width 58 height 11
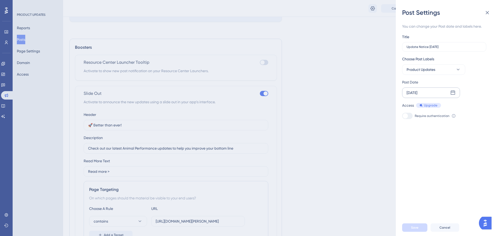
click at [451, 91] on icon at bounding box center [453, 92] width 4 height 4
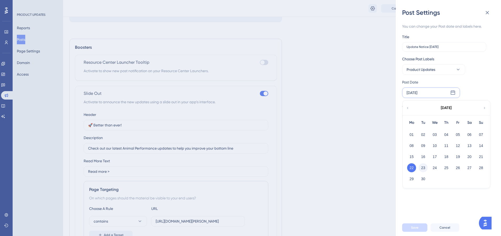
click at [422, 168] on button "23" at bounding box center [422, 167] width 9 height 9
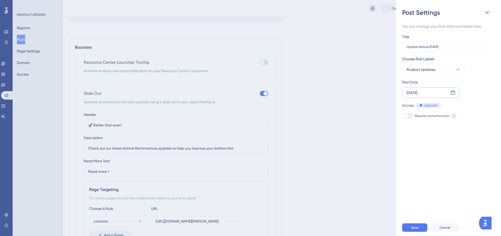
click at [427, 155] on div "You can change your Post date and labels here. Title Update Notice 27th June Ch…" at bounding box center [450, 118] width 97 height 202
click at [416, 229] on span "Save" at bounding box center [414, 227] width 7 height 4
click at [384, 151] on div "Post Settings You can change your Post date and labels here. Title Update Notic…" at bounding box center [250, 118] width 501 height 236
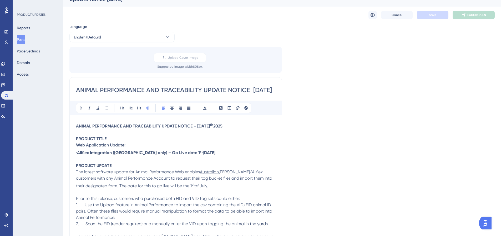
scroll to position [0, 0]
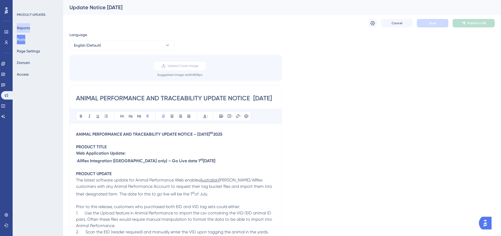
click at [30, 24] on button "Reports" at bounding box center [23, 27] width 13 height 9
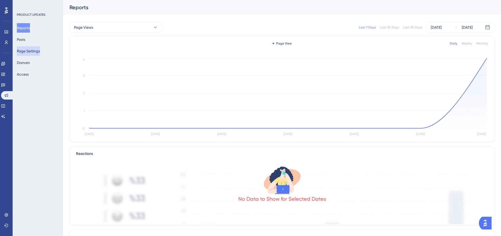
click at [31, 52] on button "Page Settings" at bounding box center [28, 50] width 23 height 9
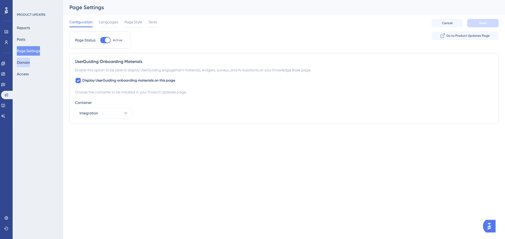
click at [25, 63] on button "Domain" at bounding box center [23, 62] width 13 height 9
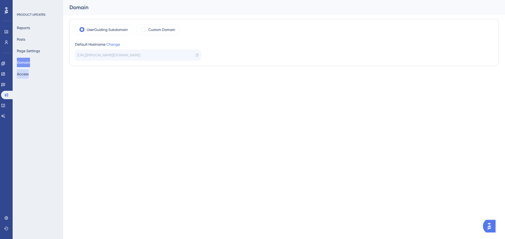
click at [23, 74] on button "Access" at bounding box center [23, 73] width 12 height 9
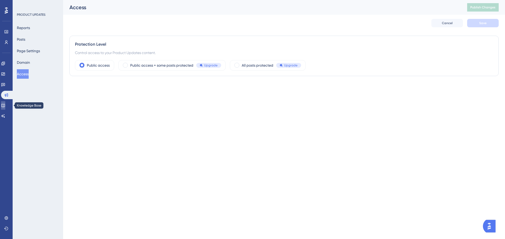
click at [5, 107] on icon at bounding box center [2, 105] width 3 height 3
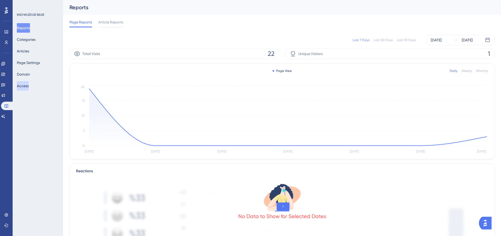
click at [28, 90] on button "Access" at bounding box center [23, 85] width 12 height 9
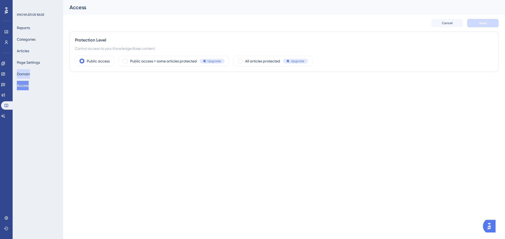
click at [27, 76] on button "Domain" at bounding box center [23, 73] width 13 height 9
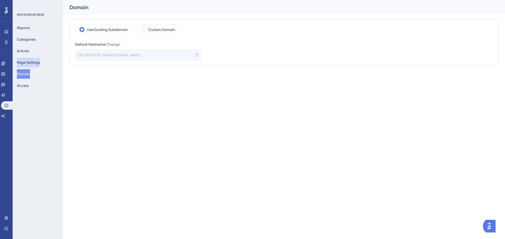
click at [29, 63] on button "Page Settings" at bounding box center [28, 62] width 23 height 9
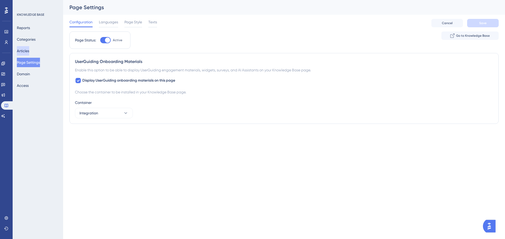
click at [29, 49] on button "Articles" at bounding box center [23, 50] width 12 height 9
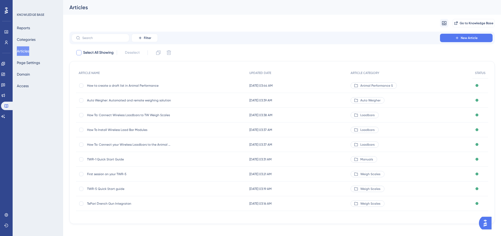
click at [83, 53] on label "Select All Showing" at bounding box center [95, 52] width 38 height 6
checkbox input "true"
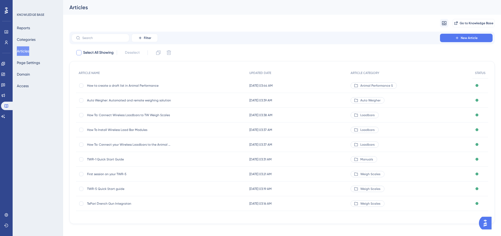
checkbox input "true"
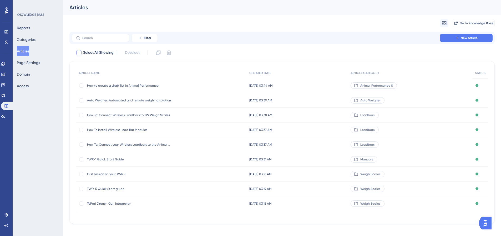
checkbox input "true"
click at [83, 53] on label "Select All Showing" at bounding box center [95, 52] width 38 height 6
checkbox input "false"
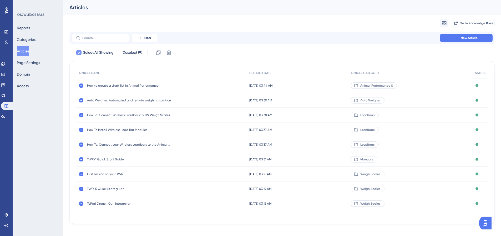
checkbox input "false"
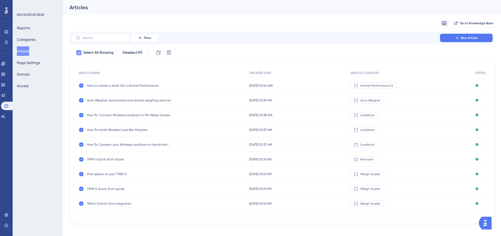
checkbox input "false"
click at [83, 53] on label "Select All Showing" at bounding box center [95, 52] width 38 height 6
checkbox input "true"
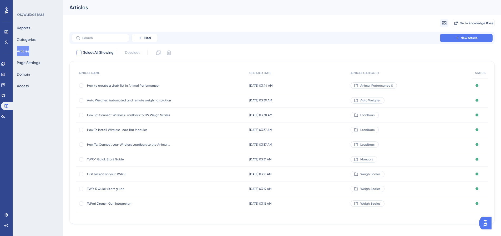
checkbox input "true"
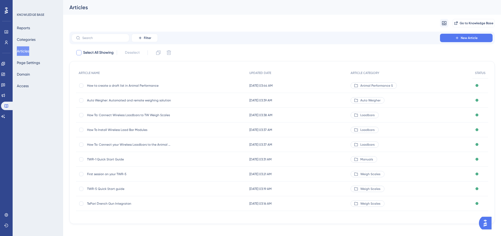
checkbox input "true"
click at [444, 25] on icon at bounding box center [443, 23] width 5 height 5
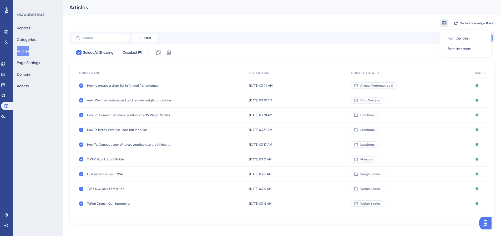
click at [444, 25] on icon at bounding box center [443, 23] width 5 height 5
click at [105, 53] on span "Select All Showing" at bounding box center [98, 52] width 30 height 6
checkbox input "false"
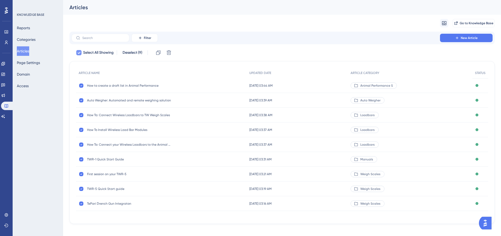
checkbox input "false"
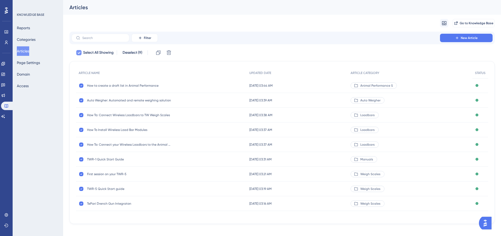
checkbox input "false"
click at [466, 25] on span "Go to Knowledge Base" at bounding box center [476, 23] width 34 height 4
click at [29, 39] on button "Categories" at bounding box center [26, 39] width 19 height 9
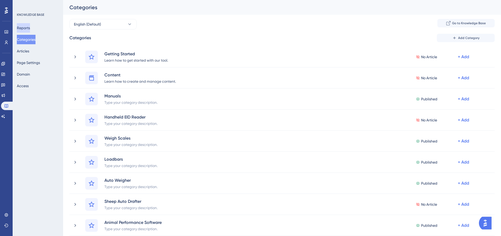
click at [28, 28] on button "Reports" at bounding box center [23, 27] width 13 height 9
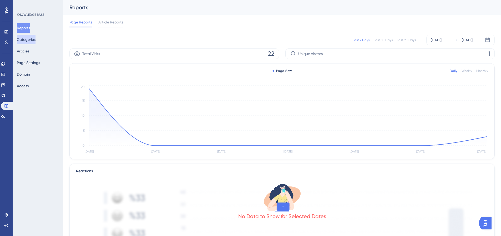
click at [35, 43] on button "Categories" at bounding box center [26, 39] width 19 height 9
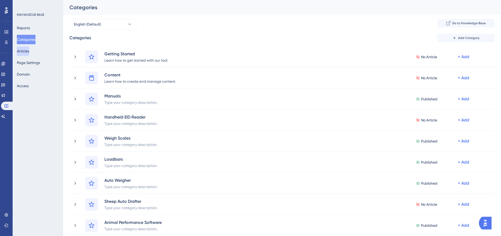
click at [29, 51] on button "Articles" at bounding box center [23, 50] width 12 height 9
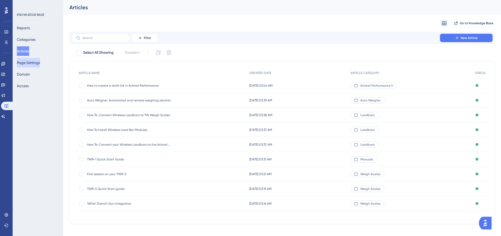
click at [36, 65] on button "Page Settings" at bounding box center [28, 62] width 23 height 9
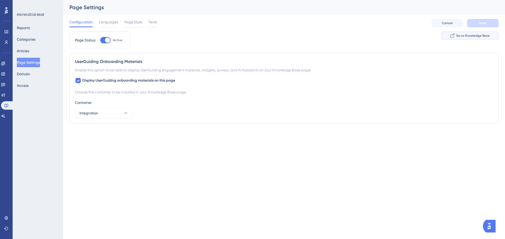
click at [460, 38] on button "Go to Knowledge Base" at bounding box center [469, 36] width 57 height 8
click at [5, 65] on icon at bounding box center [2, 63] width 3 height 3
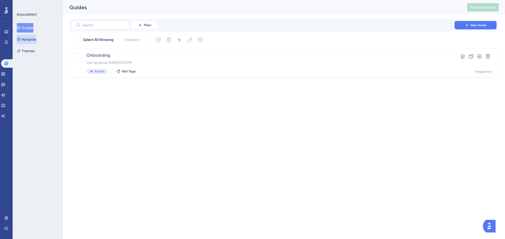
click at [35, 37] on button "Hotspots" at bounding box center [26, 39] width 19 height 9
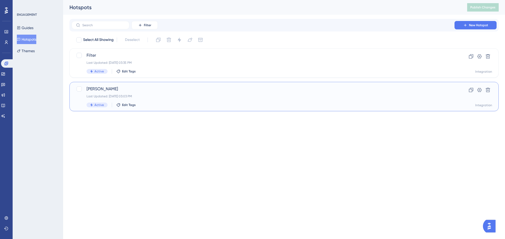
click at [173, 94] on div "Brian Last Updated: Sep 22 2025, 03:03 PM Active Edit Tags" at bounding box center [262, 97] width 353 height 22
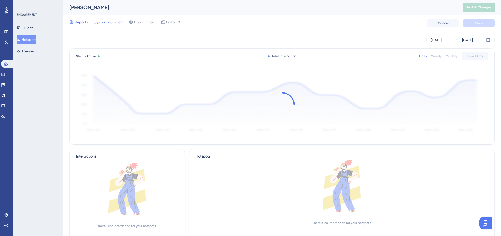
click at [109, 25] on span "Configuration" at bounding box center [110, 22] width 23 height 6
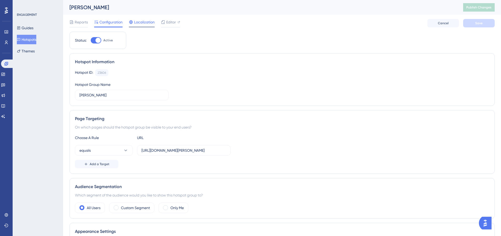
click at [137, 24] on span "Localization" at bounding box center [144, 22] width 21 height 6
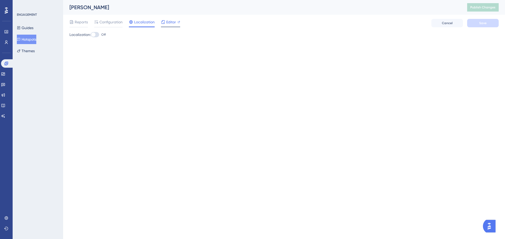
click at [168, 23] on span "Editor" at bounding box center [171, 22] width 10 height 6
click at [33, 39] on button "Hotspots" at bounding box center [26, 39] width 19 height 9
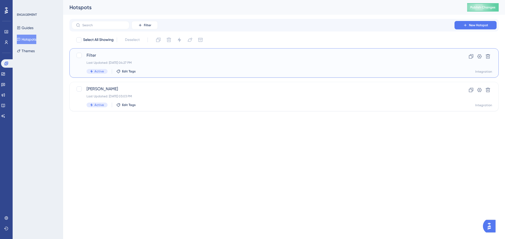
click at [231, 68] on div "Filter Last Updated: Sep 22 2025, 04:27 PM Active Edit Tags" at bounding box center [262, 63] width 353 height 22
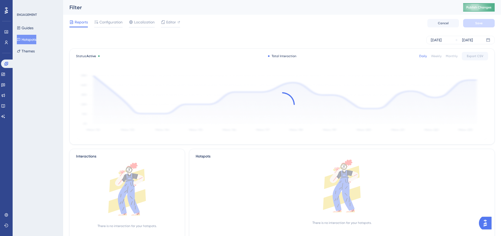
click at [478, 7] on span "Publish Changes" at bounding box center [478, 7] width 25 height 4
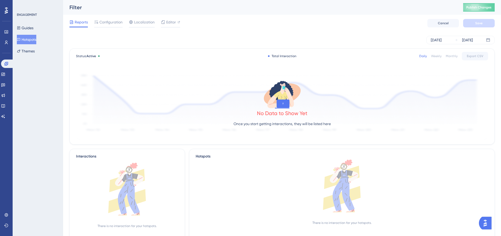
click at [479, 12] on div "Filter Publish Changes" at bounding box center [282, 7] width 438 height 15
click at [480, 8] on button "Publish Changes" at bounding box center [479, 7] width 32 height 8
click at [384, 38] on div "Sep 22 2025 Sep 22 2025" at bounding box center [281, 40] width 425 height 8
click at [32, 41] on button "Hotspots" at bounding box center [26, 39] width 19 height 9
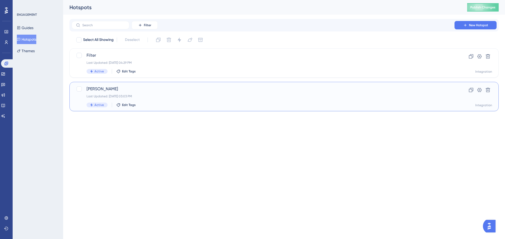
click at [183, 99] on div "Brian Last Updated: Sep 22 2025, 03:03 PM Active Edit Tags" at bounding box center [262, 97] width 353 height 22
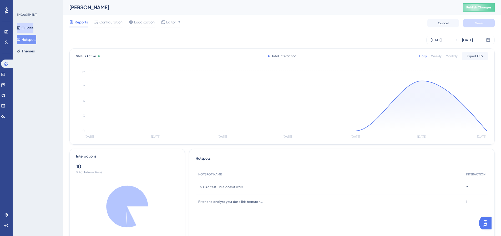
click at [33, 30] on button "Guides" at bounding box center [25, 27] width 17 height 9
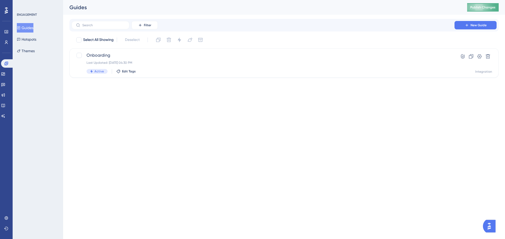
click at [474, 10] on button "Publish Changes" at bounding box center [483, 7] width 32 height 8
click at [5, 107] on icon at bounding box center [2, 105] width 3 height 3
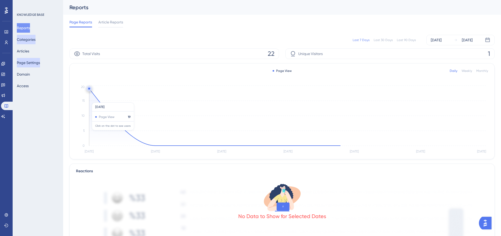
click at [35, 40] on button "Categories" at bounding box center [26, 39] width 19 height 9
click at [28, 39] on button "Categories" at bounding box center [26, 39] width 19 height 9
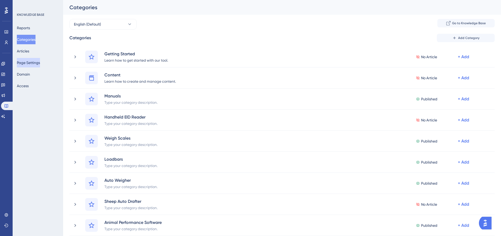
click at [32, 60] on button "Page Settings" at bounding box center [28, 62] width 23 height 9
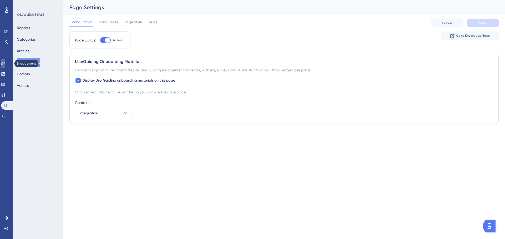
click at [5, 62] on icon at bounding box center [2, 63] width 3 height 3
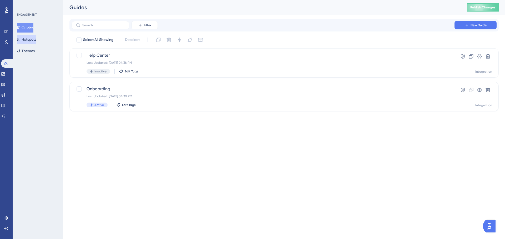
click at [36, 38] on button "Hotspots" at bounding box center [26, 39] width 19 height 9
click at [29, 29] on button "Guides" at bounding box center [25, 27] width 17 height 9
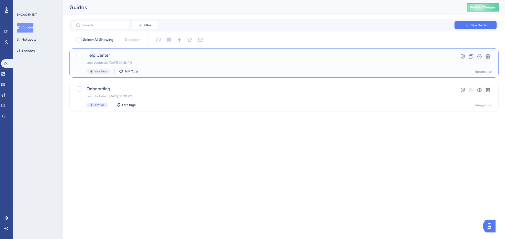
click at [182, 62] on div "Last Updated: Sep 22 2025, 04:38 PM" at bounding box center [262, 63] width 353 height 4
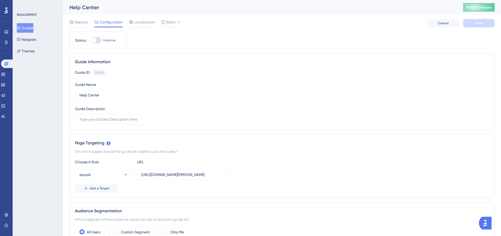
click at [100, 40] on div at bounding box center [96, 40] width 11 height 6
click at [91, 40] on input "Inactive" at bounding box center [90, 40] width 0 height 0
checkbox input "true"
click at [477, 22] on span "Save" at bounding box center [478, 23] width 7 height 4
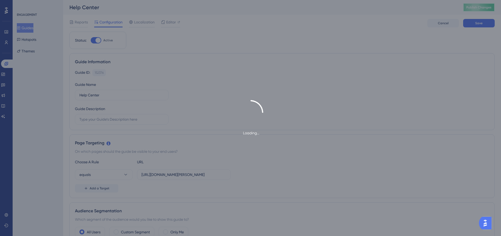
click at [486, 8] on button "Publish Changes" at bounding box center [479, 7] width 32 height 8
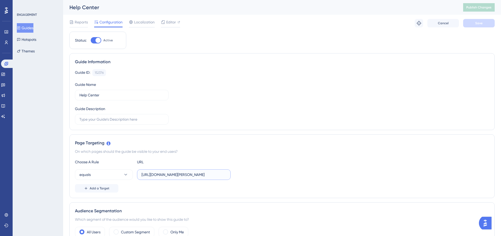
scroll to position [0, 19]
drag, startPoint x: 213, startPoint y: 173, endPoint x: 263, endPoint y: 175, distance: 49.4
click at [263, 175] on div "equals https://dev.am.app.gallagher.com/amc/dashboard/animals" at bounding box center [282, 174] width 414 height 11
click at [213, 175] on input "https://dev.am.app.gallagher.com/amc/dashboard/animals" at bounding box center [183, 174] width 85 height 6
drag, startPoint x: 213, startPoint y: 175, endPoint x: 248, endPoint y: 177, distance: 35.3
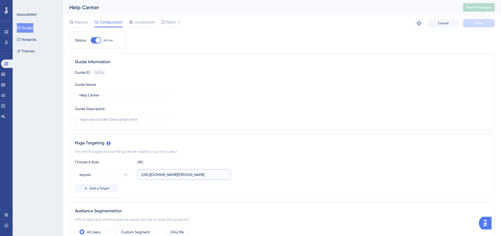
click at [248, 177] on div "equals https://dev.am.app.gallagher.com/amc/dashboard/animals" at bounding box center [282, 174] width 414 height 11
type input "https://dev.am.app.gallagher.com/amc/dashboard"
click at [92, 176] on button "equals" at bounding box center [104, 174] width 58 height 11
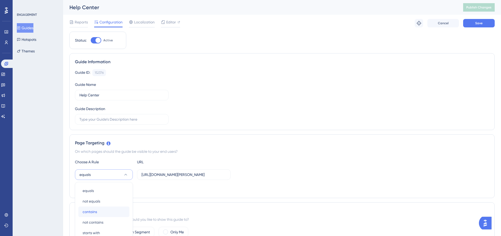
click at [105, 206] on div "contains contains" at bounding box center [104, 211] width 43 height 11
click at [91, 207] on div "Audience Segmentation" at bounding box center [282, 210] width 414 height 6
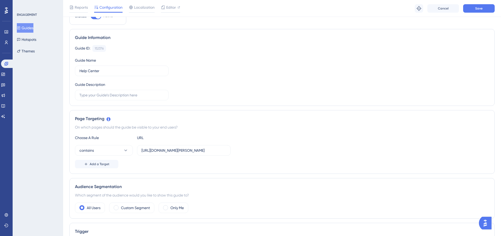
click at [157, 169] on div "Page Targeting On which pages should the guide be visible to your end users? Ch…" at bounding box center [281, 142] width 425 height 64
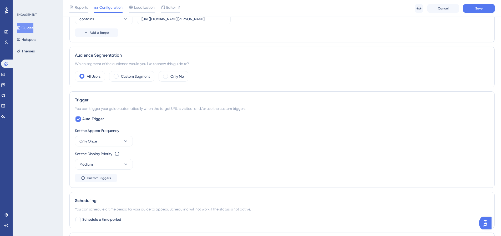
scroll to position [158, 0]
click at [120, 141] on button "Only Once" at bounding box center [104, 140] width 58 height 11
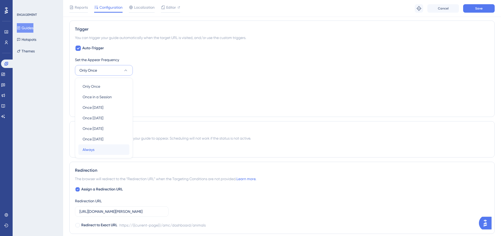
click at [97, 147] on div "Always Always" at bounding box center [104, 149] width 43 height 11
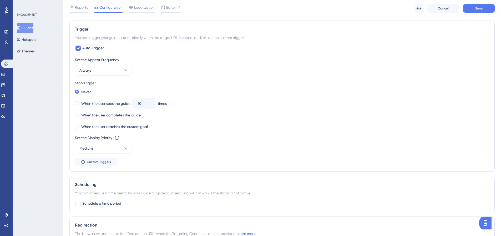
click at [286, 87] on div "Stop Trigger Never When the user sees the guide 10 times When the user complete…" at bounding box center [282, 105] width 414 height 50
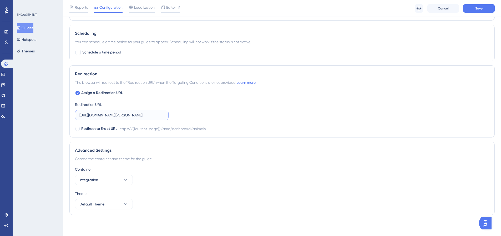
scroll to position [0, 19]
drag, startPoint x: 145, startPoint y: 117, endPoint x: 183, endPoint y: 117, distance: 38.1
click at [183, 117] on div "Assign a Redirection URL Redirection URL https://dev.am.app.gallagher.com/amc/d…" at bounding box center [282, 111] width 414 height 42
click at [150, 116] on input "https://dev.am.app.gallagher.com/amc/dashboard/animals" at bounding box center [121, 115] width 85 height 6
drag, startPoint x: 151, startPoint y: 116, endPoint x: 176, endPoint y: 116, distance: 25.8
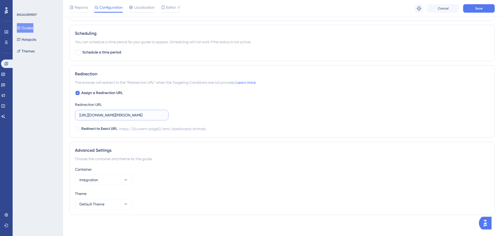
click at [176, 116] on div "Assign a Redirection URL Redirection URL https://dev.am.app.gallagher.com/amc/d…" at bounding box center [282, 111] width 414 height 42
type input "[URL][DOMAIN_NAME][PERSON_NAME]"
click at [240, 103] on div "Assign a Redirection URL Redirection URL https://dev.am.app.gallagher.com/amc/d…" at bounding box center [282, 111] width 414 height 42
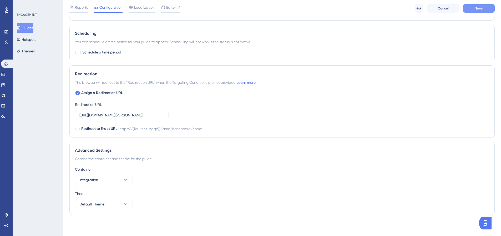
click at [488, 6] on button "Save" at bounding box center [479, 8] width 32 height 8
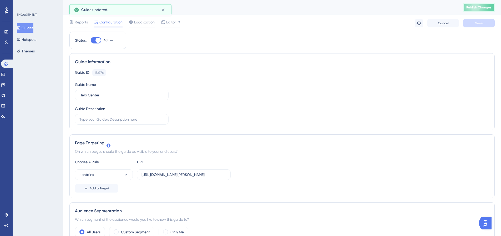
click at [481, 6] on button "Publish Changes" at bounding box center [479, 7] width 32 height 8
click at [480, 4] on button "Publish Changes" at bounding box center [479, 7] width 32 height 8
click at [472, 6] on span "Publish Changes" at bounding box center [478, 7] width 25 height 4
click at [36, 44] on button "Hotspots" at bounding box center [26, 39] width 19 height 9
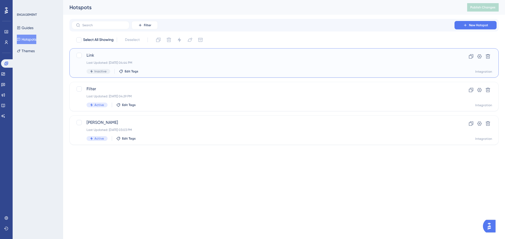
click at [181, 64] on div "Last Updated: Sep 22 2025, 04:44 PM" at bounding box center [262, 63] width 353 height 4
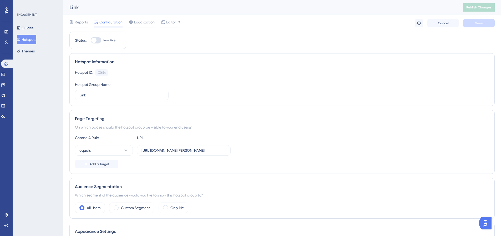
click at [98, 40] on div at bounding box center [96, 40] width 11 height 6
click at [91, 40] on input "Inactive" at bounding box center [90, 40] width 0 height 0
checkbox input "true"
click at [215, 149] on input "[URL][DOMAIN_NAME][PERSON_NAME]" at bounding box center [183, 150] width 85 height 6
click at [217, 151] on input "[URL][DOMAIN_NAME][PERSON_NAME]" at bounding box center [183, 150] width 85 height 6
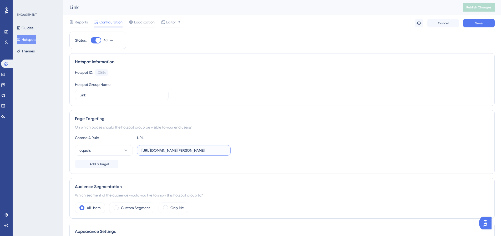
scroll to position [0, 15]
drag, startPoint x: 216, startPoint y: 148, endPoint x: 231, endPoint y: 148, distance: 15.5
click at [241, 149] on div "equals https://dev.am.app.gallagher.com/amc/dashboard/home" at bounding box center [282, 150] width 414 height 11
click at [218, 152] on input "[URL][DOMAIN_NAME][PERSON_NAME]" at bounding box center [183, 150] width 85 height 6
drag, startPoint x: 216, startPoint y: 150, endPoint x: 229, endPoint y: 151, distance: 13.2
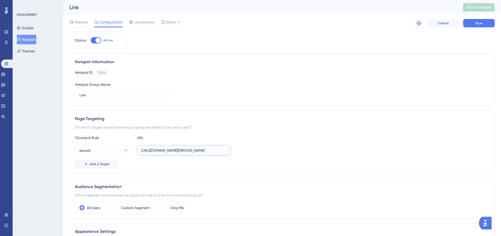
click at [229, 151] on label "[URL][DOMAIN_NAME][PERSON_NAME]" at bounding box center [184, 150] width 94 height 11
type input "https://dev.am.app.gallagher.com/amc/dashboard/"
click at [99, 150] on button "equals" at bounding box center [104, 150] width 58 height 11
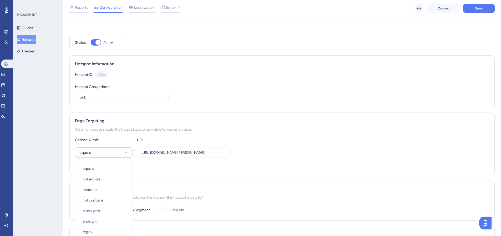
scroll to position [80, 0]
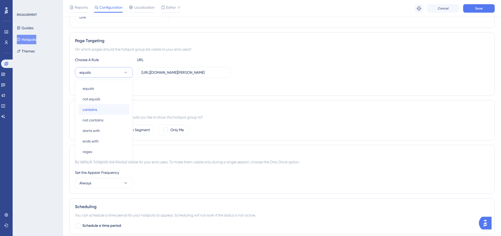
click at [106, 108] on div "contains contains" at bounding box center [104, 109] width 43 height 11
click at [343, 82] on div "Add a Target" at bounding box center [282, 86] width 414 height 8
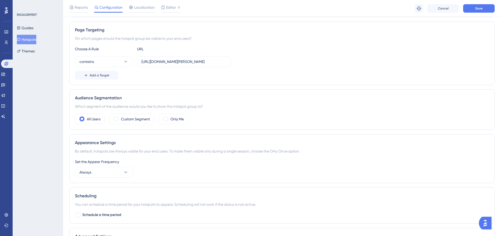
scroll to position [37, 0]
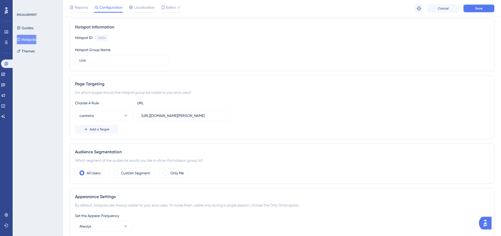
click at [481, 7] on span "Save" at bounding box center [478, 8] width 7 height 4
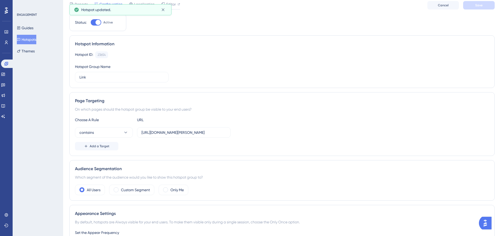
scroll to position [0, 0]
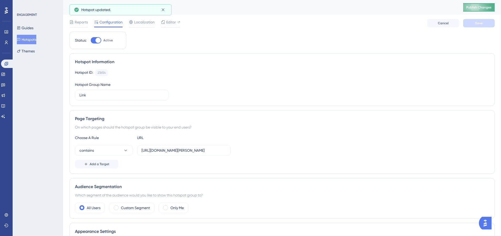
click at [484, 8] on span "Publish Changes" at bounding box center [478, 7] width 25 height 4
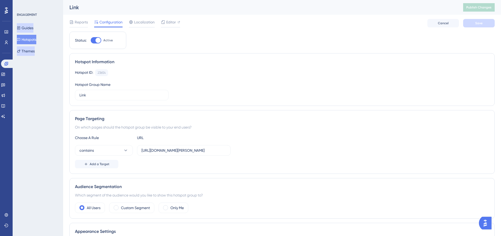
click at [29, 27] on button "Guides" at bounding box center [25, 27] width 17 height 9
click at [30, 28] on button "Guides" at bounding box center [25, 27] width 17 height 9
click at [31, 25] on button "Guides" at bounding box center [25, 27] width 17 height 9
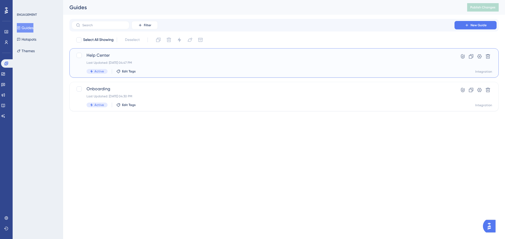
click at [164, 65] on div "Help Center Last Updated: Sep 22 2025, 04:47 PM Active Edit Tags" at bounding box center [262, 63] width 353 height 22
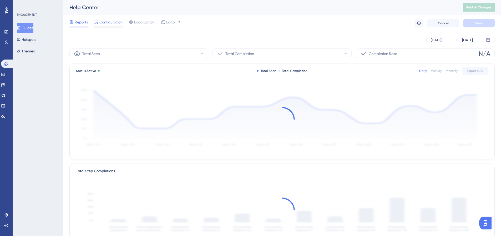
click at [104, 23] on span "Configuration" at bounding box center [110, 22] width 23 height 6
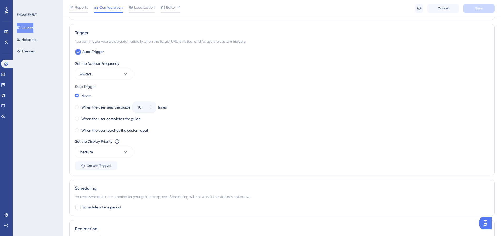
scroll to position [221, 0]
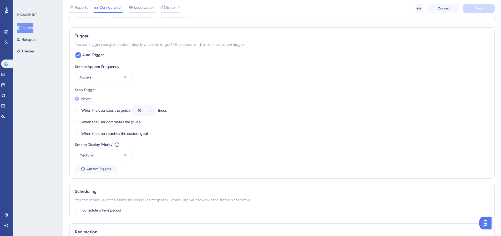
click at [85, 99] on label "Never" at bounding box center [86, 98] width 10 height 6
click at [111, 80] on button "Always" at bounding box center [104, 77] width 58 height 11
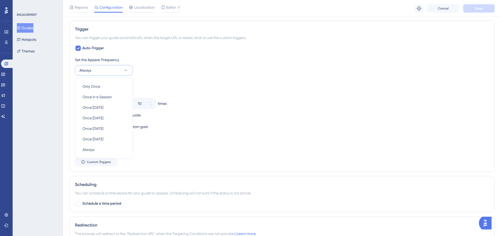
click at [115, 70] on button "Always" at bounding box center [104, 70] width 58 height 11
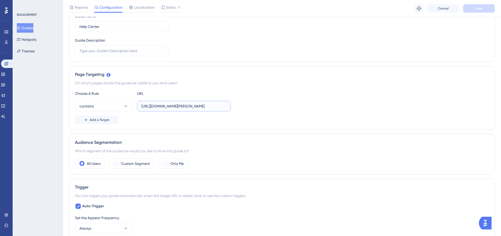
scroll to position [0, 4]
drag, startPoint x: 209, startPoint y: 108, endPoint x: 258, endPoint y: 109, distance: 48.9
click at [258, 109] on div "contains https://dev.am.app.gallagher.com/amc/dashboard" at bounding box center [282, 106] width 414 height 11
click at [226, 106] on input "https://dev.am.app.gallagher.com/amc/dashboard" at bounding box center [183, 106] width 85 height 6
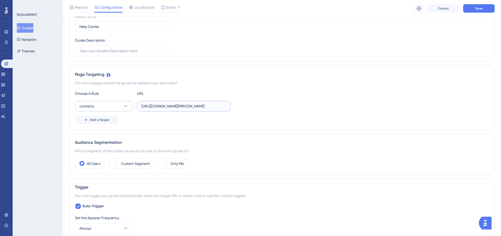
type input "[URL][DOMAIN_NAME][PERSON_NAME]"
click at [111, 108] on button "contains" at bounding box center [104, 106] width 58 height 11
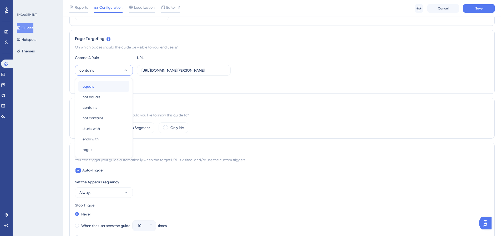
click at [99, 83] on div "equals equals" at bounding box center [104, 86] width 43 height 11
click at [319, 80] on div "Add a Target" at bounding box center [282, 84] width 414 height 8
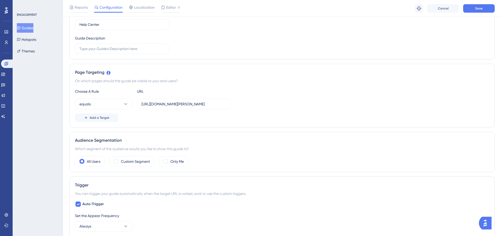
scroll to position [1, 0]
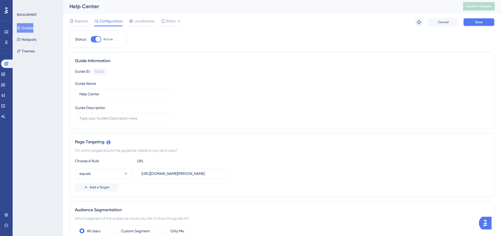
click at [476, 23] on span "Save" at bounding box center [478, 22] width 7 height 4
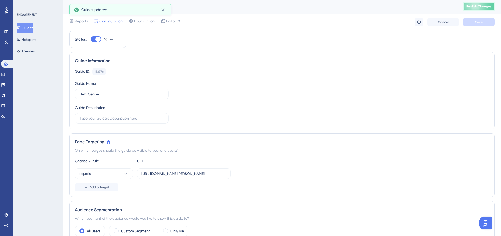
click at [482, 8] on span "Publish Changes" at bounding box center [478, 6] width 25 height 4
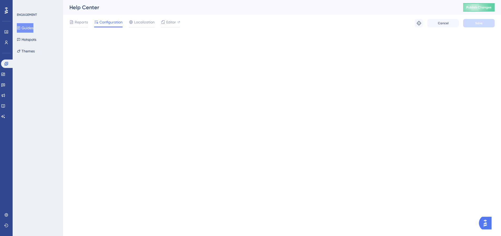
scroll to position [0, 0]
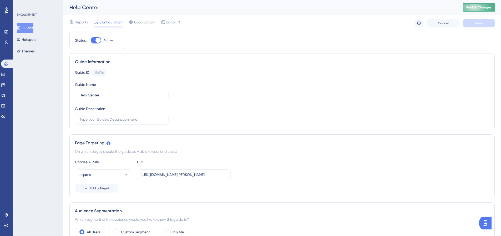
click at [487, 8] on span "Publish Changes" at bounding box center [478, 7] width 25 height 4
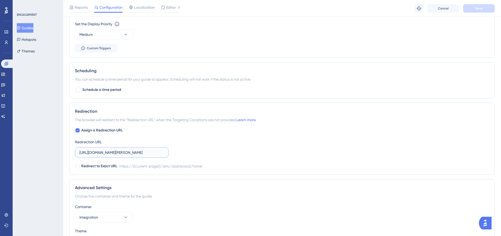
scroll to position [0, 15]
drag, startPoint x: 146, startPoint y: 152, endPoint x: 167, endPoint y: 151, distance: 21.1
click at [167, 151] on label "[URL][DOMAIN_NAME][PERSON_NAME]" at bounding box center [122, 152] width 94 height 11
click at [107, 131] on span "Assign a Redirection URL" at bounding box center [102, 130] width 42 height 6
checkbox input "false"
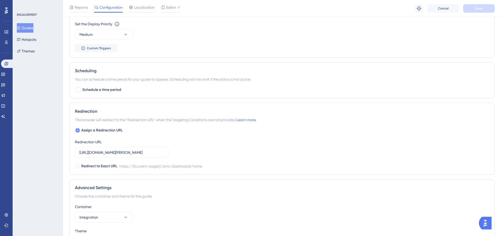
scroll to position [0, 0]
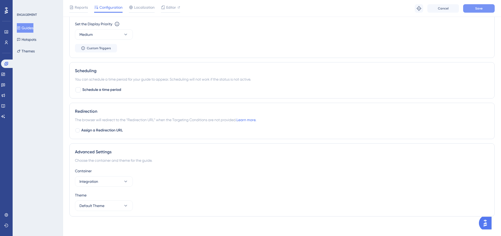
click at [472, 8] on button "Save" at bounding box center [479, 8] width 32 height 8
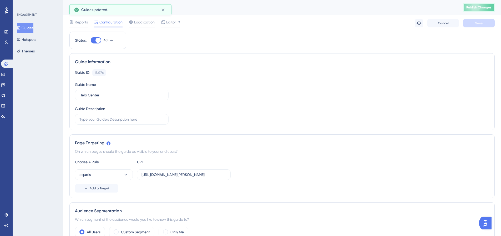
click at [471, 8] on span "Publish Changes" at bounding box center [478, 7] width 25 height 4
click at [145, 25] on span "Localization" at bounding box center [144, 22] width 21 height 6
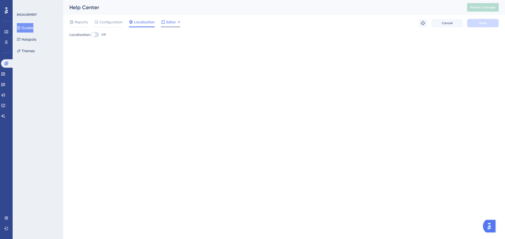
click at [166, 24] on span "Editor" at bounding box center [171, 22] width 10 height 6
click at [33, 28] on button "Guides" at bounding box center [25, 27] width 17 height 9
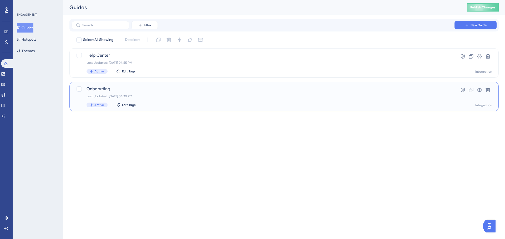
click at [169, 90] on span "Onboarding" at bounding box center [262, 89] width 353 height 6
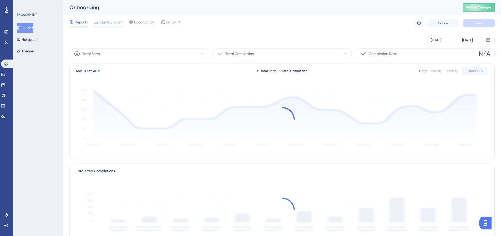
click at [108, 25] on span "Configuration" at bounding box center [110, 22] width 23 height 6
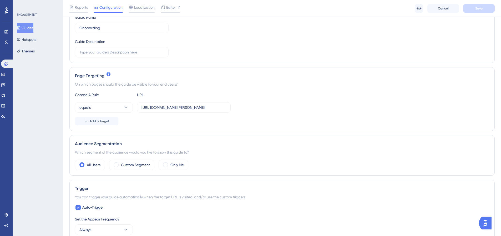
scroll to position [79, 0]
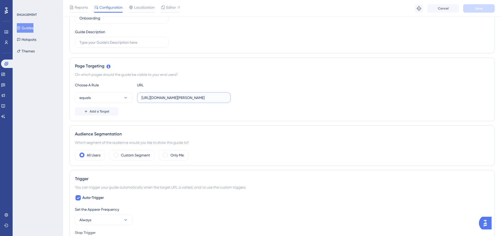
click at [194, 97] on input "[URL][DOMAIN_NAME][PERSON_NAME]" at bounding box center [183, 98] width 85 height 6
click at [204, 98] on input "[URL][DOMAIN_NAME][PERSON_NAME]" at bounding box center [183, 98] width 85 height 6
drag, startPoint x: 203, startPoint y: 95, endPoint x: 247, endPoint y: 98, distance: 44.3
click at [247, 98] on div "equals https://dev.am.app.gallagher.com/amc/dashboard/home" at bounding box center [282, 97] width 414 height 11
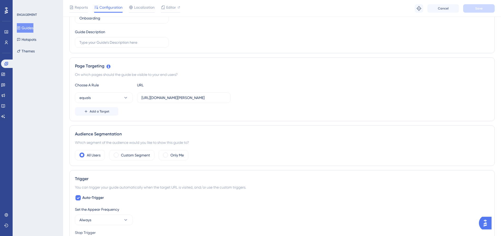
click at [315, 91] on div "Choose A Rule URL equals https://dev.am.app.gallagher.com/amc/dashboard/home Ad…" at bounding box center [282, 99] width 414 height 34
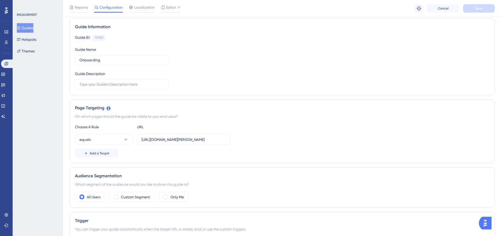
scroll to position [0, 0]
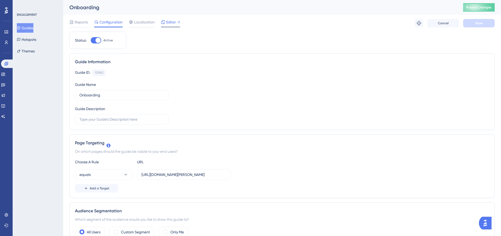
click at [166, 24] on span "Editor" at bounding box center [171, 22] width 10 height 6
click at [29, 24] on button "Guides" at bounding box center [25, 27] width 17 height 9
click at [26, 24] on button "Guides" at bounding box center [25, 27] width 17 height 9
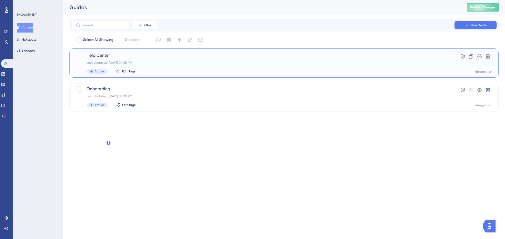
click at [155, 58] on span "Help Center" at bounding box center [262, 55] width 353 height 6
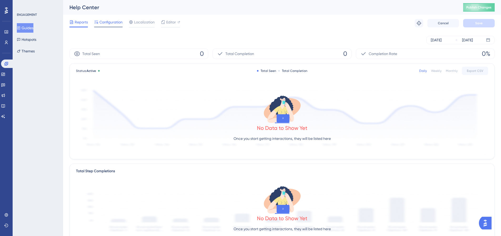
click at [111, 25] on div "Configuration" at bounding box center [108, 23] width 28 height 8
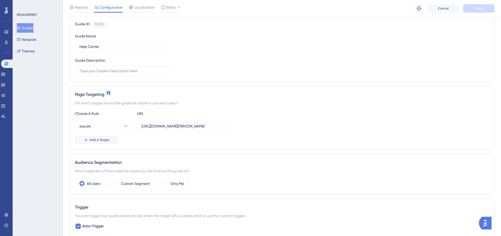
scroll to position [53, 0]
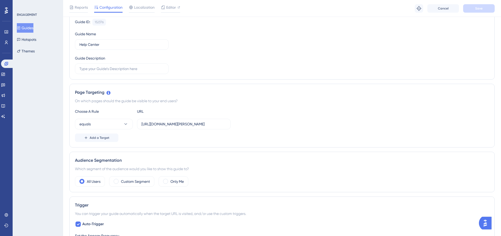
drag, startPoint x: 211, startPoint y: 128, endPoint x: 235, endPoint y: 124, distance: 23.9
click at [243, 126] on div "equals https://dev.am.app.gallagher.com/amc/dashboard/home" at bounding box center [282, 124] width 414 height 11
drag, startPoint x: 208, startPoint y: 124, endPoint x: 262, endPoint y: 124, distance: 53.9
click at [262, 124] on div "equals https://dev.am.app.gallagher.com/amc/dashboard/home" at bounding box center [282, 124] width 414 height 11
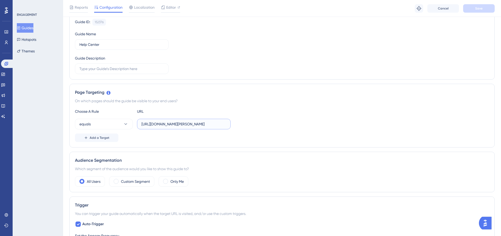
scroll to position [0, 0]
click at [168, 128] on label "[URL][DOMAIN_NAME][PERSON_NAME]" at bounding box center [184, 124] width 94 height 11
click at [168, 127] on input "[URL][DOMAIN_NAME][PERSON_NAME]" at bounding box center [183, 124] width 85 height 6
click at [168, 125] on input "[URL][DOMAIN_NAME][PERSON_NAME]" at bounding box center [183, 124] width 85 height 6
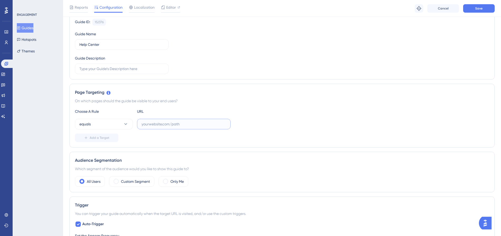
paste input "[URL][DOMAIN_NAME][PERSON_NAME]"
type input "[URL][DOMAIN_NAME][PERSON_NAME]"
click at [273, 126] on div "equals https://dev.am.app.gallagher.com/amc/dashboard/home" at bounding box center [282, 124] width 414 height 11
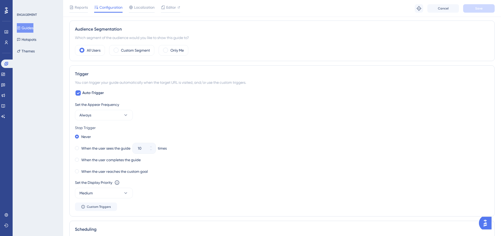
scroll to position [184, 0]
click at [118, 112] on button "Always" at bounding box center [104, 114] width 58 height 11
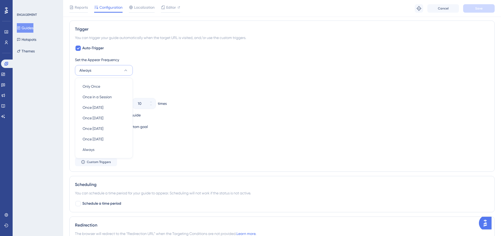
click at [203, 80] on div "Stop Trigger" at bounding box center [282, 83] width 414 height 6
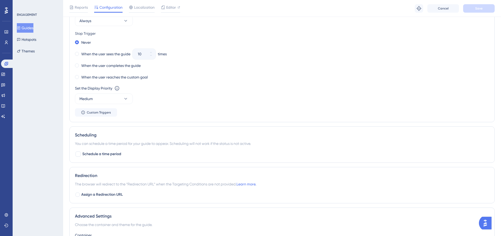
scroll to position [307, 0]
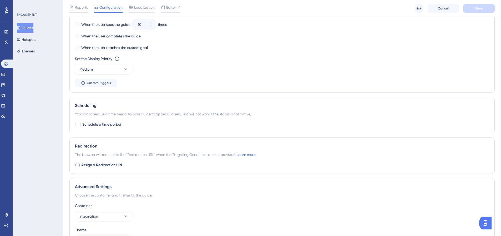
click at [78, 164] on div at bounding box center [77, 165] width 4 height 4
checkbox input "true"
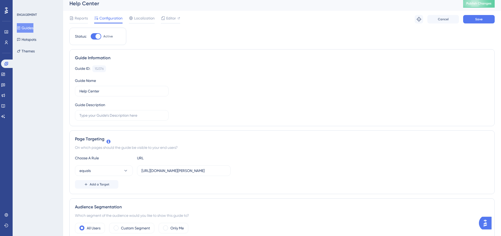
scroll to position [0, 0]
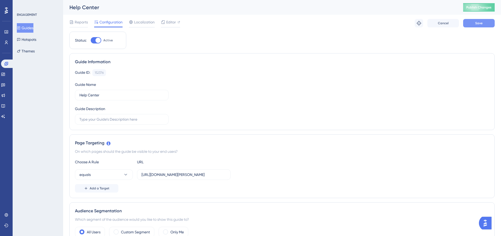
click at [479, 23] on span "Save" at bounding box center [478, 23] width 7 height 4
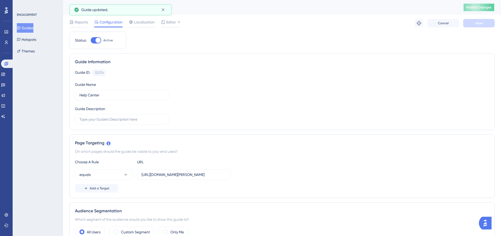
click at [481, 7] on span "Publish Changes" at bounding box center [478, 7] width 25 height 4
click at [29, 28] on button "Guides" at bounding box center [25, 27] width 17 height 9
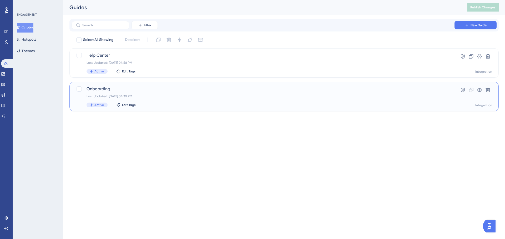
click at [148, 89] on span "Onboarding" at bounding box center [262, 89] width 353 height 6
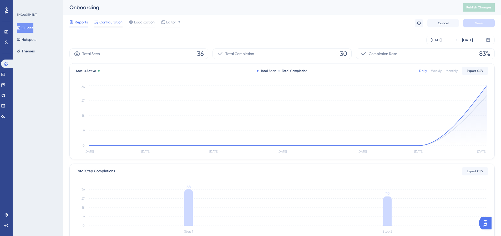
click at [113, 23] on span "Configuration" at bounding box center [110, 22] width 23 height 6
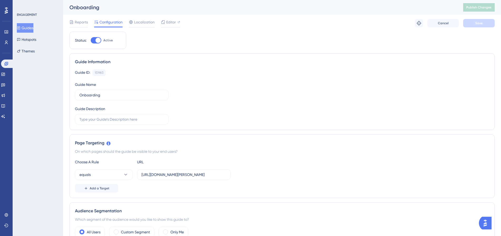
click at [94, 42] on div at bounding box center [96, 40] width 11 height 6
click at [91, 40] on input "Active" at bounding box center [90, 40] width 0 height 0
checkbox input "false"
click at [476, 26] on button "Save" at bounding box center [479, 23] width 32 height 8
click at [480, 7] on button "Publish Changes" at bounding box center [479, 7] width 32 height 8
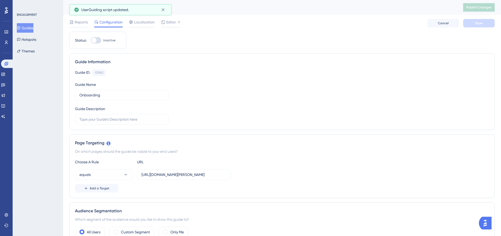
click at [29, 26] on button "Guides" at bounding box center [25, 27] width 17 height 9
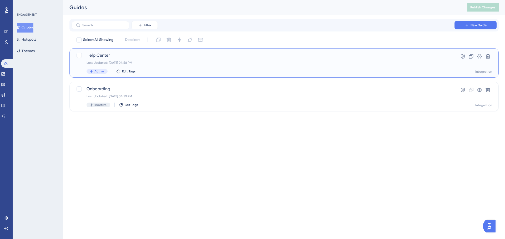
click at [117, 57] on span "Help Center" at bounding box center [262, 55] width 353 height 6
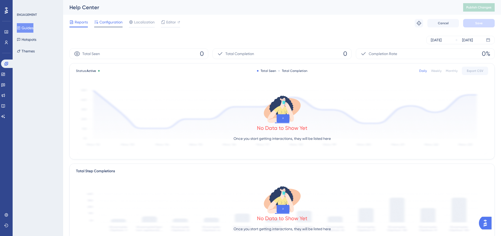
click at [109, 26] on div "Configuration" at bounding box center [108, 23] width 28 height 8
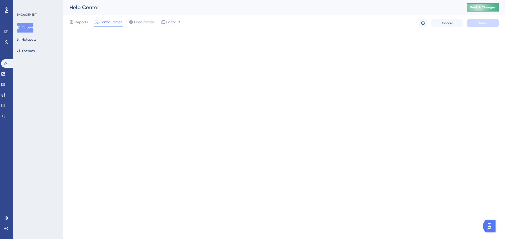
click at [479, 8] on span "Publish Changes" at bounding box center [482, 7] width 25 height 4
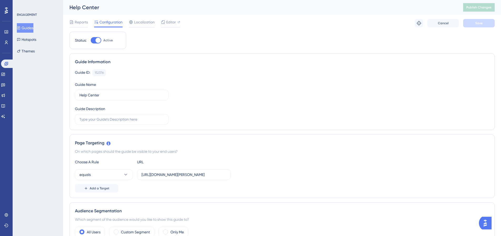
click at [26, 29] on button "Guides" at bounding box center [25, 27] width 17 height 9
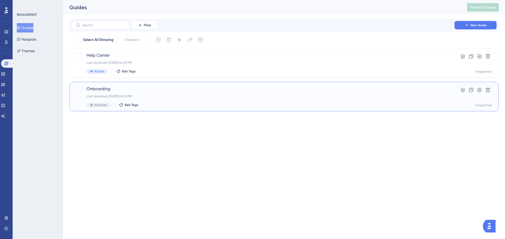
click at [154, 87] on span "Onboarding" at bounding box center [262, 89] width 353 height 6
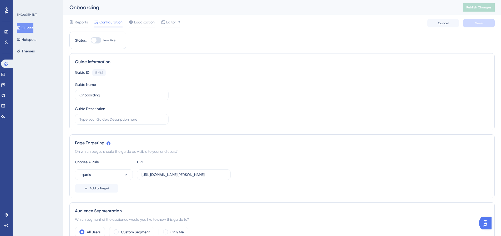
click at [100, 41] on div at bounding box center [96, 40] width 11 height 6
click at [91, 40] on input "Inactive" at bounding box center [90, 40] width 0 height 0
checkbox input "true"
click at [472, 23] on button "Save" at bounding box center [479, 23] width 32 height 8
click at [484, 9] on span "Publish Changes" at bounding box center [478, 7] width 25 height 4
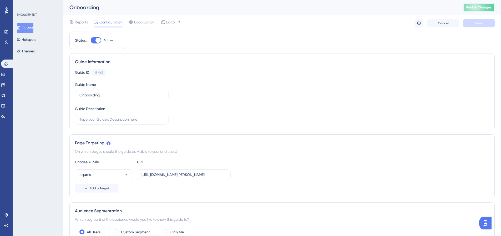
click at [476, 9] on span "Publish Changes" at bounding box center [478, 7] width 25 height 4
click at [479, 8] on span "Publish Changes" at bounding box center [478, 7] width 25 height 4
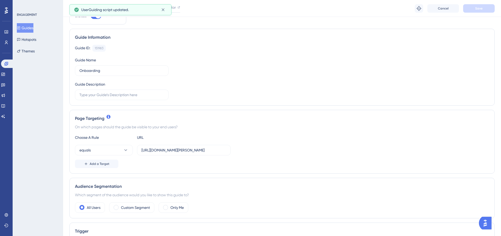
scroll to position [53, 0]
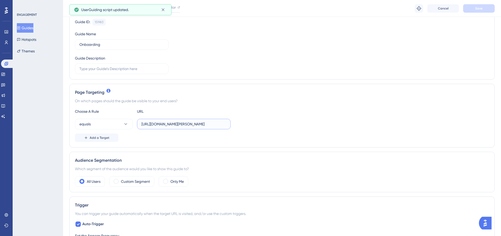
drag, startPoint x: 210, startPoint y: 124, endPoint x: 146, endPoint y: 130, distance: 64.4
click at [236, 125] on div "equals https://dev.am.app.gallagher.com/amc/dashboard/home" at bounding box center [282, 124] width 414 height 11
click at [106, 122] on button "equals" at bounding box center [104, 124] width 58 height 11
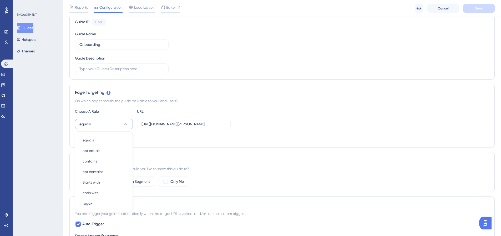
scroll to position [106, 0]
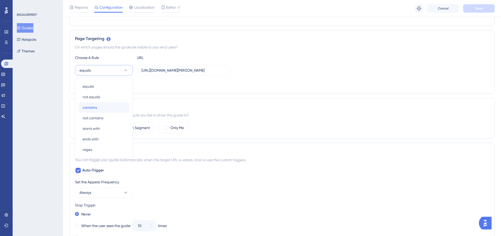
click at [103, 108] on div "contains contains" at bounding box center [104, 107] width 43 height 11
click at [486, 9] on button "Save" at bounding box center [479, 8] width 32 height 8
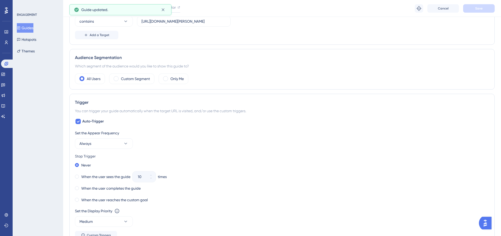
scroll to position [159, 0]
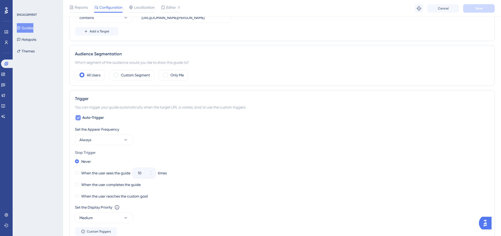
click at [95, 118] on span "Auto-Trigger" at bounding box center [93, 117] width 22 height 6
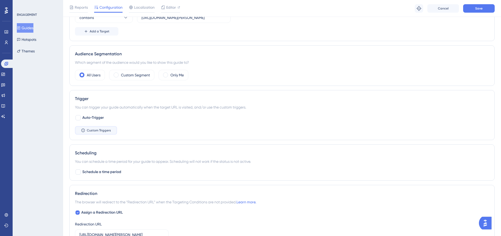
click at [98, 130] on span "Custom Triggers" at bounding box center [99, 130] width 24 height 4
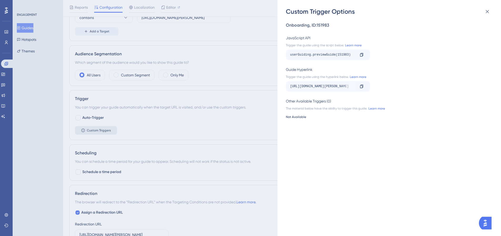
click at [98, 130] on div "Custom Trigger Options Onboarding , ID: 151983 JavaScript API Trigger the guide…" at bounding box center [250, 118] width 501 height 236
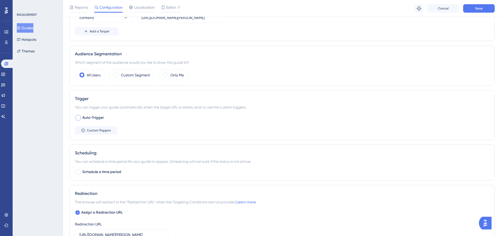
click at [100, 119] on span "Auto-Trigger" at bounding box center [93, 117] width 22 height 6
checkbox input "true"
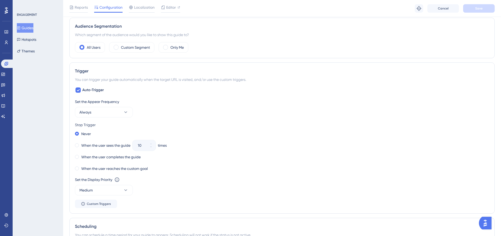
scroll to position [211, 0]
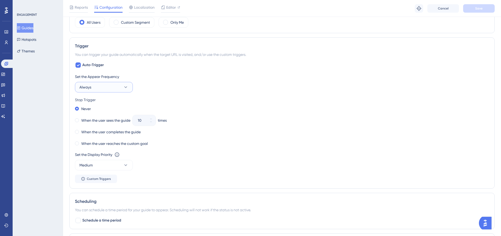
click at [121, 88] on button "Always" at bounding box center [104, 87] width 58 height 11
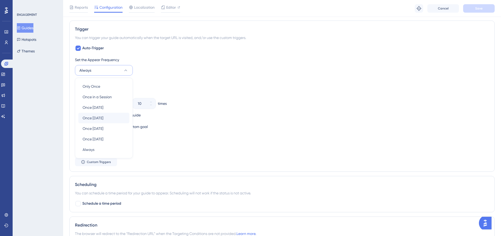
scroll to position [251, 0]
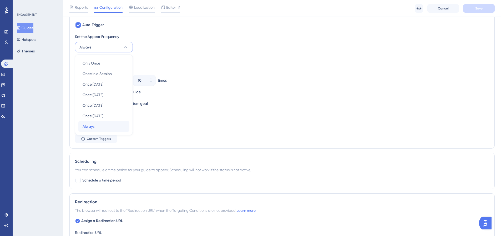
click at [95, 121] on div "Always Always" at bounding box center [104, 126] width 43 height 11
click at [99, 120] on button "Medium" at bounding box center [104, 125] width 58 height 11
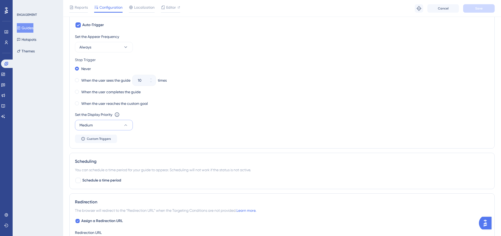
click at [221, 112] on div "Set the Appear Frequency Always Stop Trigger Never When the user sees the guide…" at bounding box center [282, 87] width 414 height 109
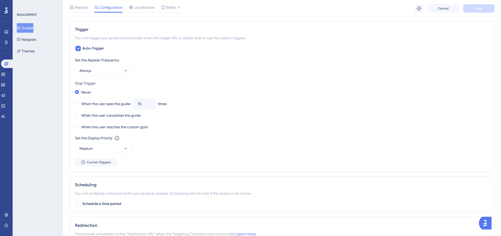
scroll to position [228, 0]
click at [125, 146] on icon at bounding box center [125, 147] width 5 height 5
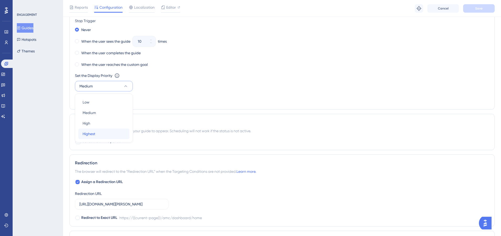
click at [104, 132] on div "Highest Highest" at bounding box center [104, 133] width 43 height 11
click at [478, 7] on span "Save" at bounding box center [478, 8] width 7 height 4
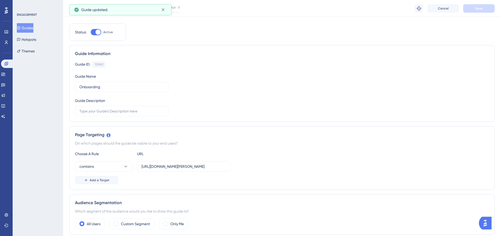
scroll to position [0, 0]
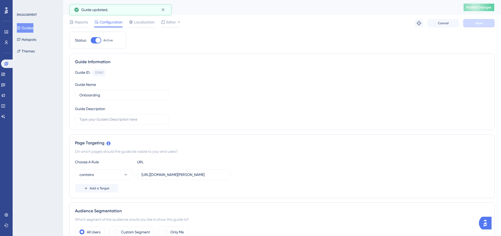
click at [478, 8] on span "Publish Changes" at bounding box center [478, 7] width 25 height 4
click at [485, 8] on span "Publish Changes" at bounding box center [478, 7] width 25 height 4
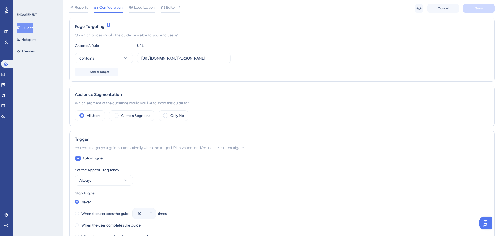
scroll to position [173, 0]
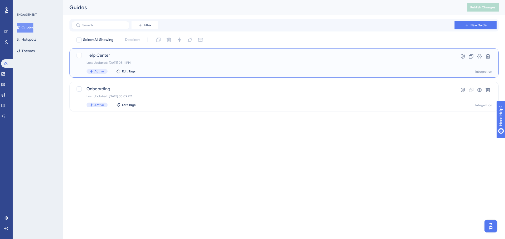
click at [152, 58] on span "Help Center" at bounding box center [262, 55] width 353 height 6
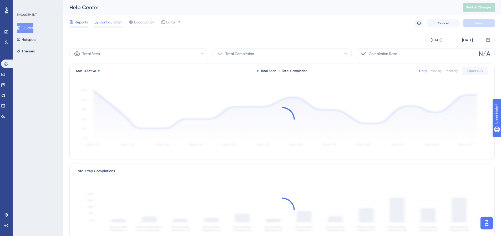
click at [110, 23] on span "Configuration" at bounding box center [110, 22] width 23 height 6
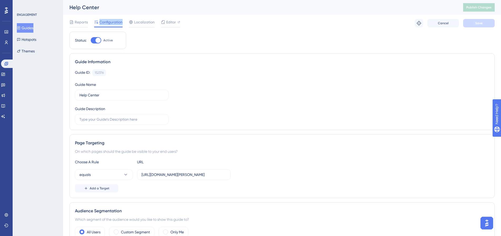
click at [110, 23] on span "Configuration" at bounding box center [110, 22] width 23 height 6
click at [418, 24] on icon at bounding box center [418, 23] width 5 height 5
click at [5, 95] on link at bounding box center [3, 95] width 4 height 8
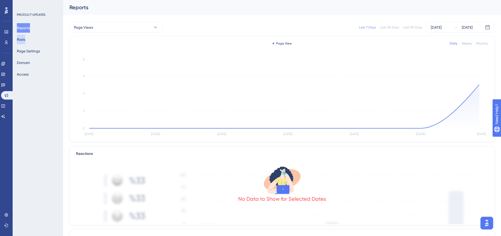
click at [22, 43] on button "Posts" at bounding box center [21, 39] width 8 height 9
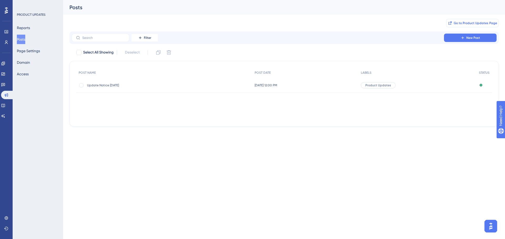
click at [480, 21] on button "Go to Product Updates Page" at bounding box center [472, 23] width 53 height 8
